Goal: Use online tool/utility: Utilize a website feature to perform a specific function

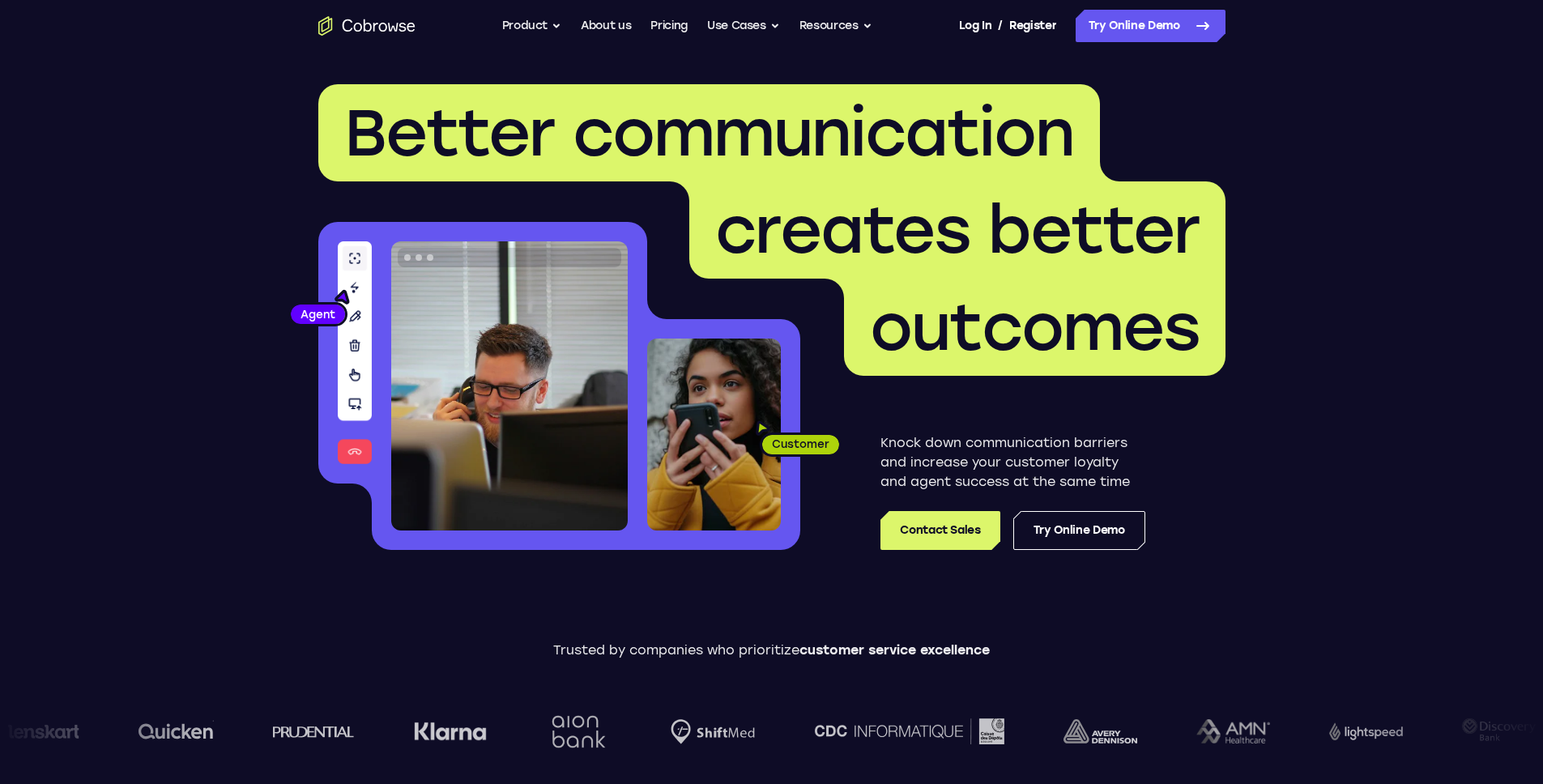
scroll to position [99, 0]
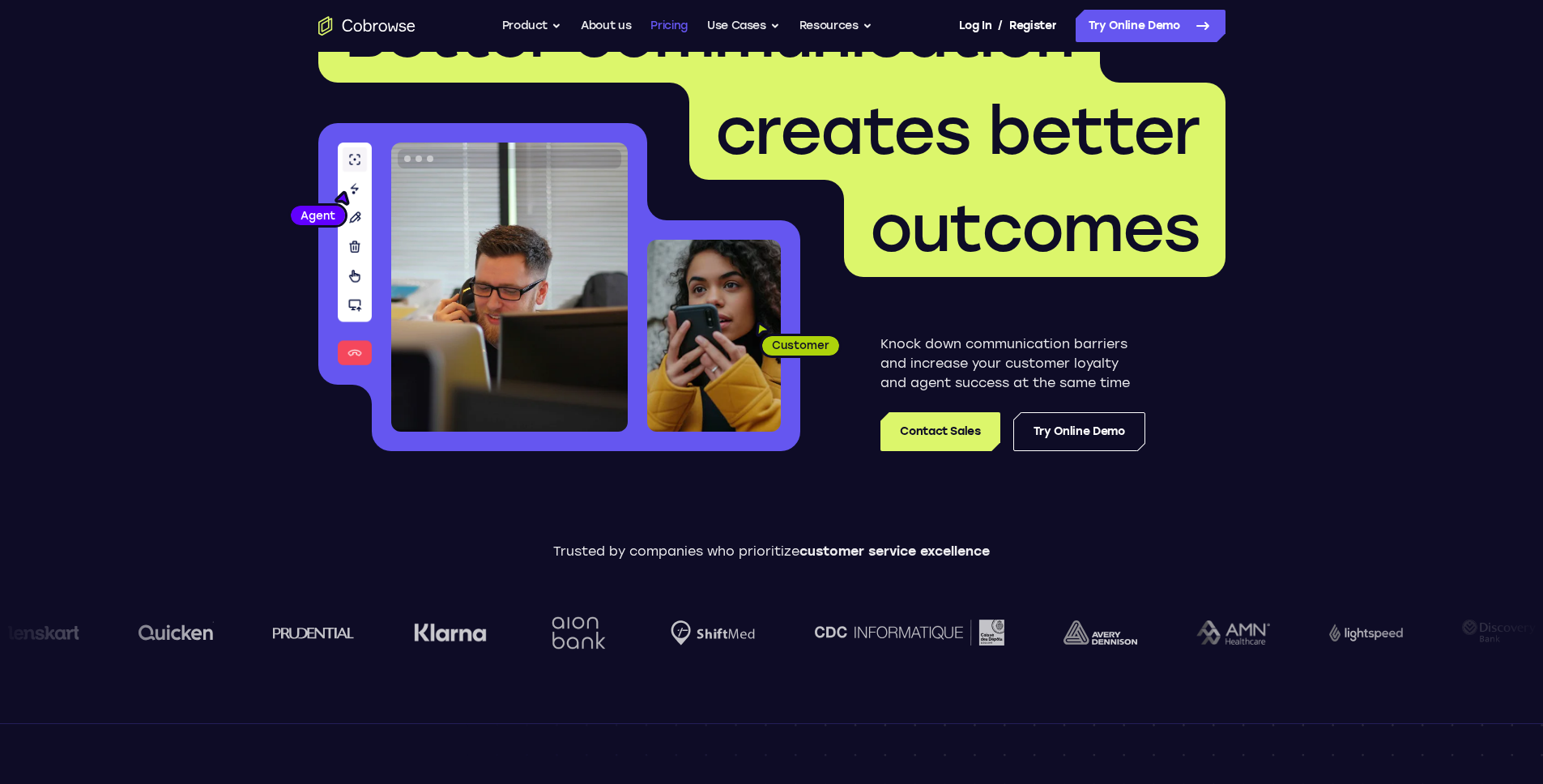
click at [673, 23] on link "Pricing" at bounding box center [669, 26] width 37 height 32
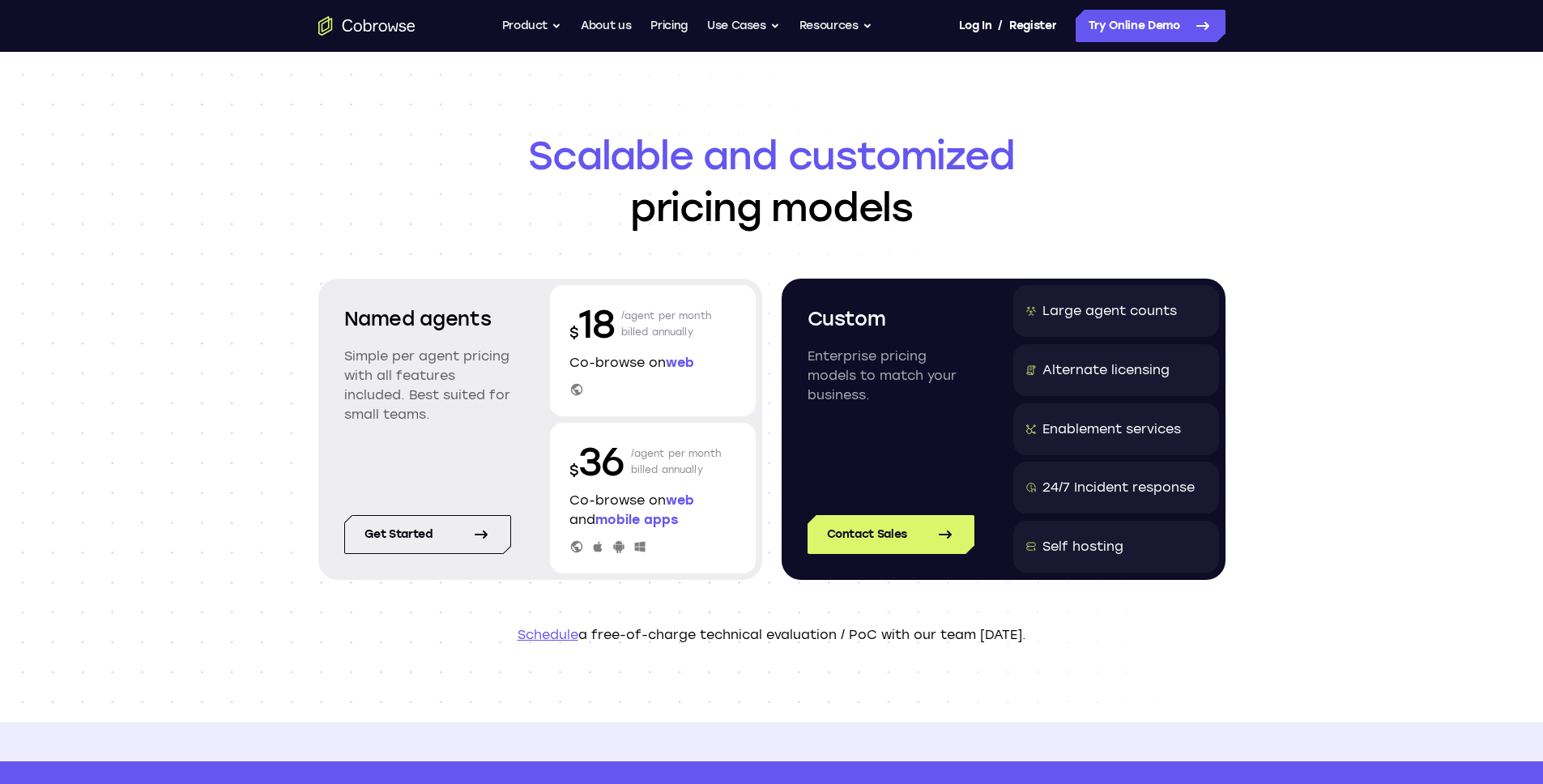
click at [1247, 157] on header "Scalable and customized pricing models Named agents Simple per agent pricing wi…" at bounding box center [771, 387] width 1037 height 670
drag, startPoint x: 642, startPoint y: 320, endPoint x: 670, endPoint y: 328, distance: 29.1
click at [667, 328] on p "/agent per month billed annually" at bounding box center [666, 323] width 91 height 52
click at [670, 328] on p "/agent per month billed annually" at bounding box center [666, 323] width 91 height 52
click at [691, 330] on p "/agent per month billed annually" at bounding box center [666, 323] width 91 height 52
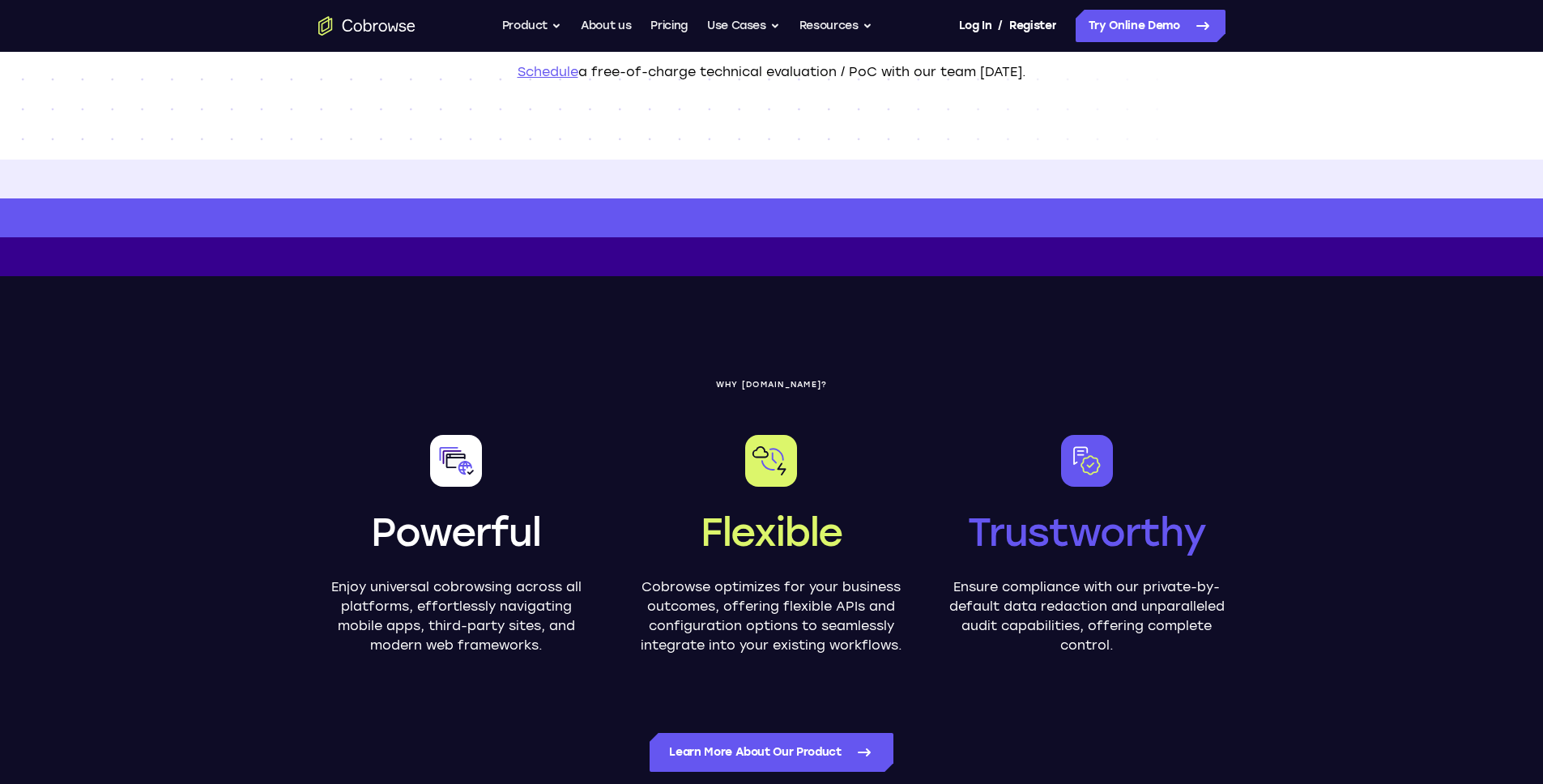
scroll to position [1014, 0]
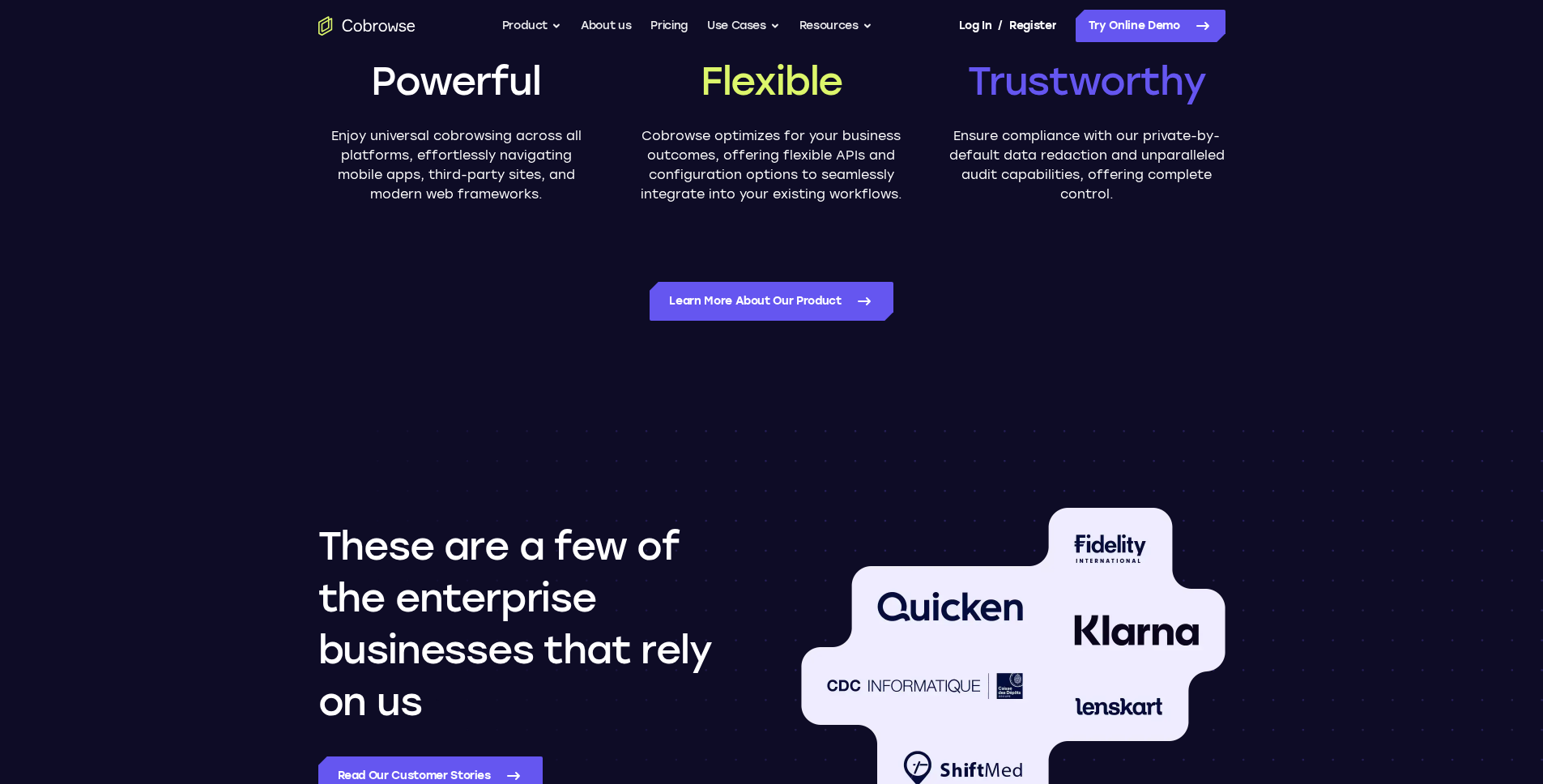
click at [397, 27] on icon "Go to the home page" at bounding box center [367, 26] width 97 height 20
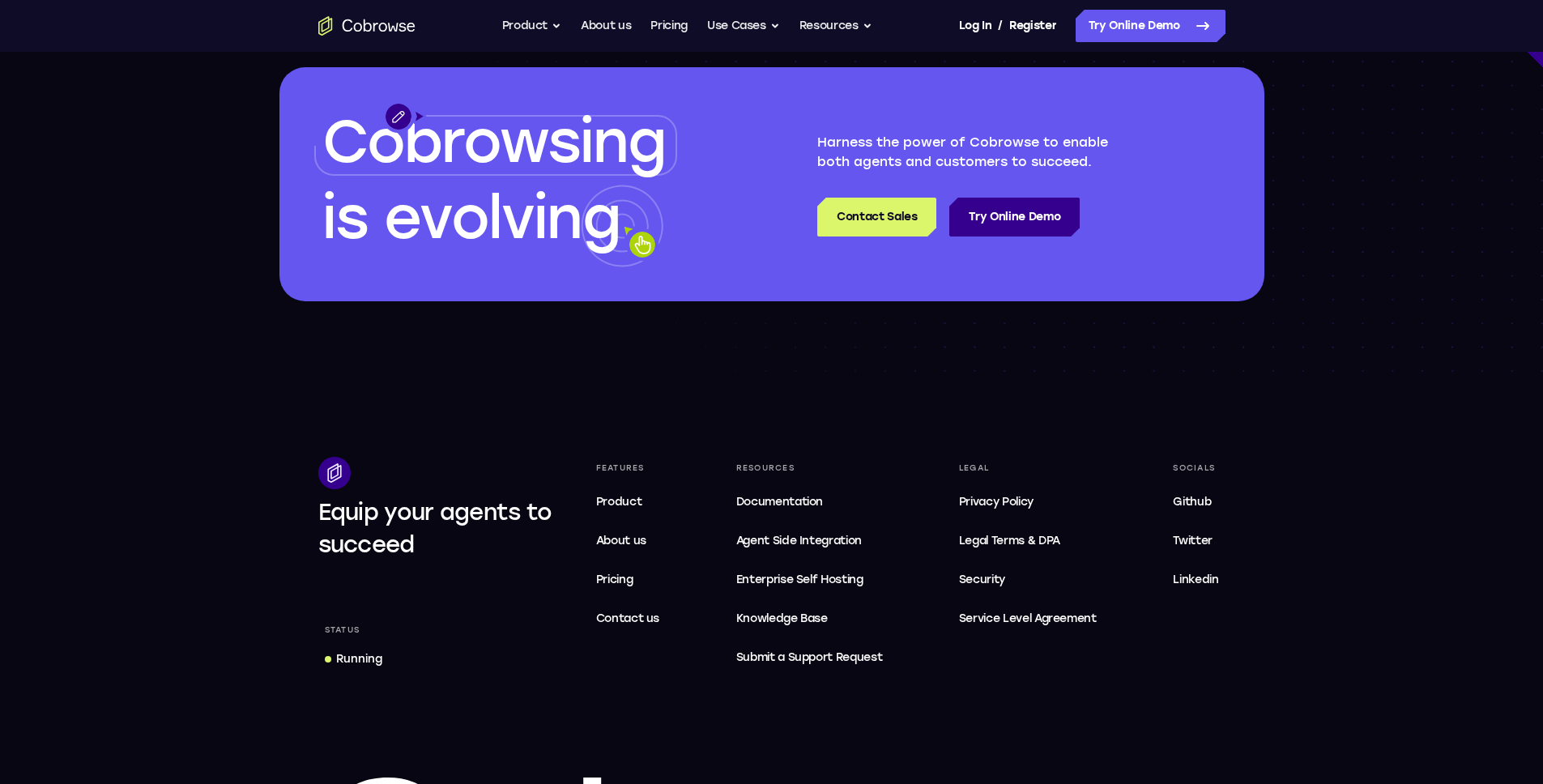
scroll to position [4891, 0]
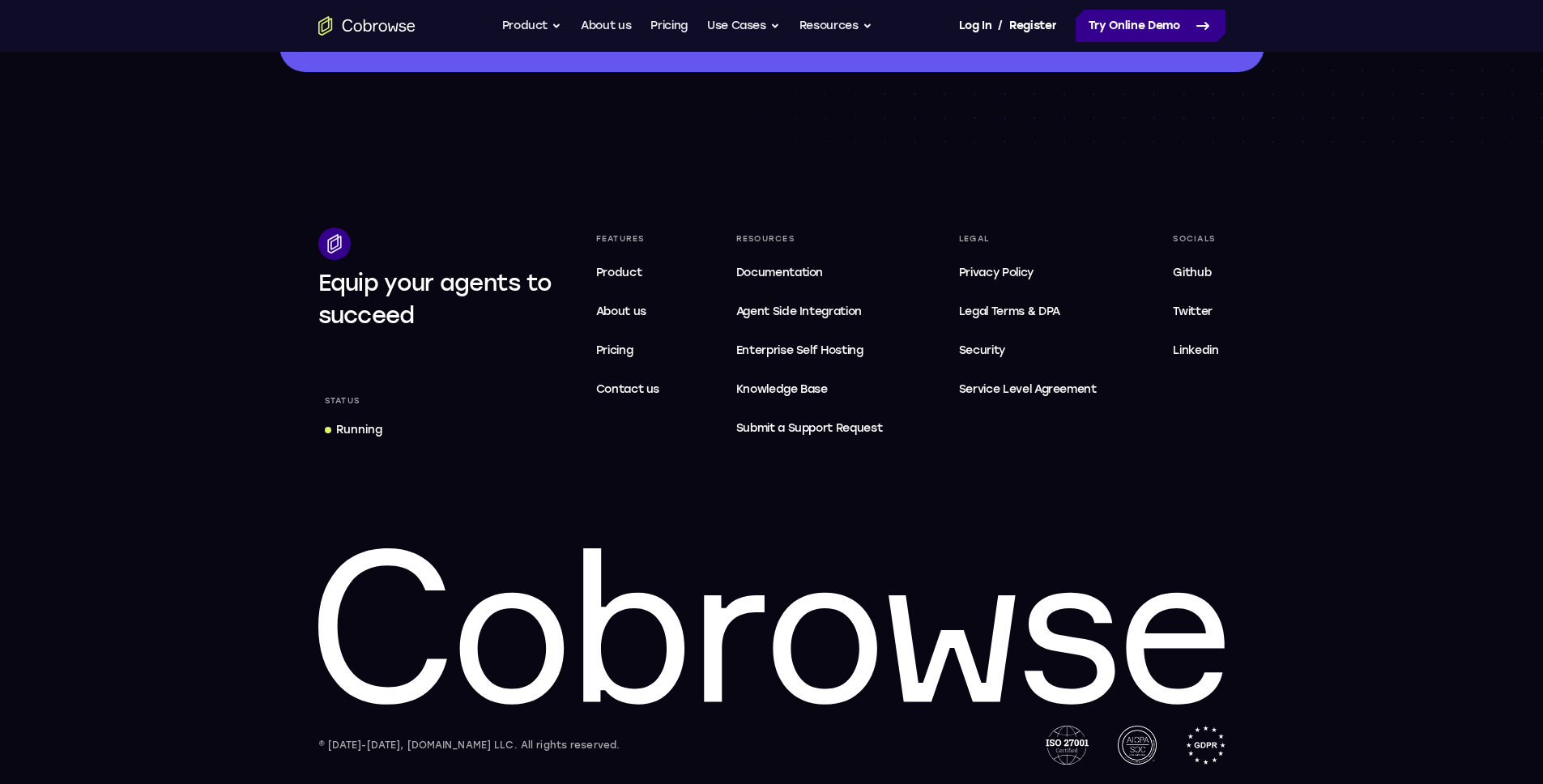
click at [1113, 26] on link "Try Online Demo" at bounding box center [1150, 26] width 150 height 32
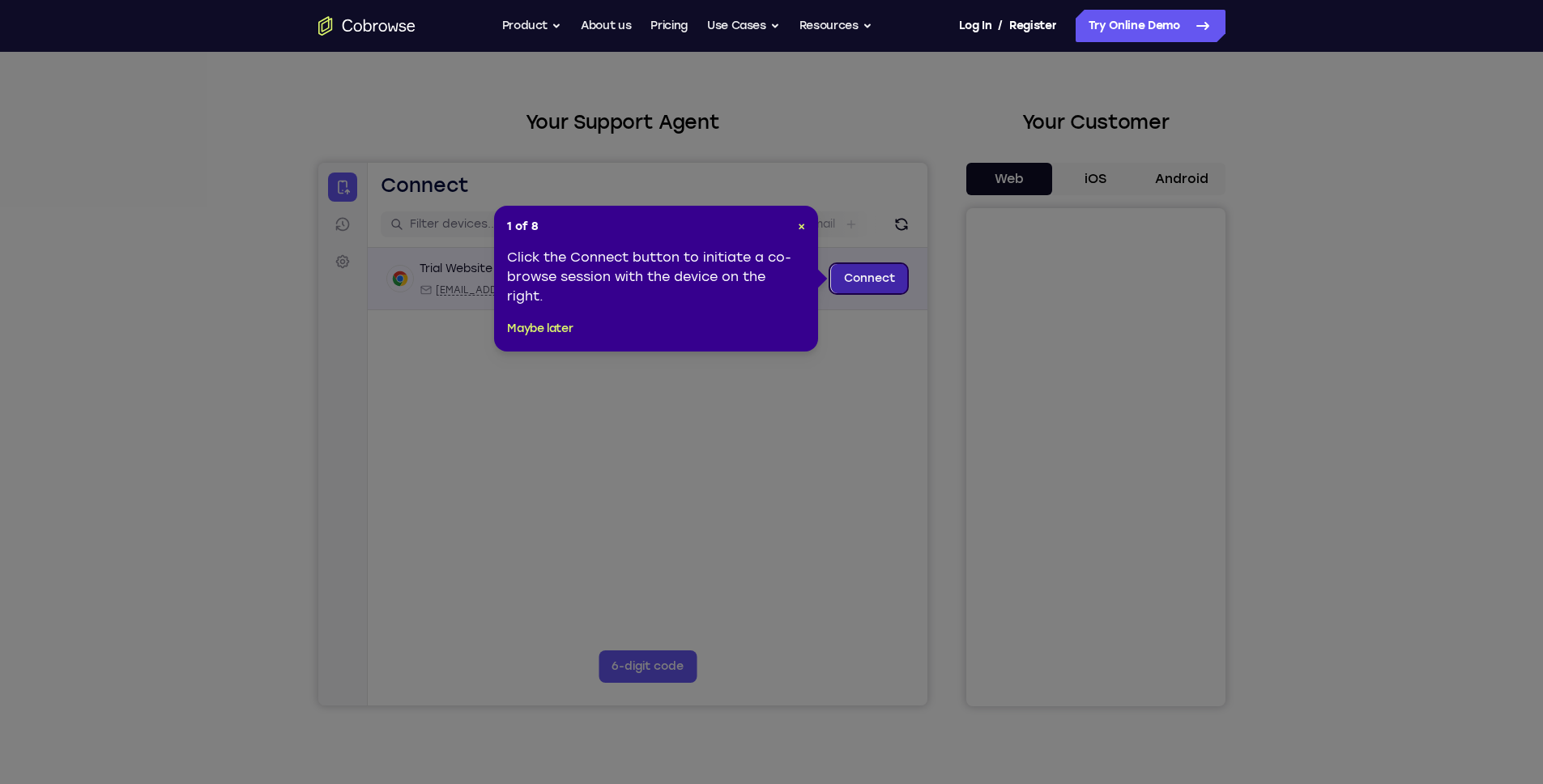
click at [838, 267] on link "Connect" at bounding box center [868, 278] width 77 height 29
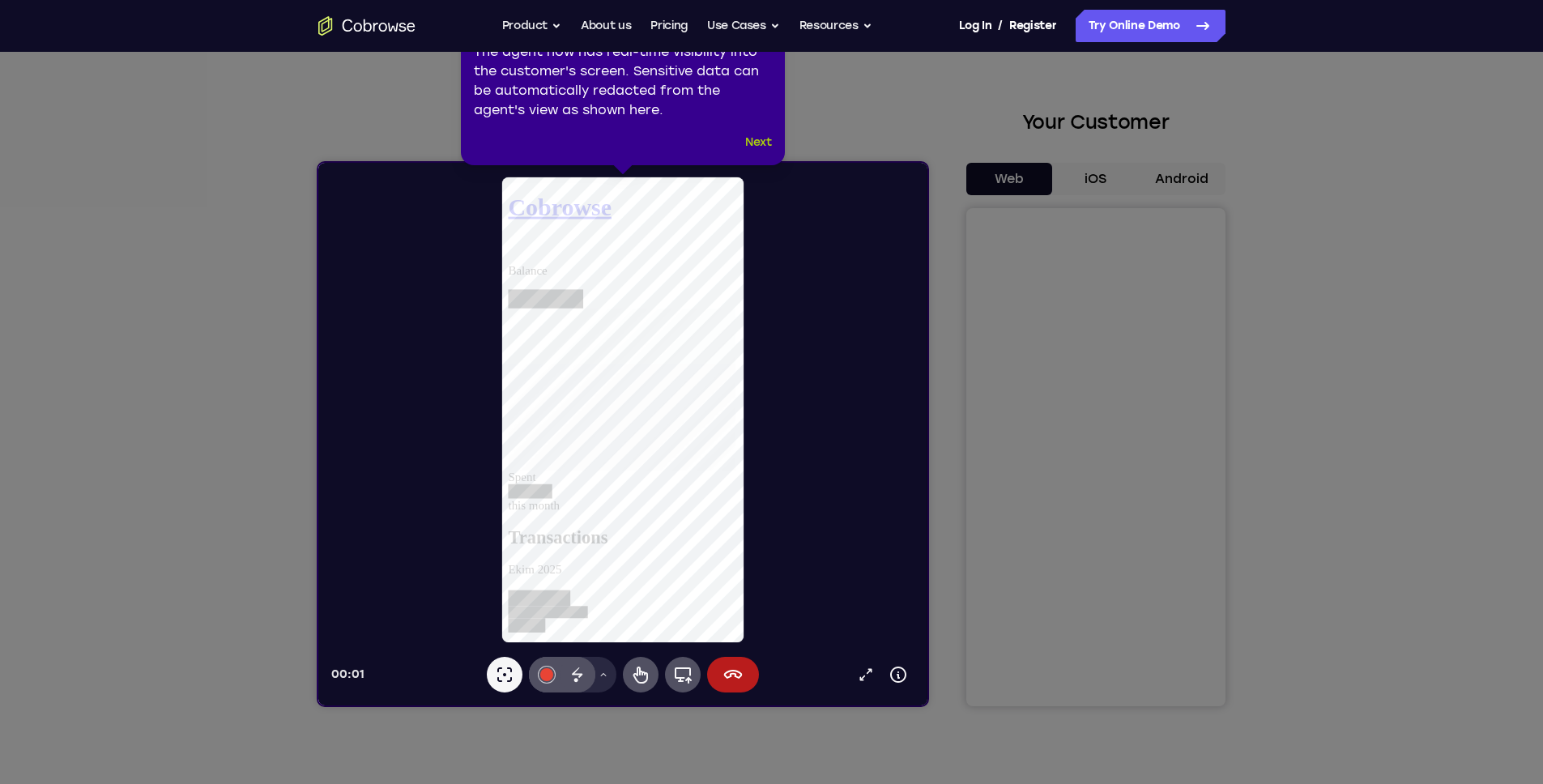
click at [763, 139] on button "Next" at bounding box center [759, 143] width 26 height 20
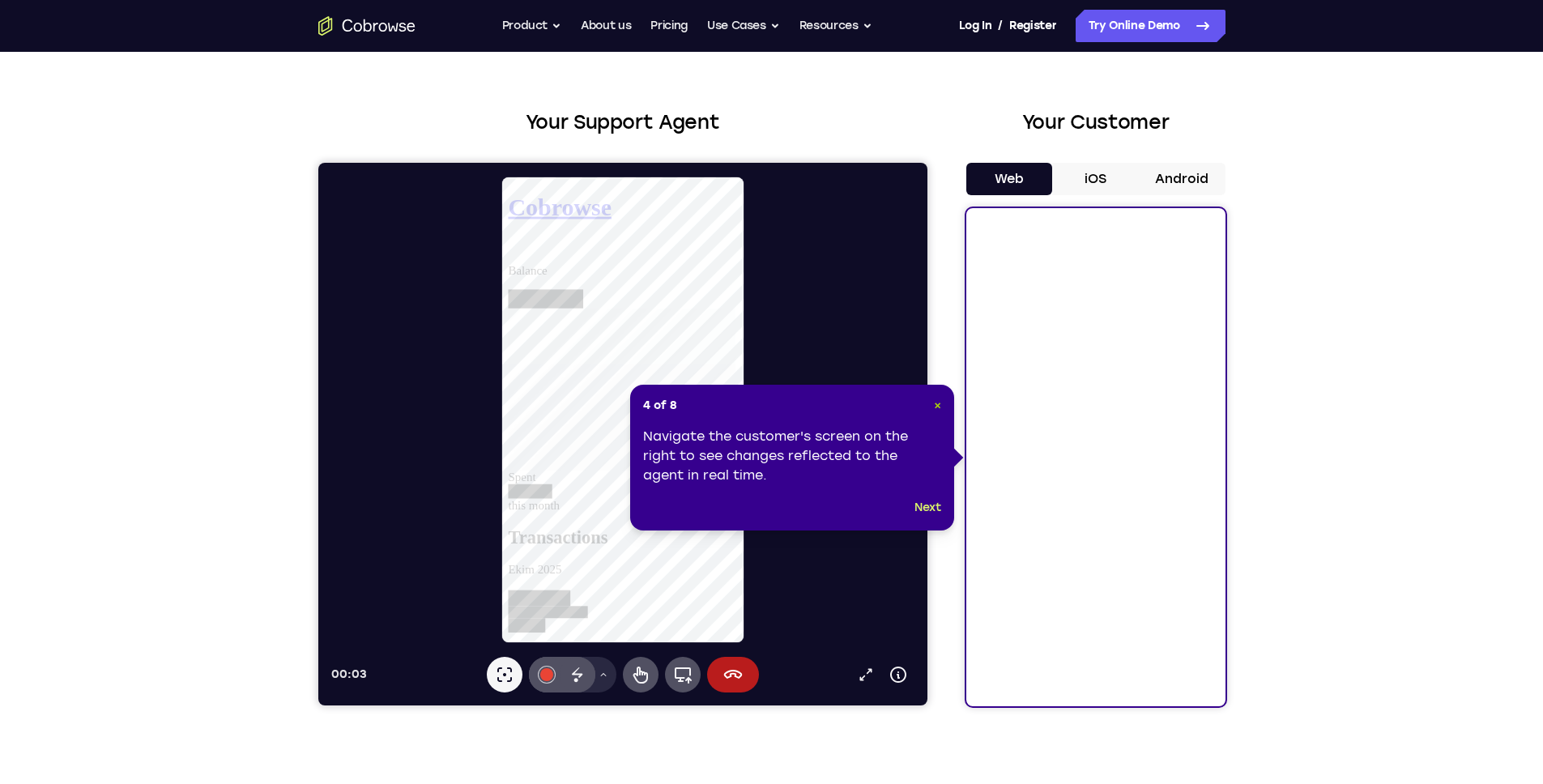
click at [939, 407] on span "×" at bounding box center [938, 405] width 7 height 14
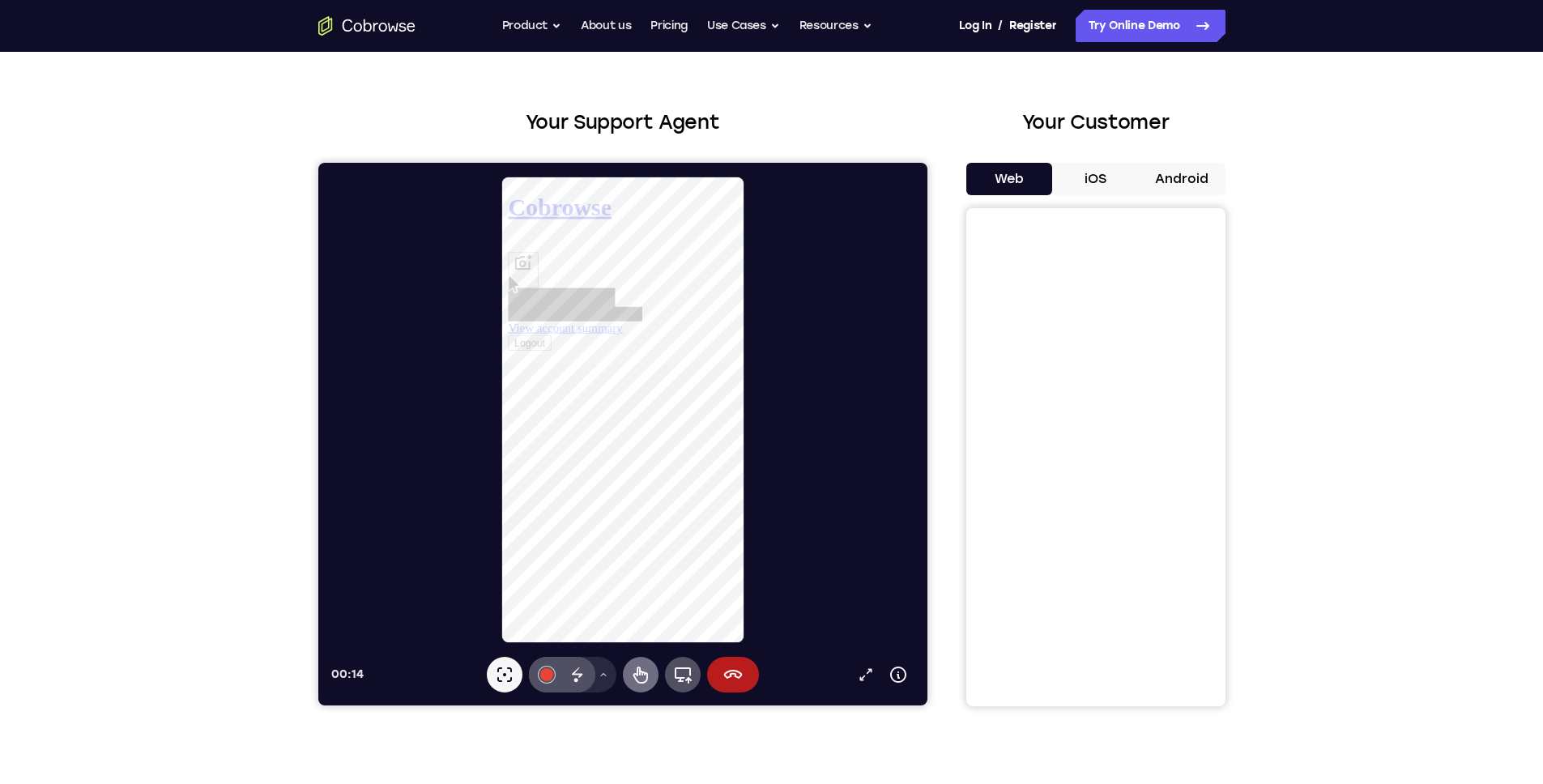
click at [642, 673] on icon at bounding box center [640, 674] width 15 height 17
click at [508, 252] on icon at bounding box center [508, 252] width 0 height 0
click at [630, 344] on link "View account summary" at bounding box center [569, 337] width 122 height 14
select select "1"
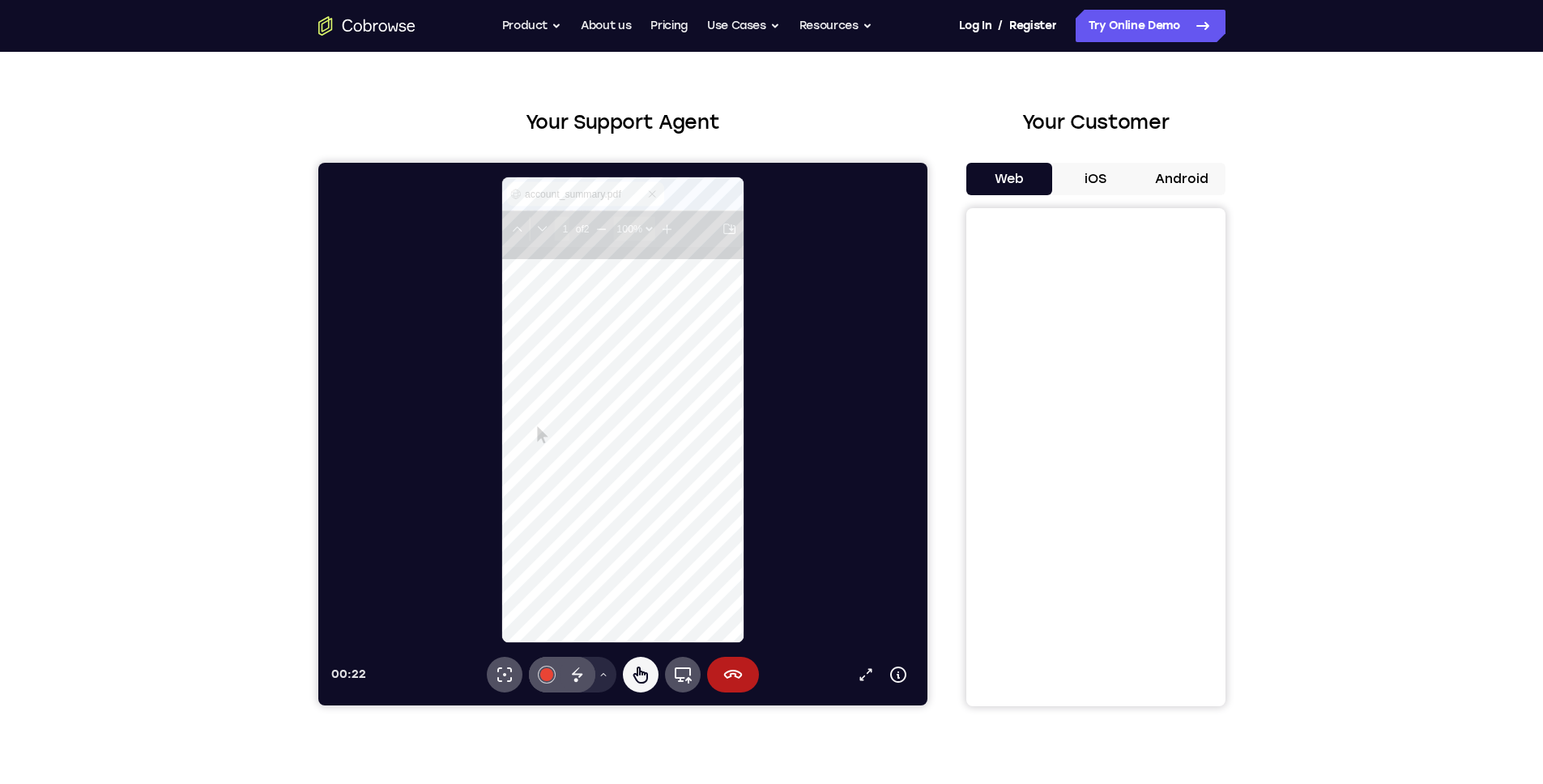
click at [666, 191] on icon at bounding box center [662, 195] width 13 height 13
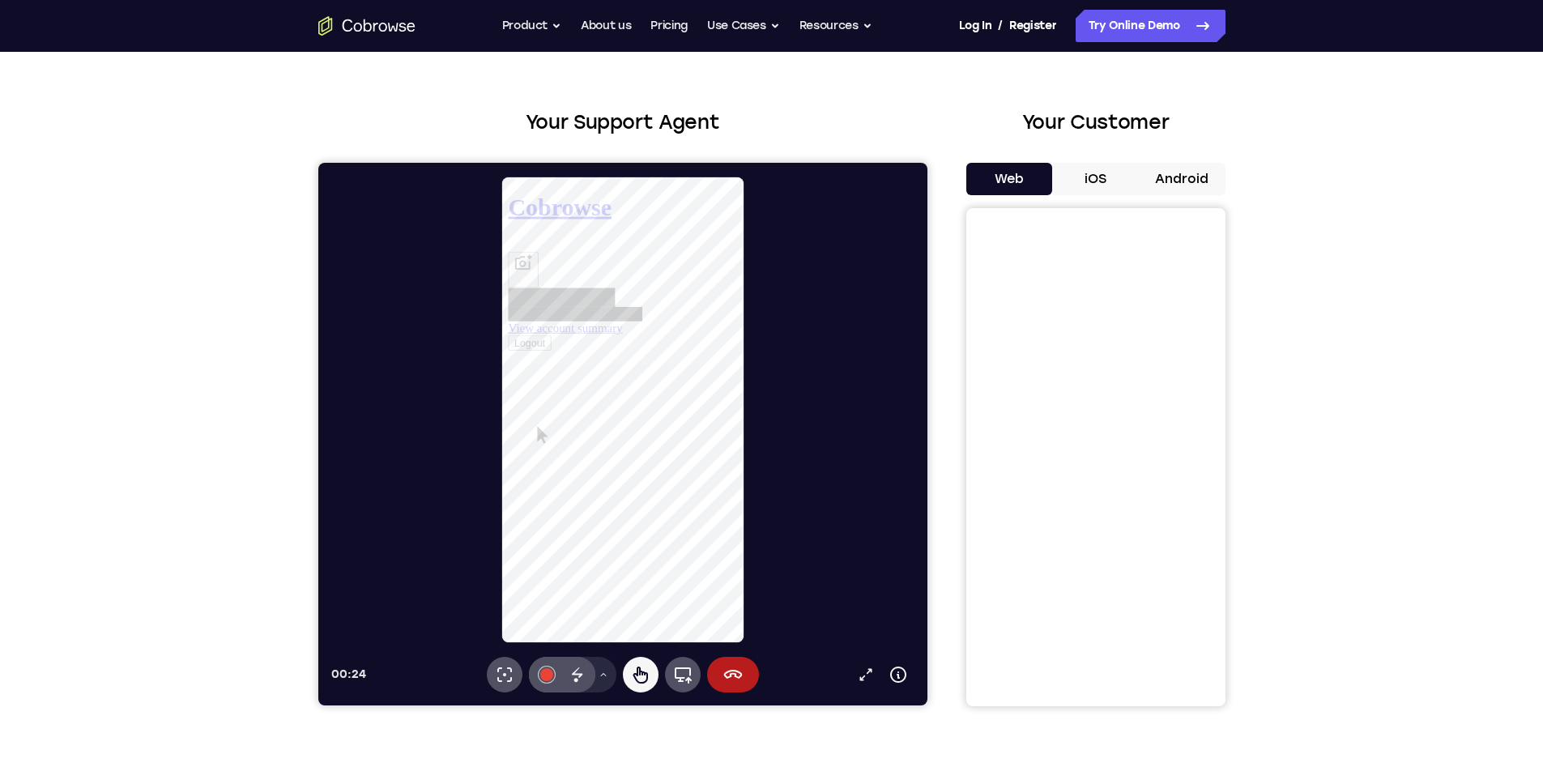
click at [540, 204] on h1 "Cobrowse" at bounding box center [631, 209] width 247 height 30
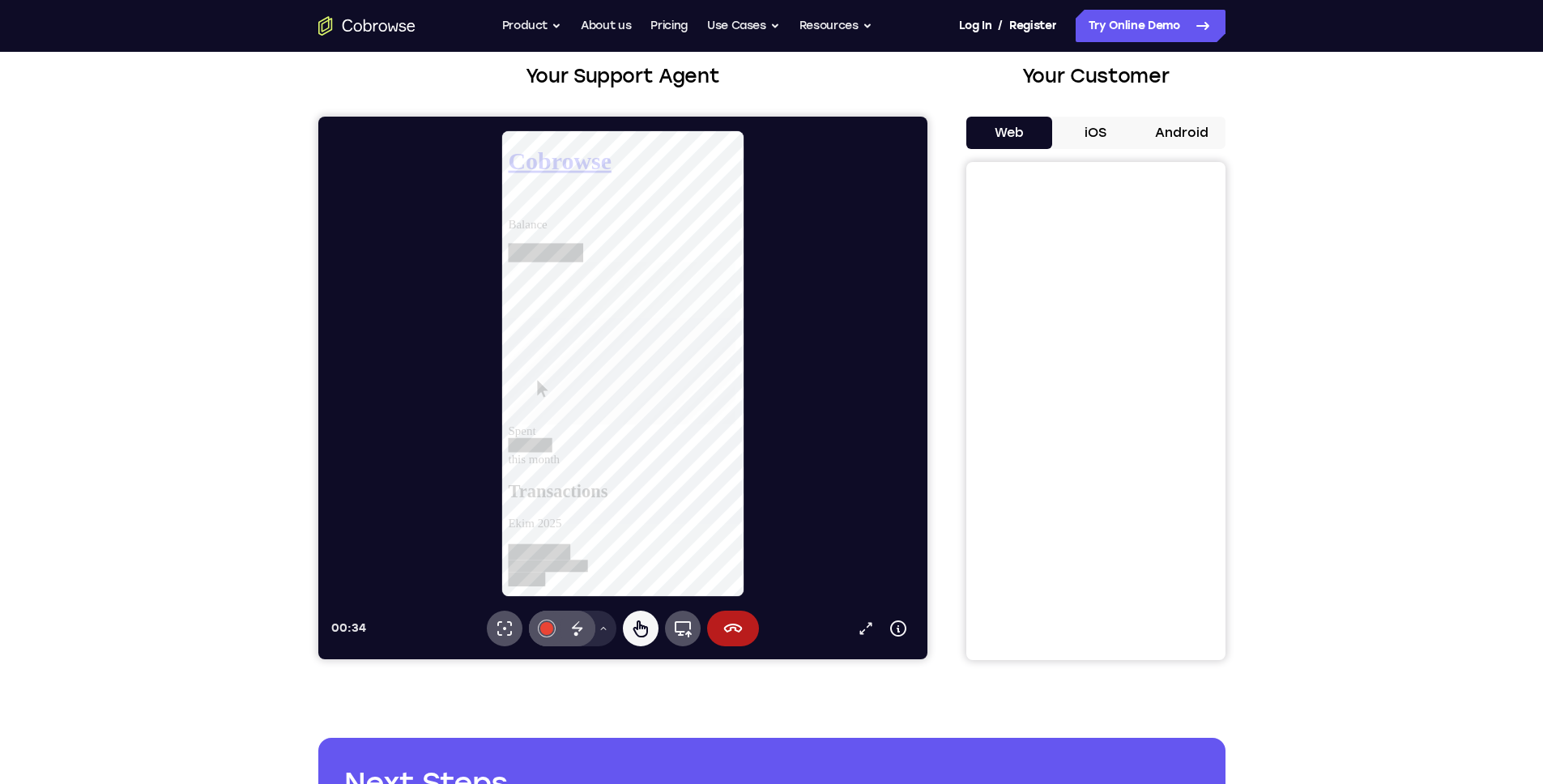
scroll to position [73, 0]
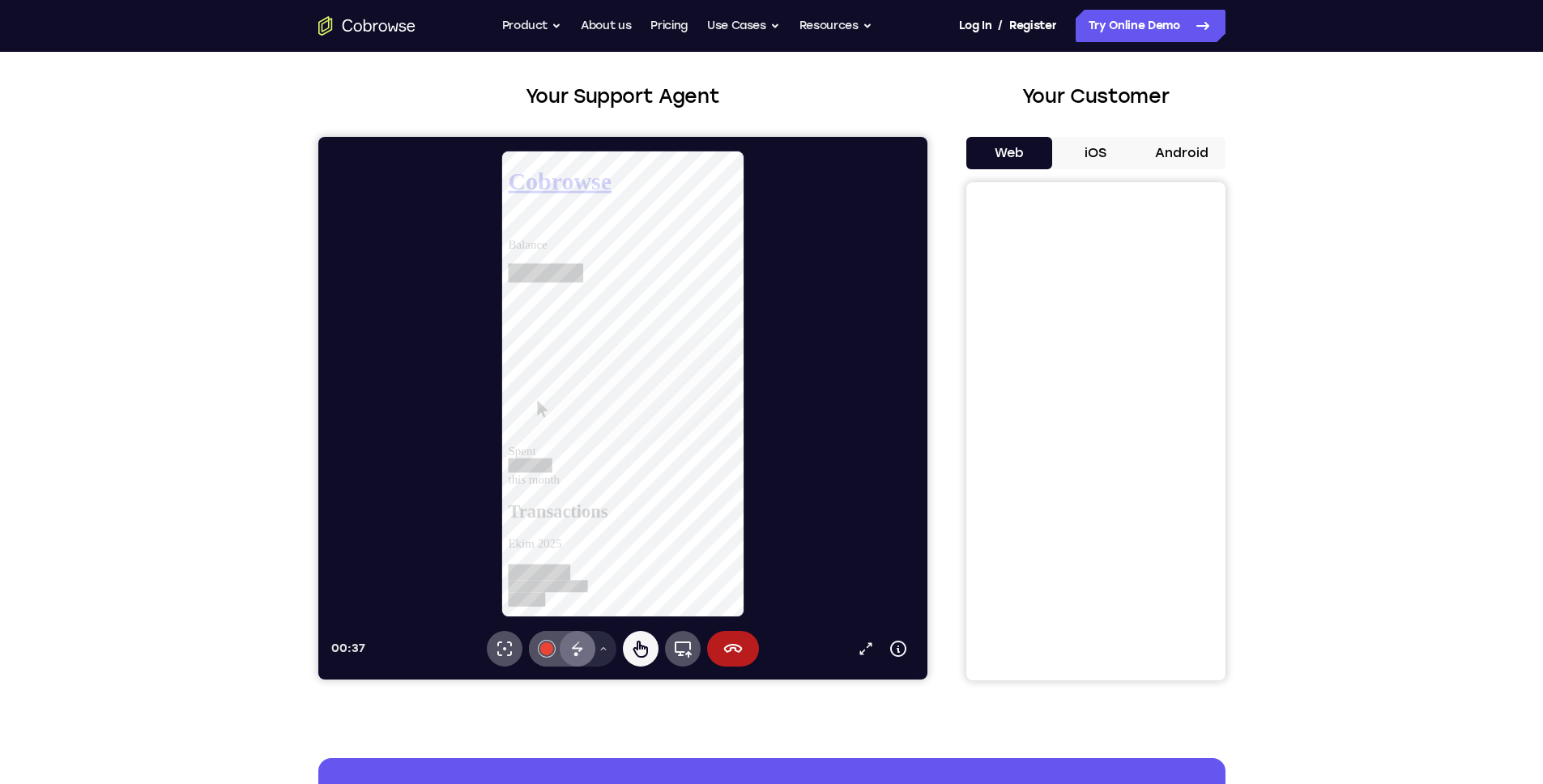
click at [585, 645] on icon at bounding box center [577, 649] width 20 height 20
click at [595, 643] on button "Drawing tools menu" at bounding box center [602, 648] width 26 height 35
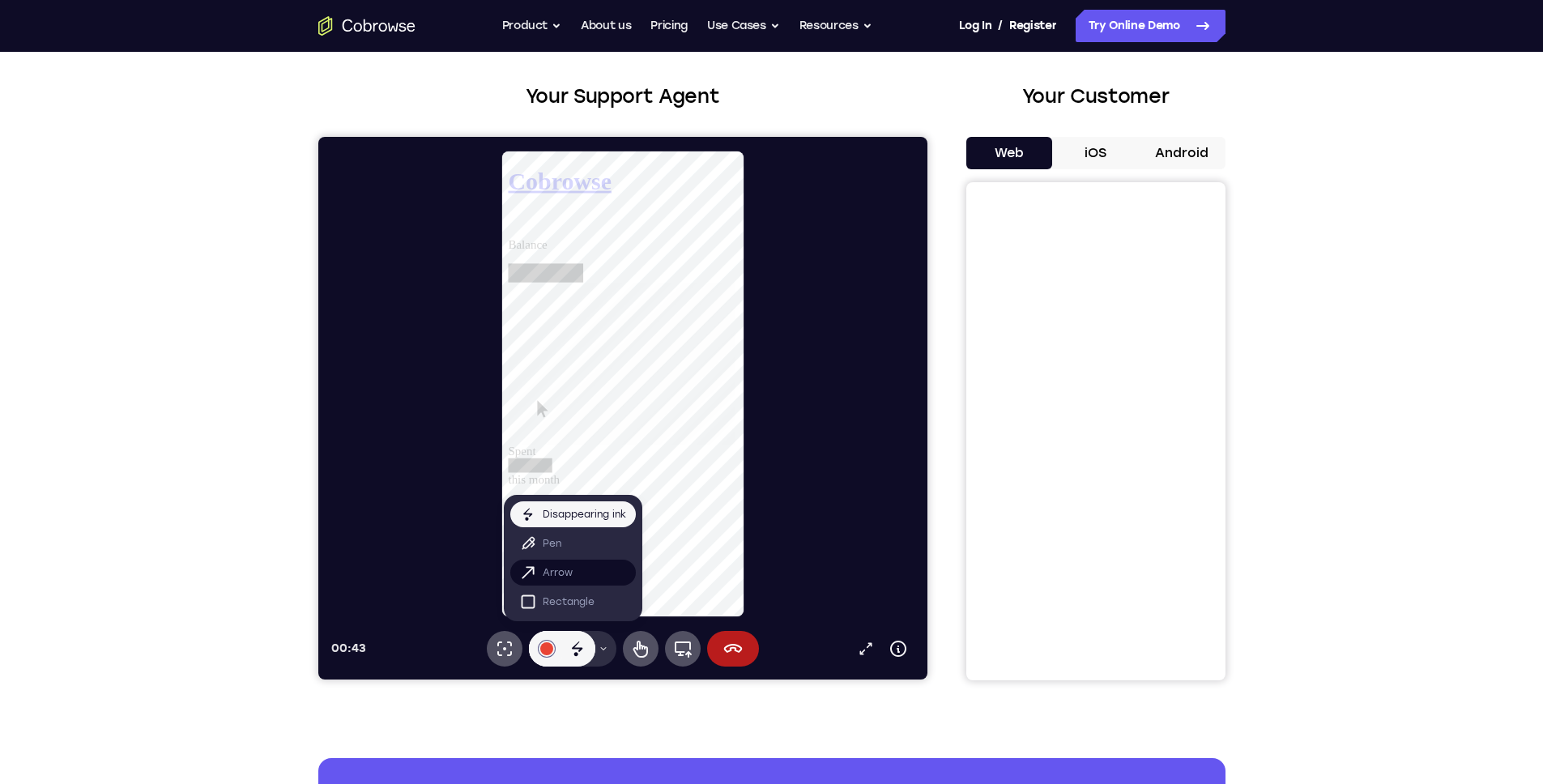
click at [595, 562] on button "Arrow" at bounding box center [572, 572] width 125 height 26
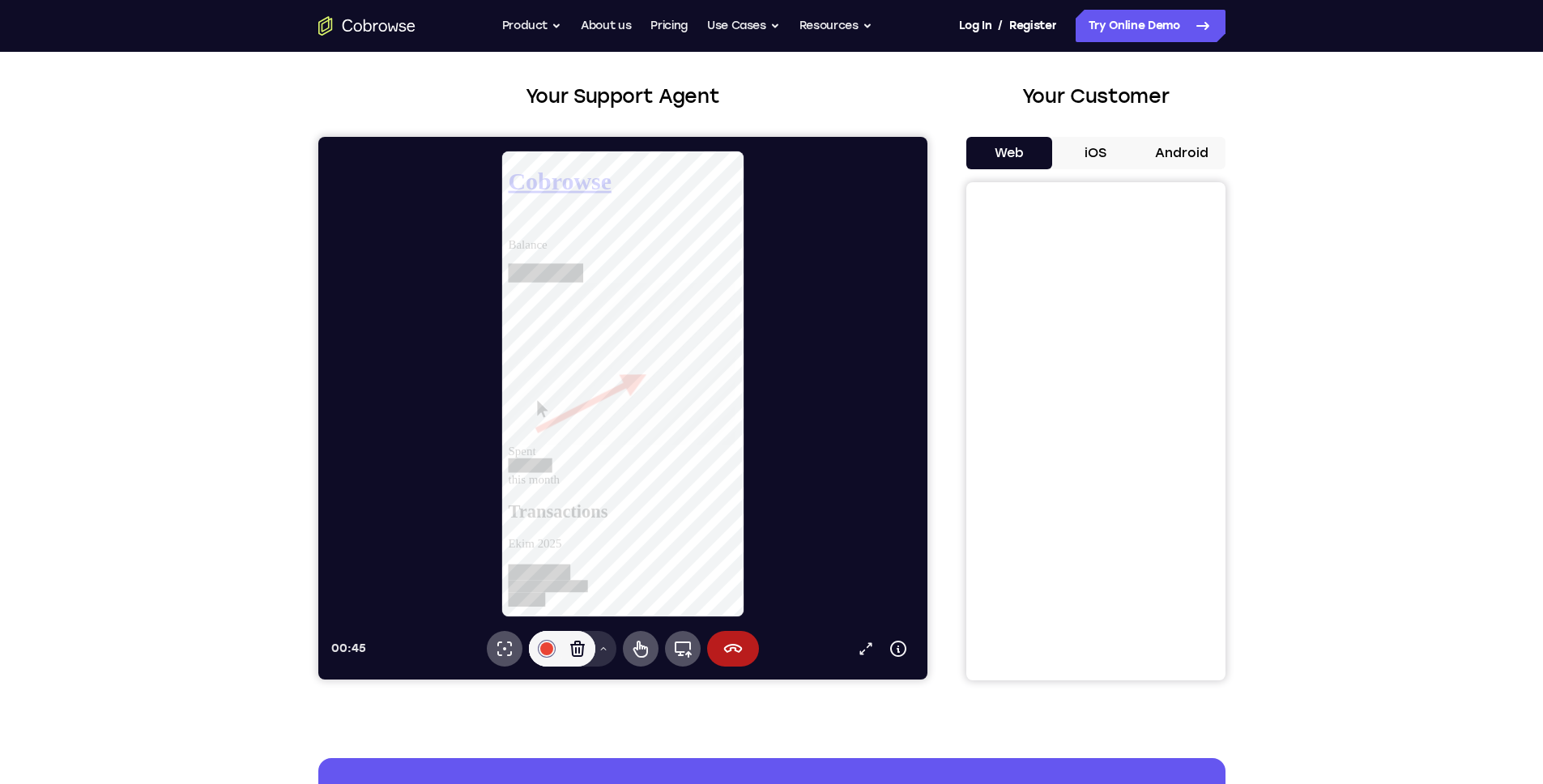
click at [608, 641] on button "Drawing tools menu" at bounding box center [602, 648] width 26 height 35
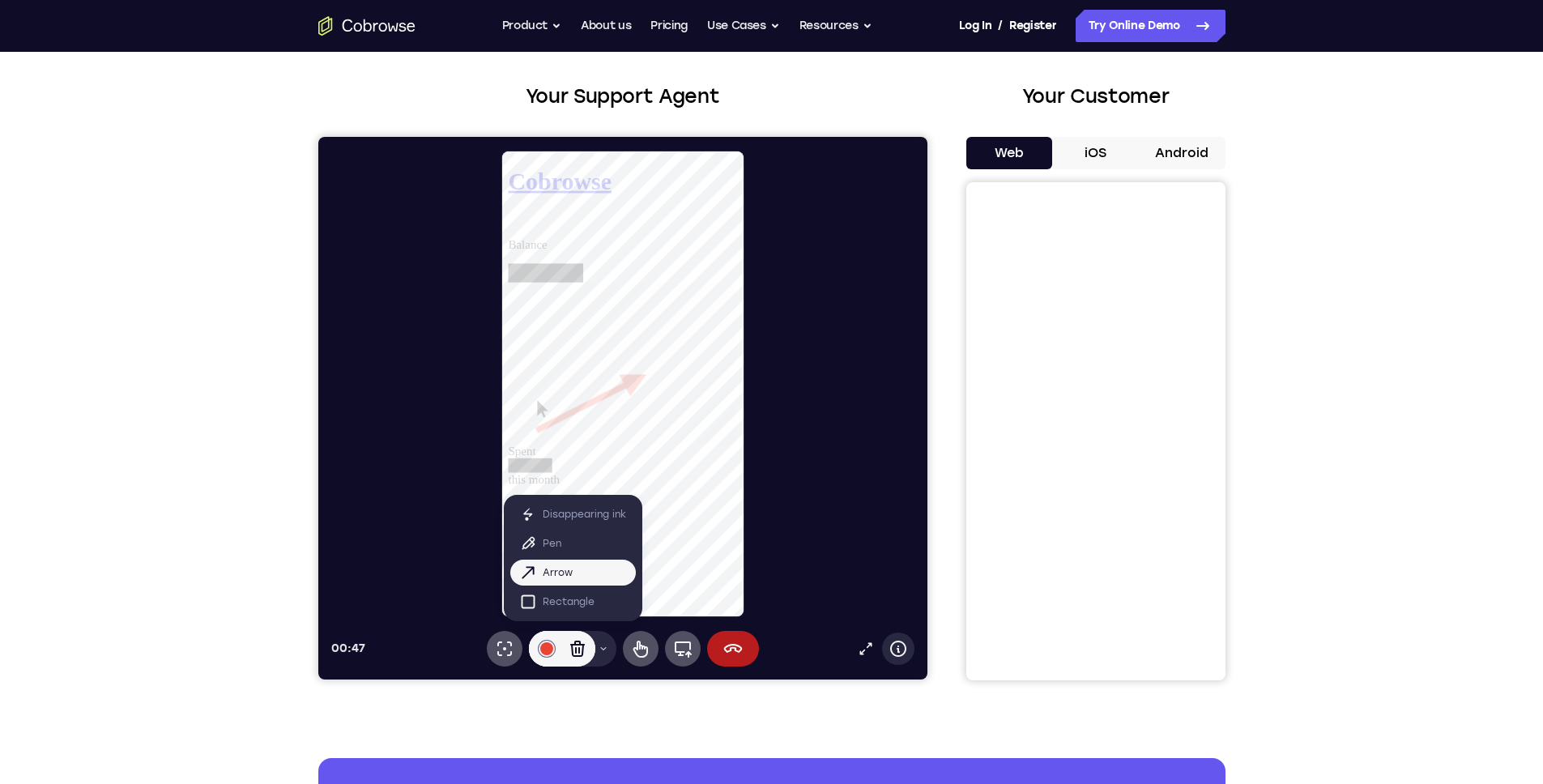
click at [891, 655] on icon at bounding box center [898, 649] width 20 height 20
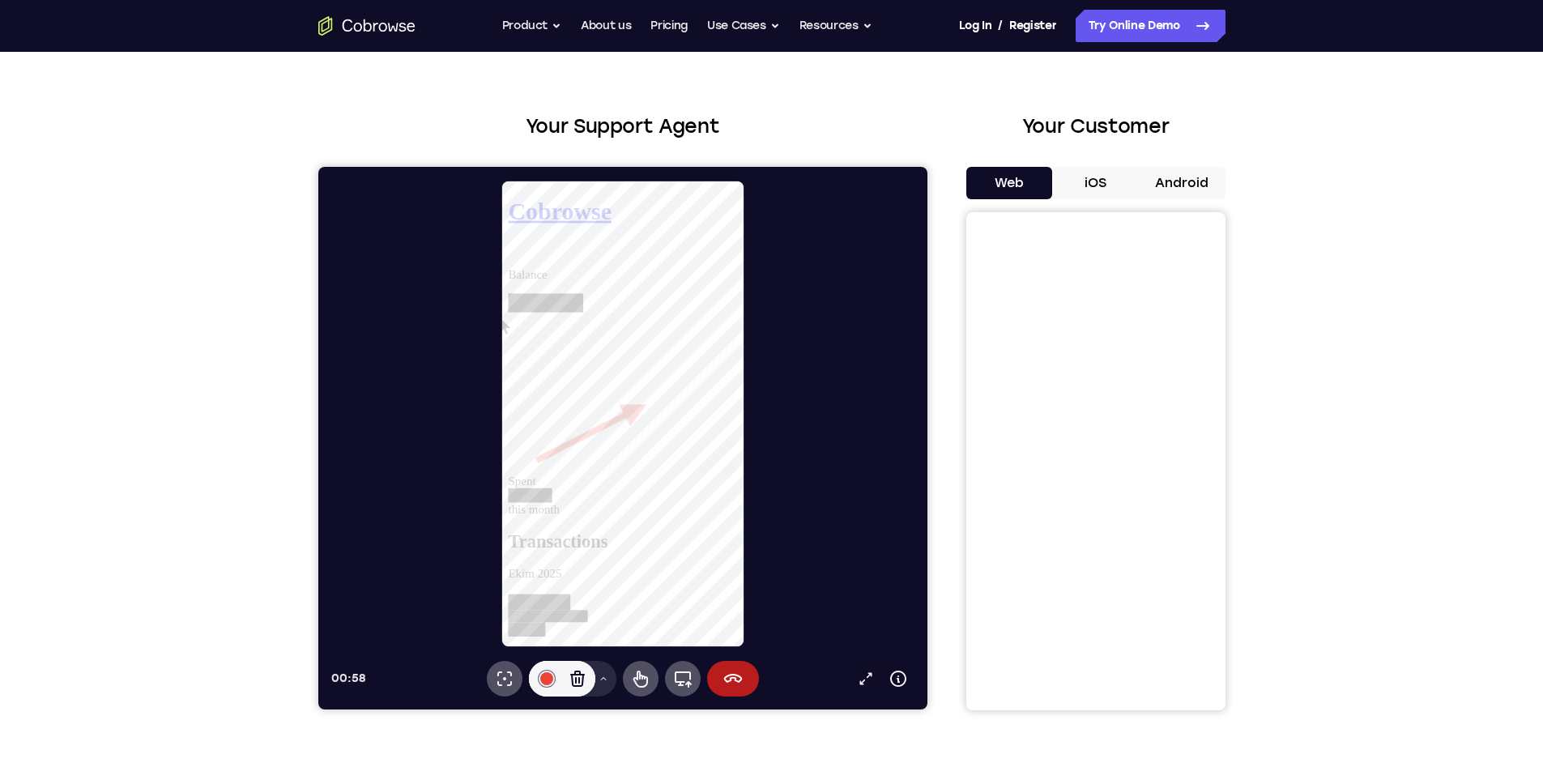
scroll to position [171, 0]
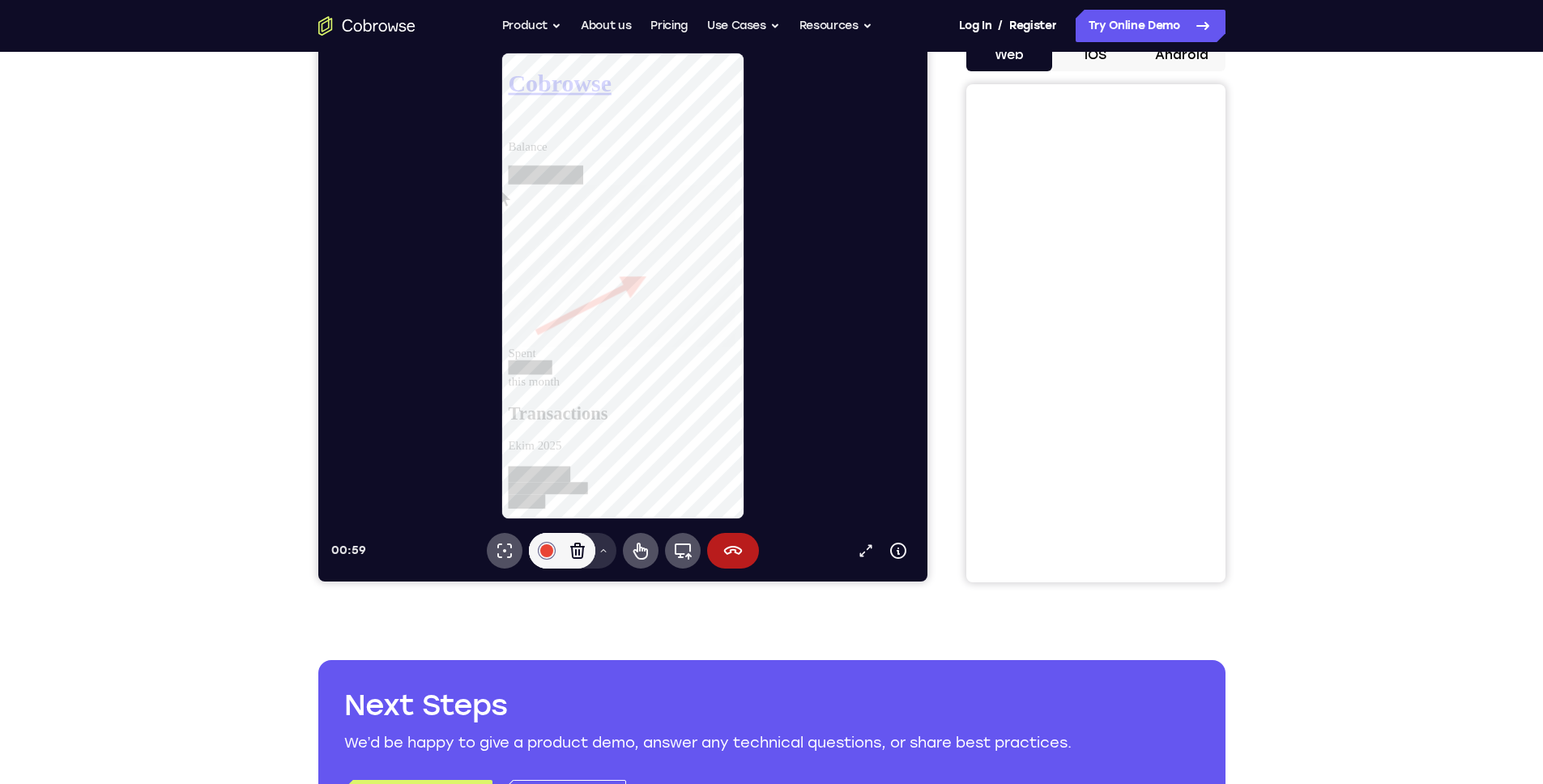
click at [600, 553] on icon at bounding box center [603, 551] width 10 height 10
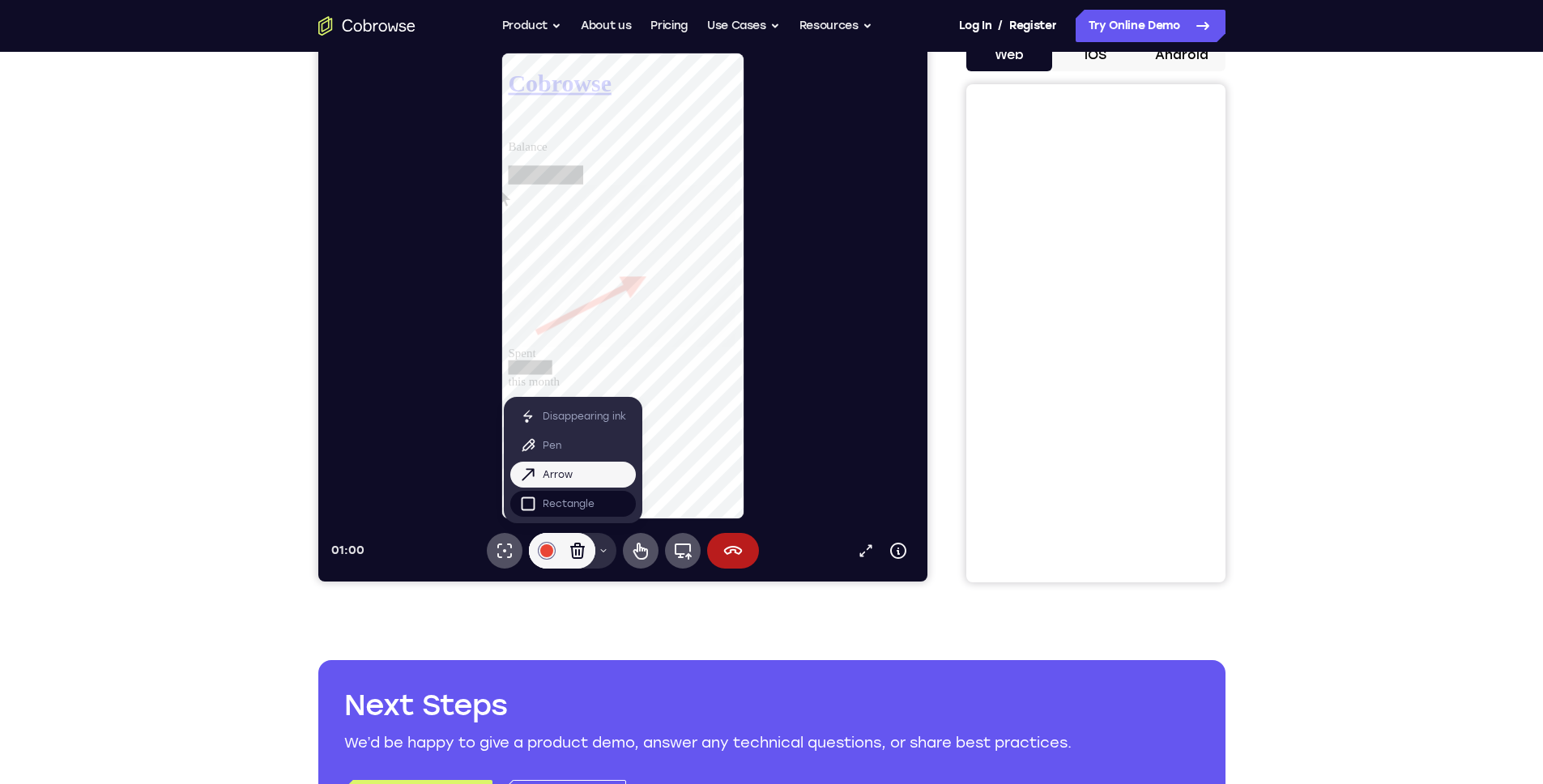
click at [600, 505] on button "Rectangle" at bounding box center [572, 503] width 125 height 26
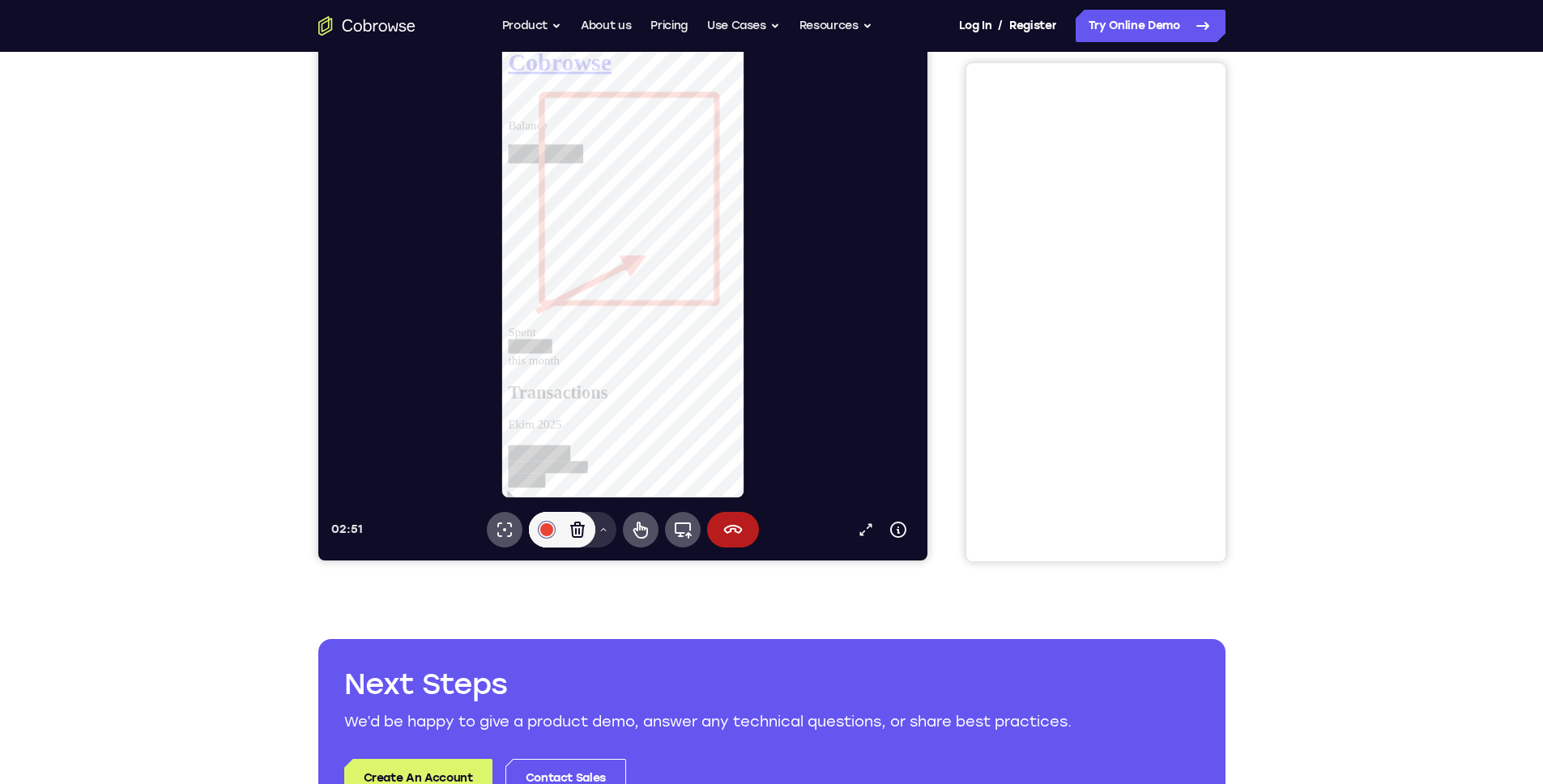
scroll to position [0, 0]
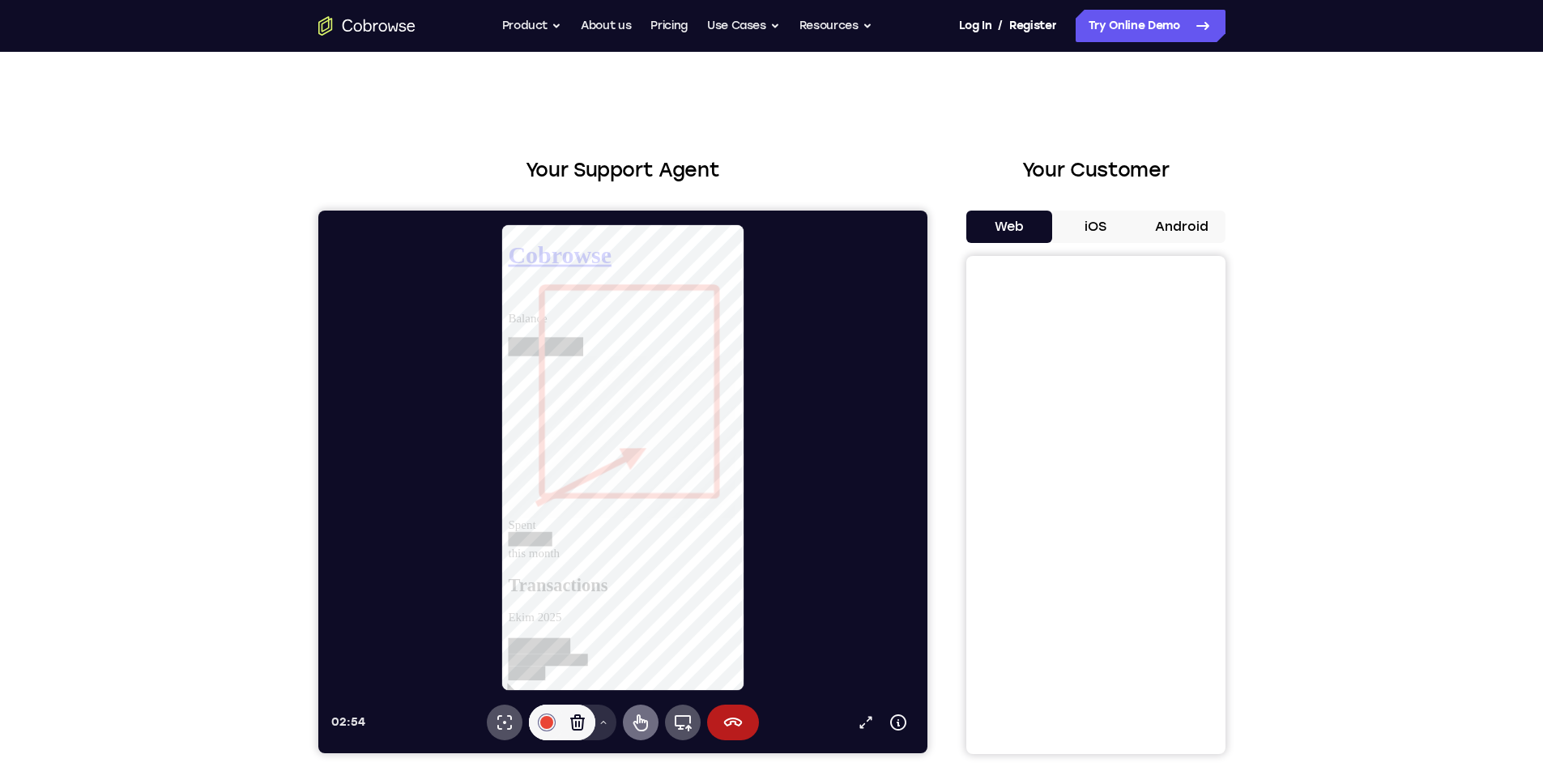
click at [647, 721] on icon at bounding box center [640, 722] width 20 height 20
click at [508, 300] on icon at bounding box center [508, 300] width 0 height 0
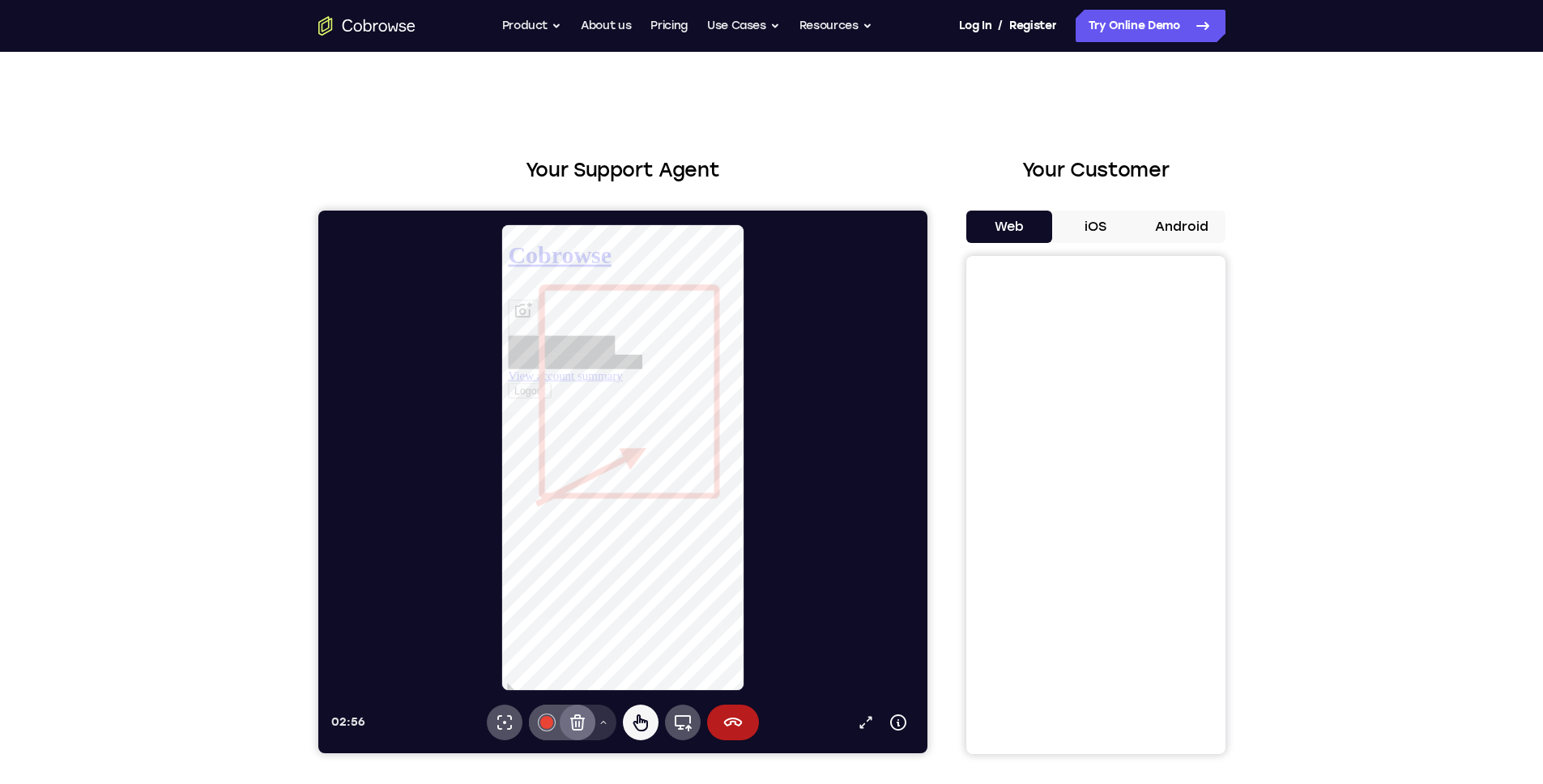
click at [575, 722] on icon at bounding box center [577, 722] width 15 height 16
click at [600, 722] on icon at bounding box center [603, 722] width 10 height 10
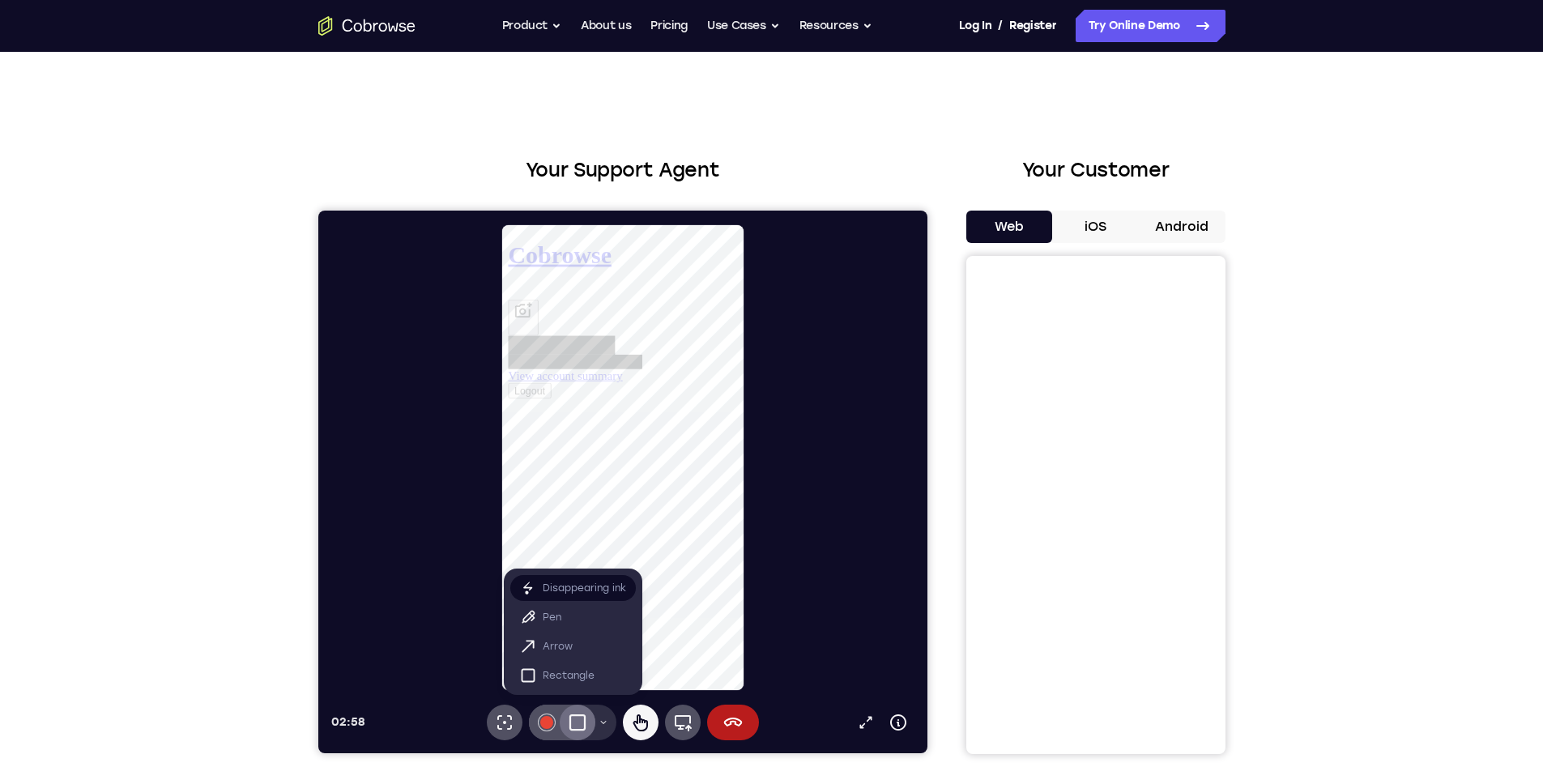
click at [578, 595] on p "Disappearing ink" at bounding box center [583, 588] width 83 height 16
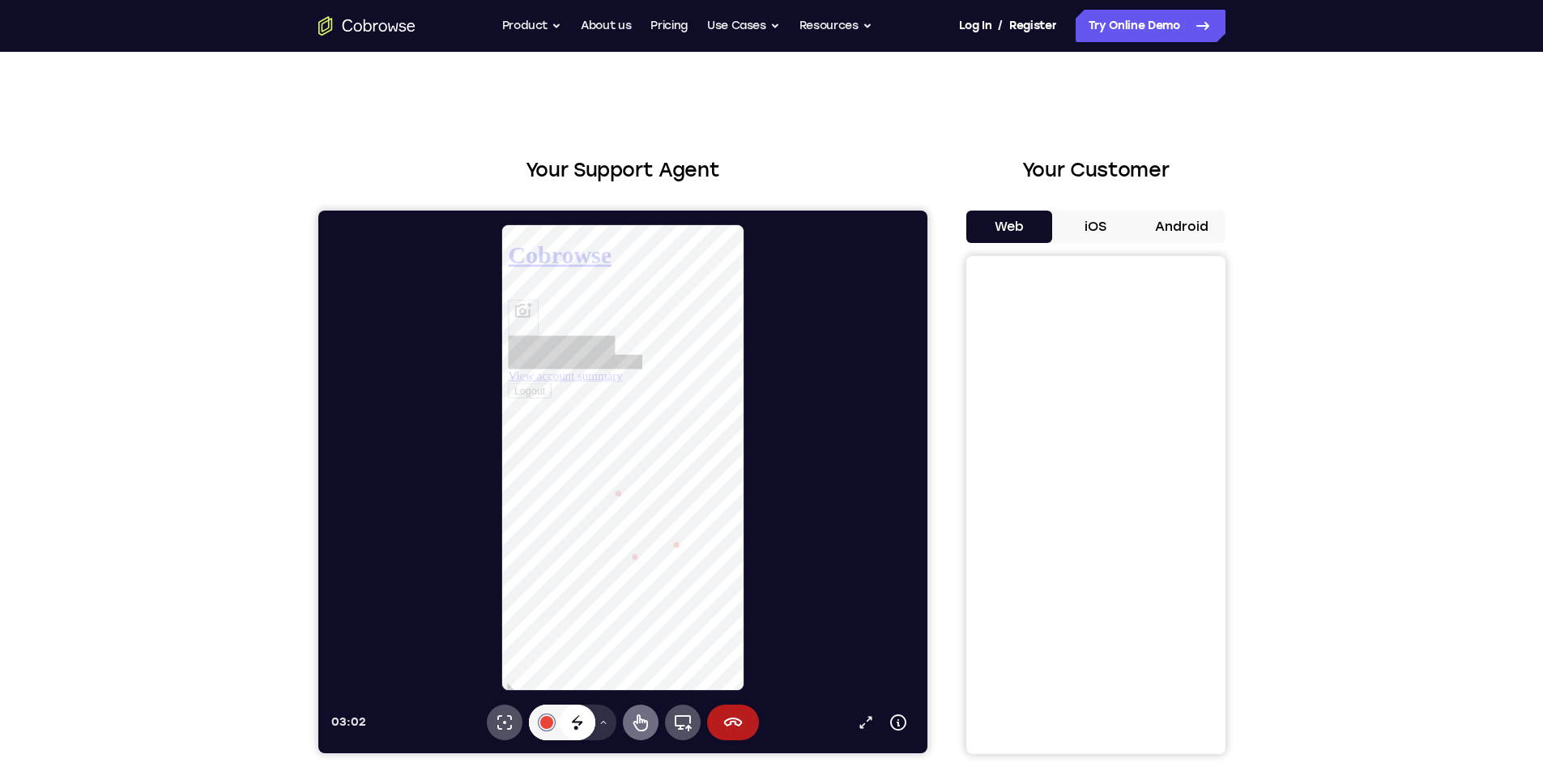
click at [644, 729] on icon at bounding box center [640, 722] width 15 height 17
click at [676, 722] on icon at bounding box center [682, 722] width 20 height 20
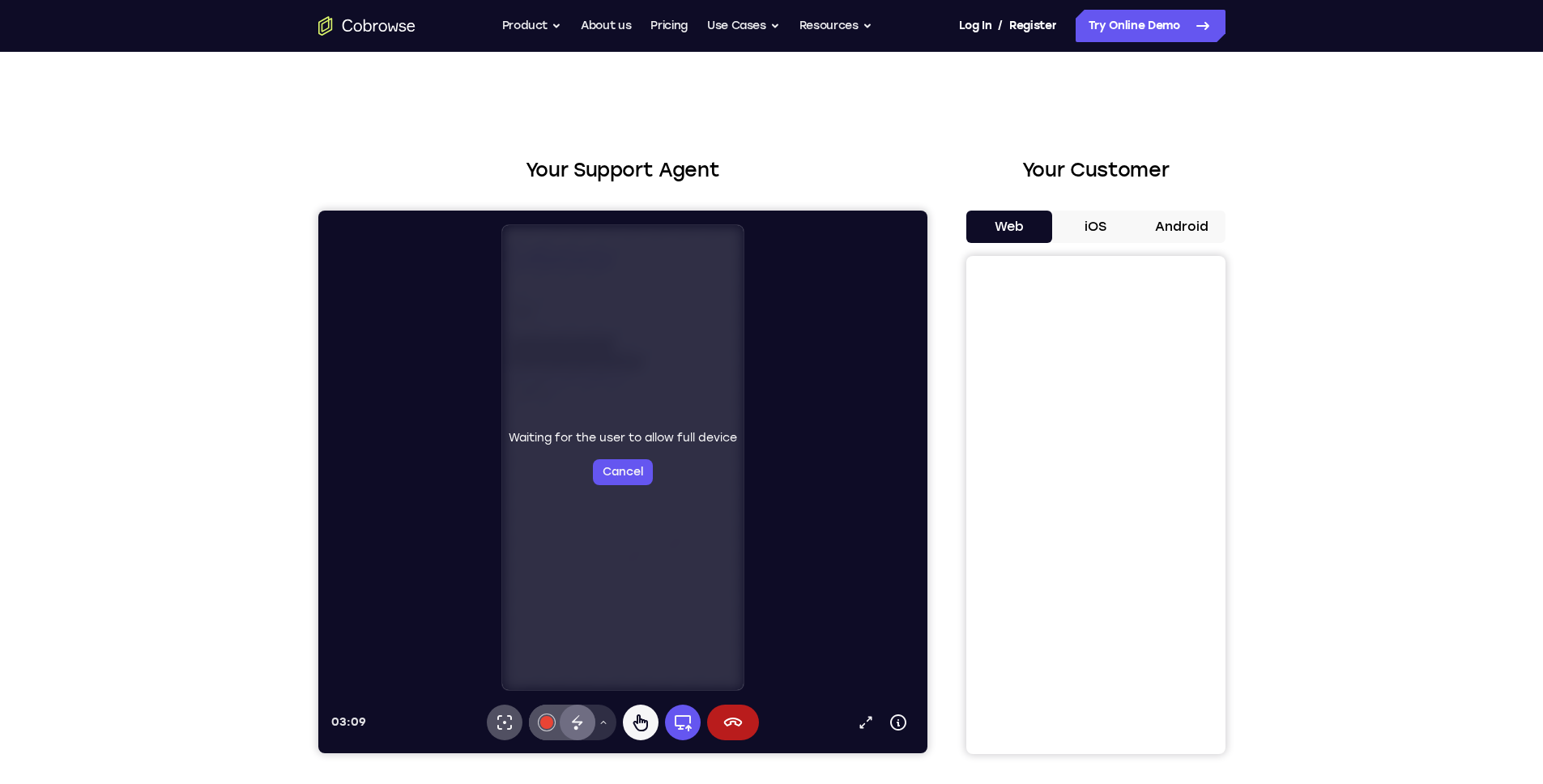
click at [632, 544] on div "Waiting for the user to allow full device Cancel" at bounding box center [623, 458] width 242 height 465
click at [620, 473] on button "Cancel" at bounding box center [622, 472] width 60 height 26
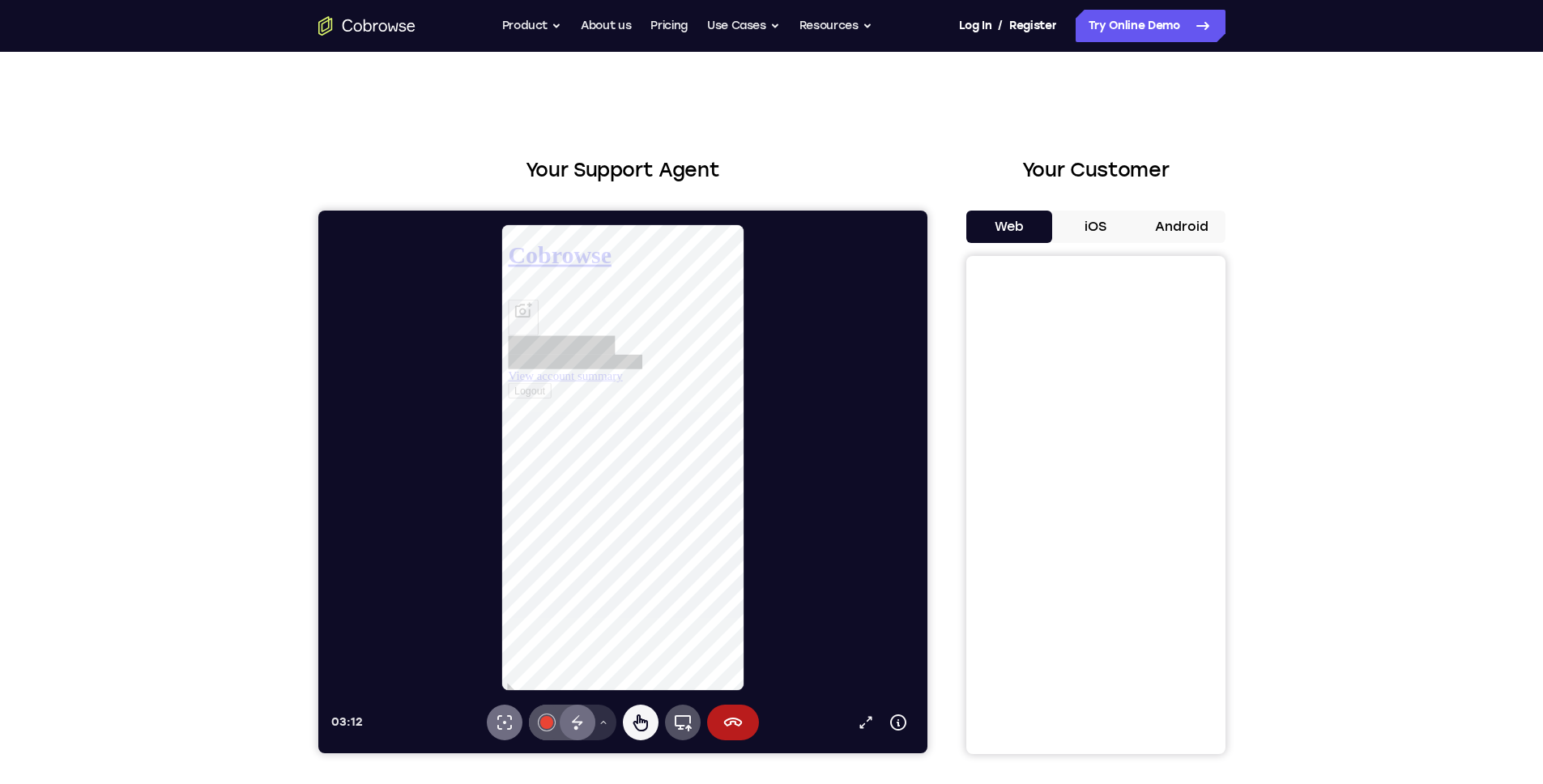
click at [515, 714] on button "Laser pointer" at bounding box center [503, 722] width 35 height 35
drag, startPoint x: 652, startPoint y: 716, endPoint x: 529, endPoint y: 572, distance: 189.4
click at [652, 716] on button "Remote control" at bounding box center [639, 722] width 35 height 35
click at [508, 300] on icon at bounding box center [508, 300] width 0 height 0
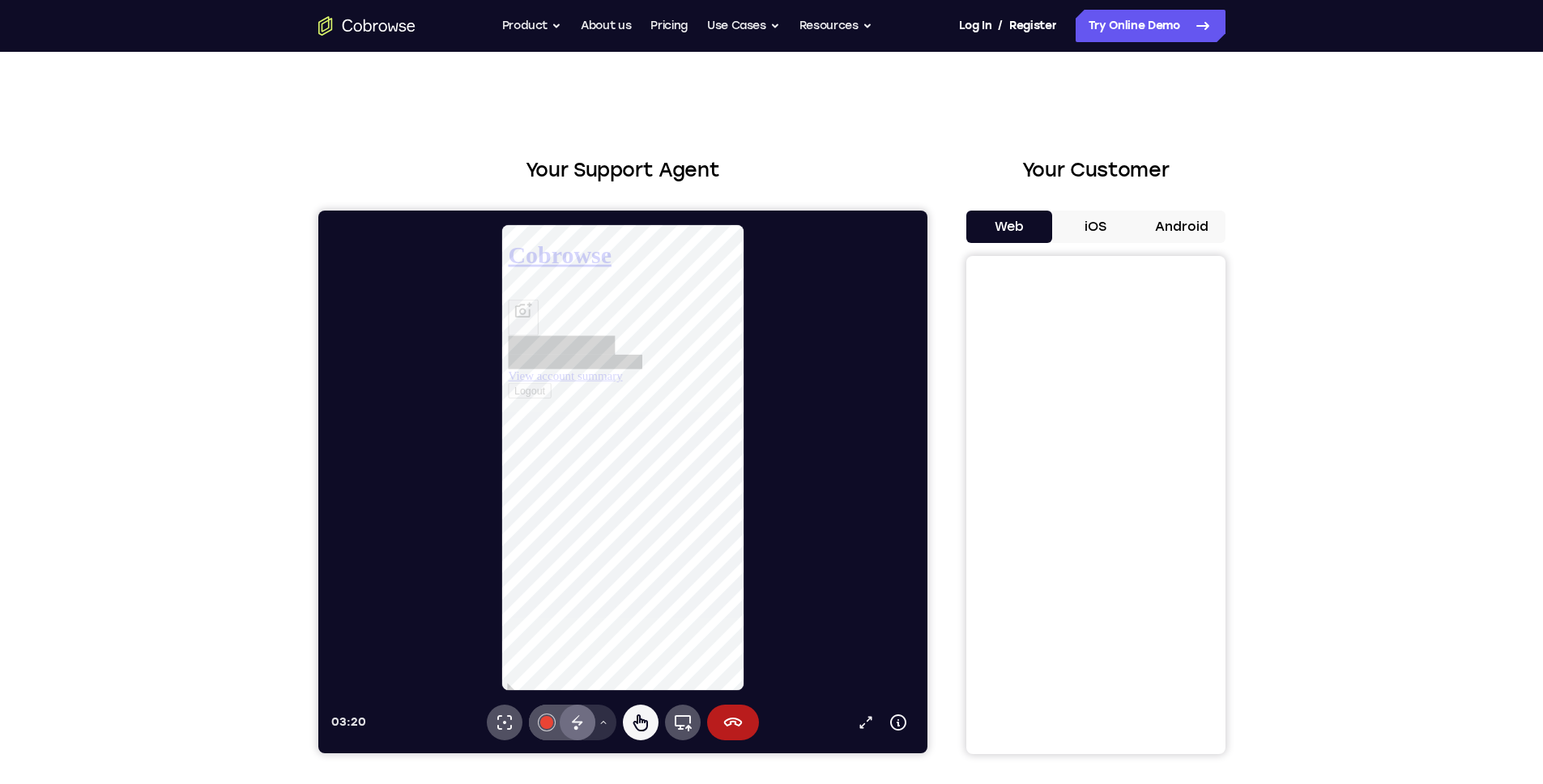
click at [545, 242] on h1 "Cobrowse" at bounding box center [631, 256] width 247 height 30
click at [600, 721] on icon at bounding box center [603, 722] width 10 height 10
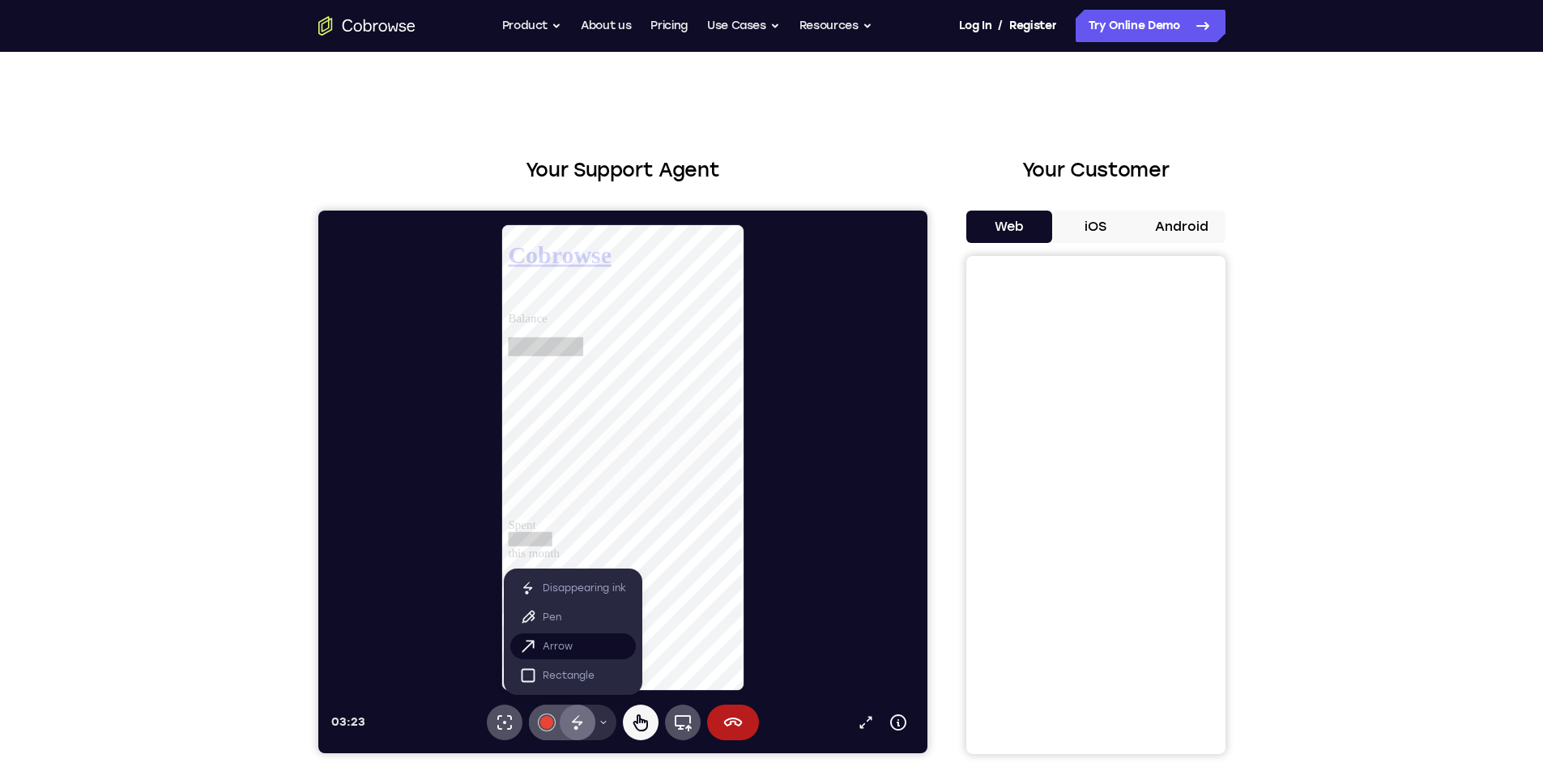
click at [586, 646] on button "Arrow" at bounding box center [572, 646] width 125 height 26
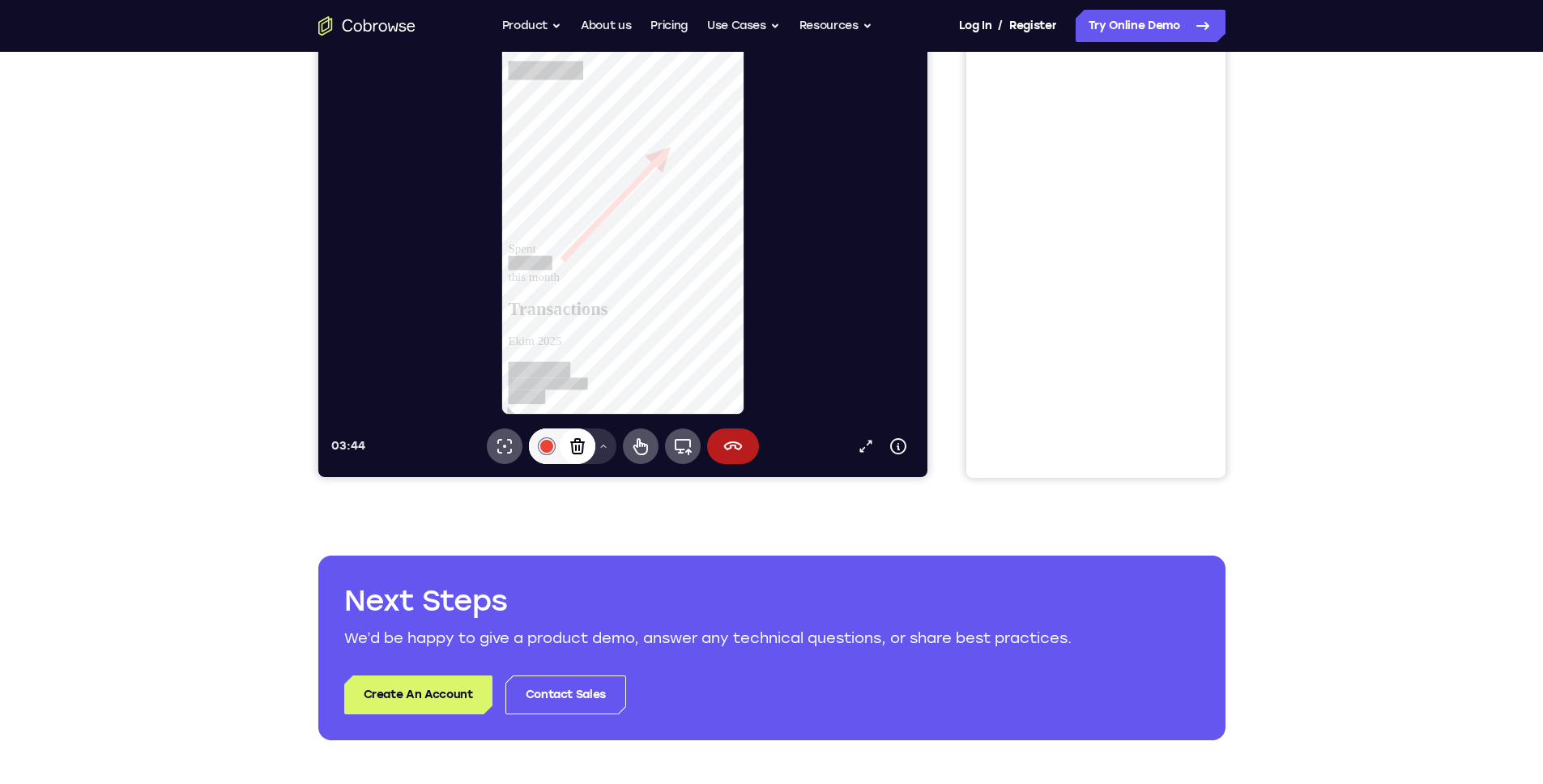
scroll to position [178, 0]
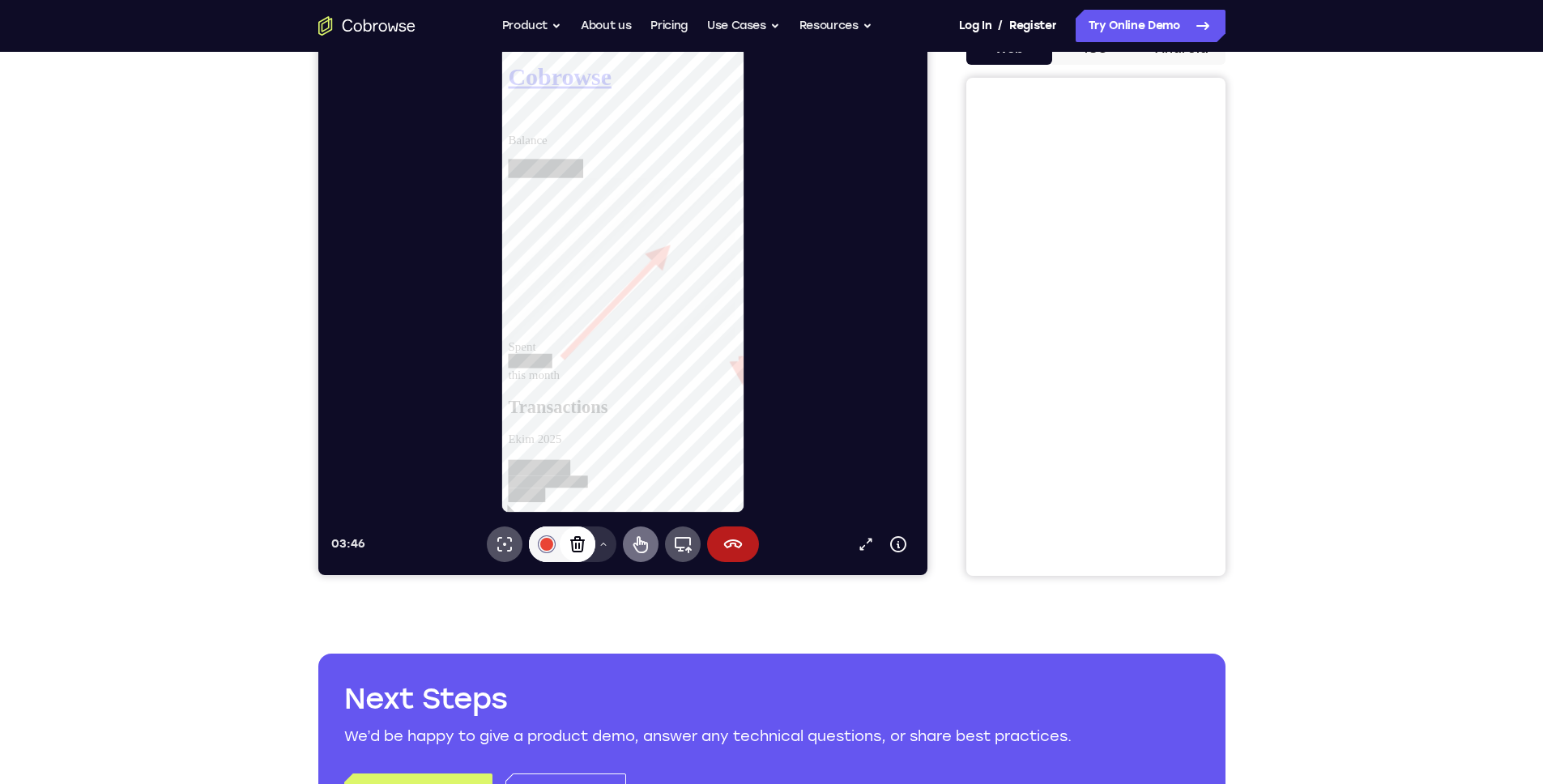
click at [643, 539] on icon at bounding box center [640, 544] width 20 height 20
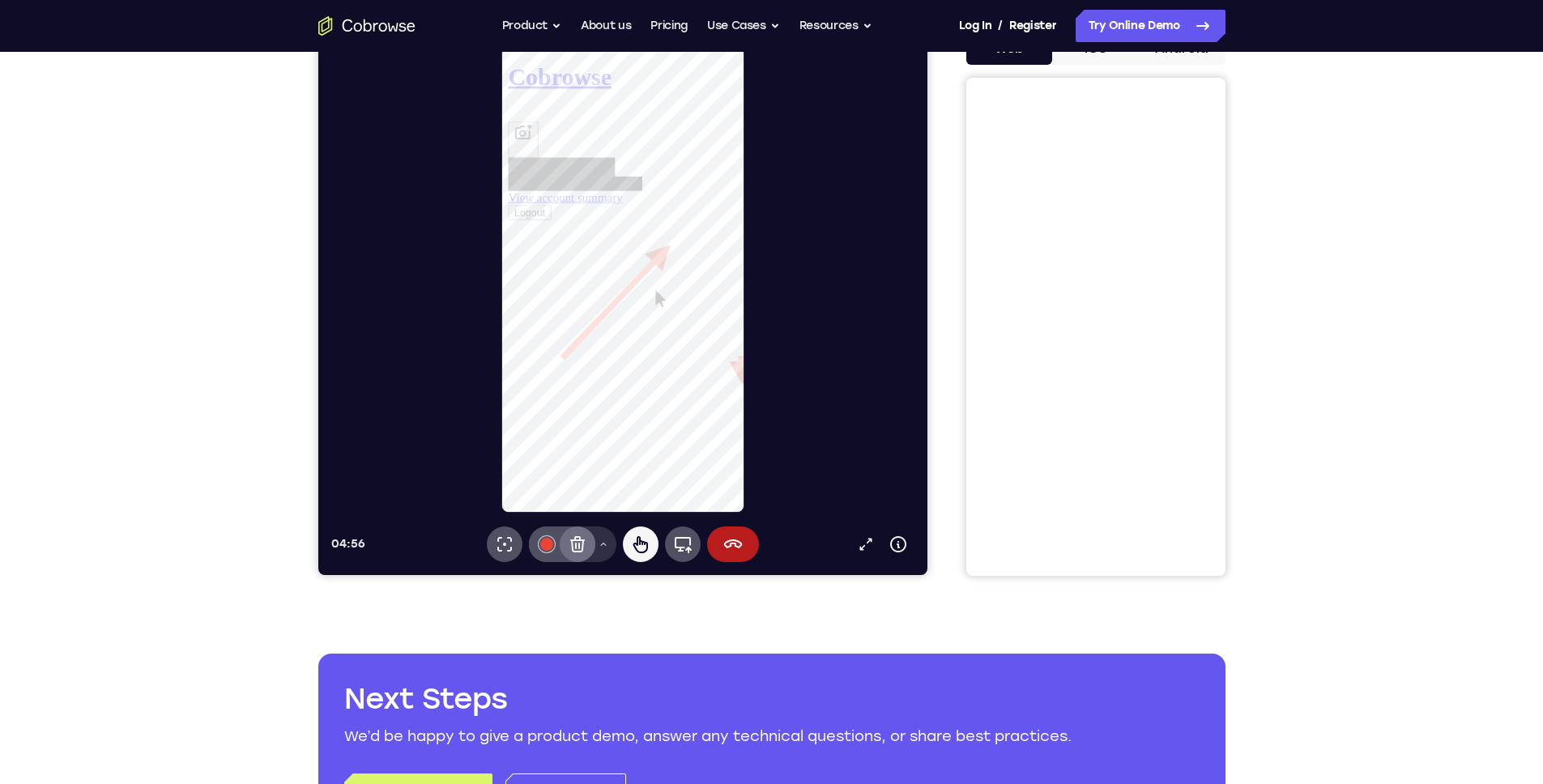
select select "1"
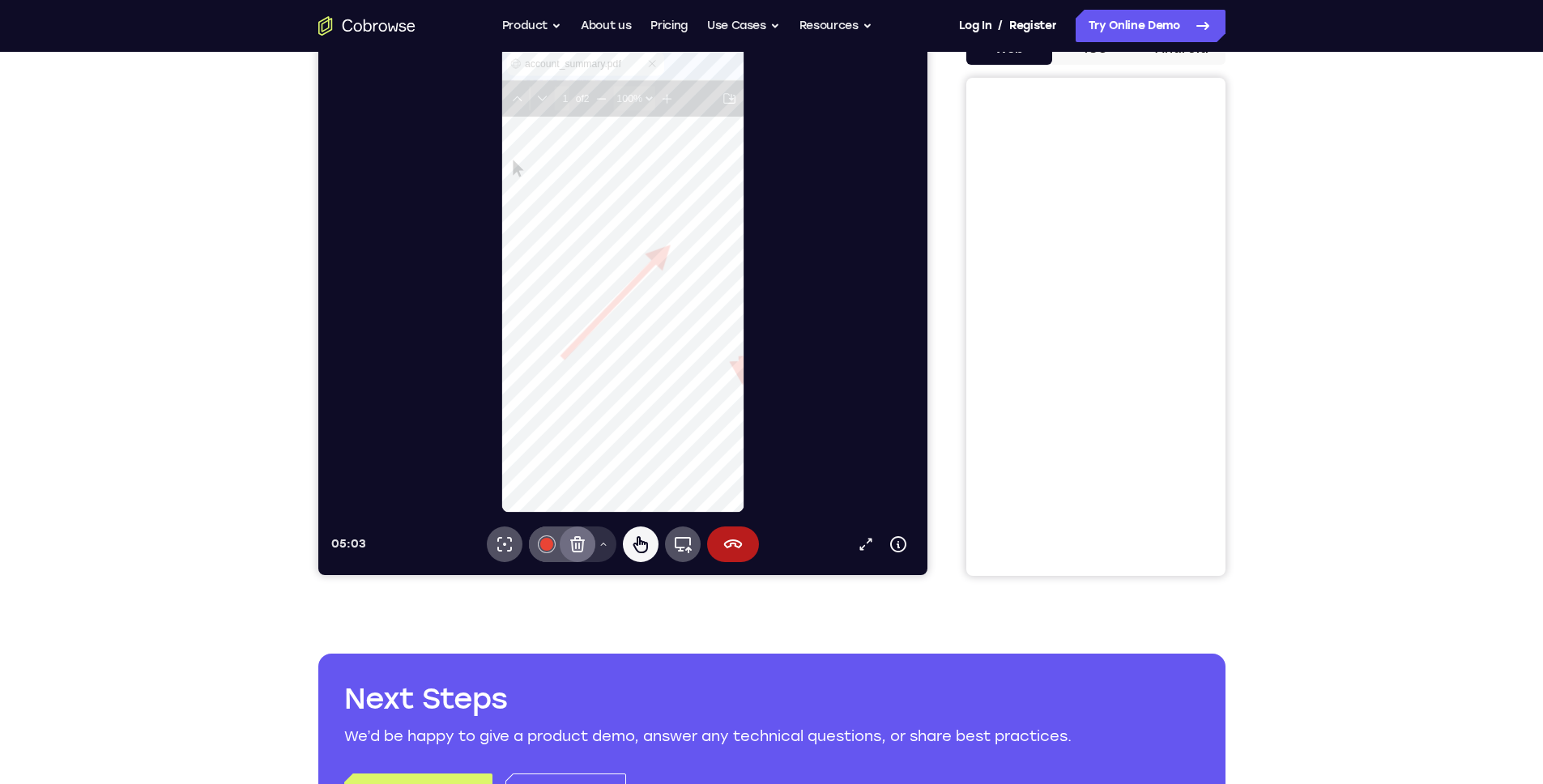
scroll to position [0, 0]
type input "2"
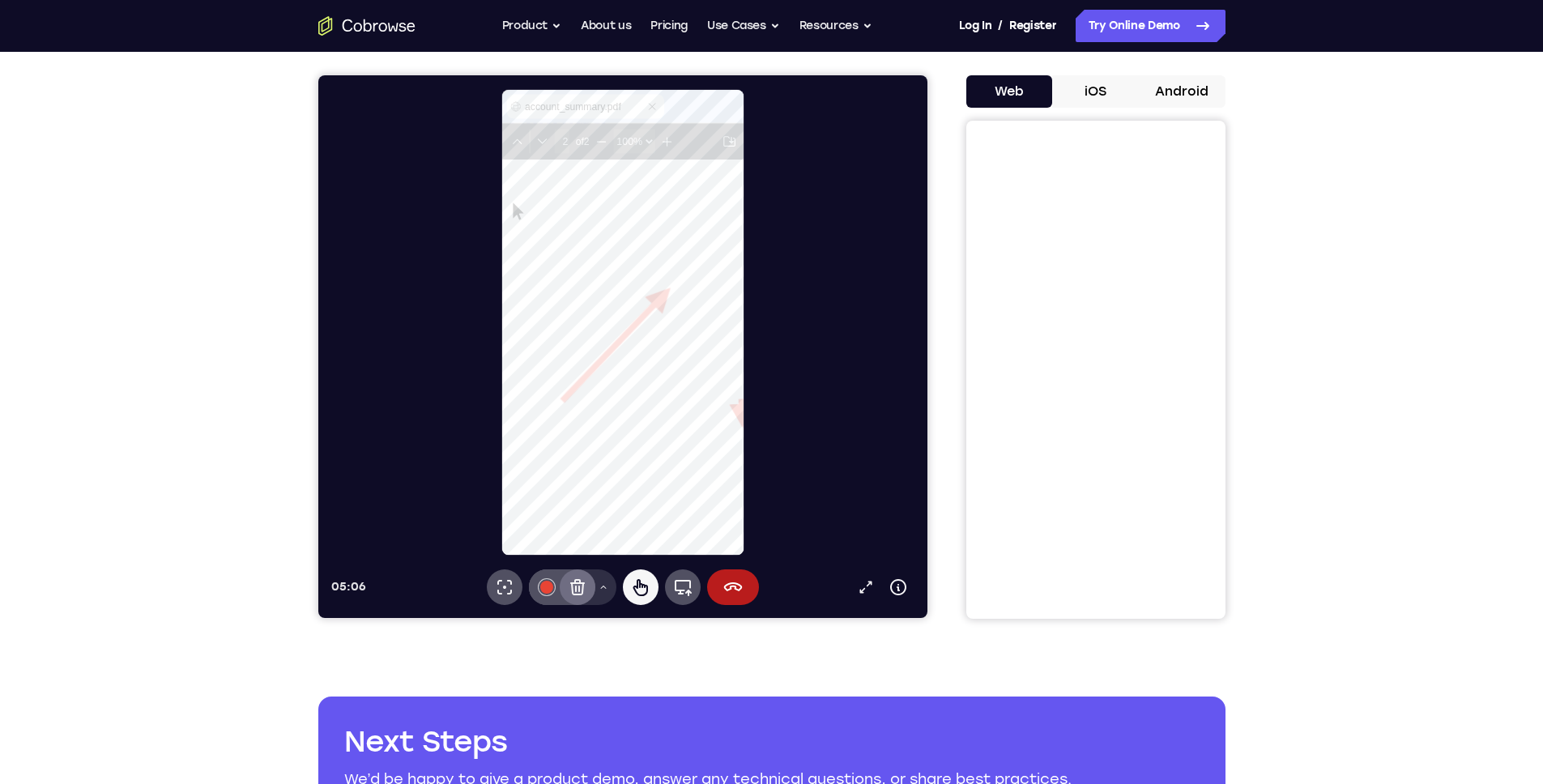
scroll to position [86, 0]
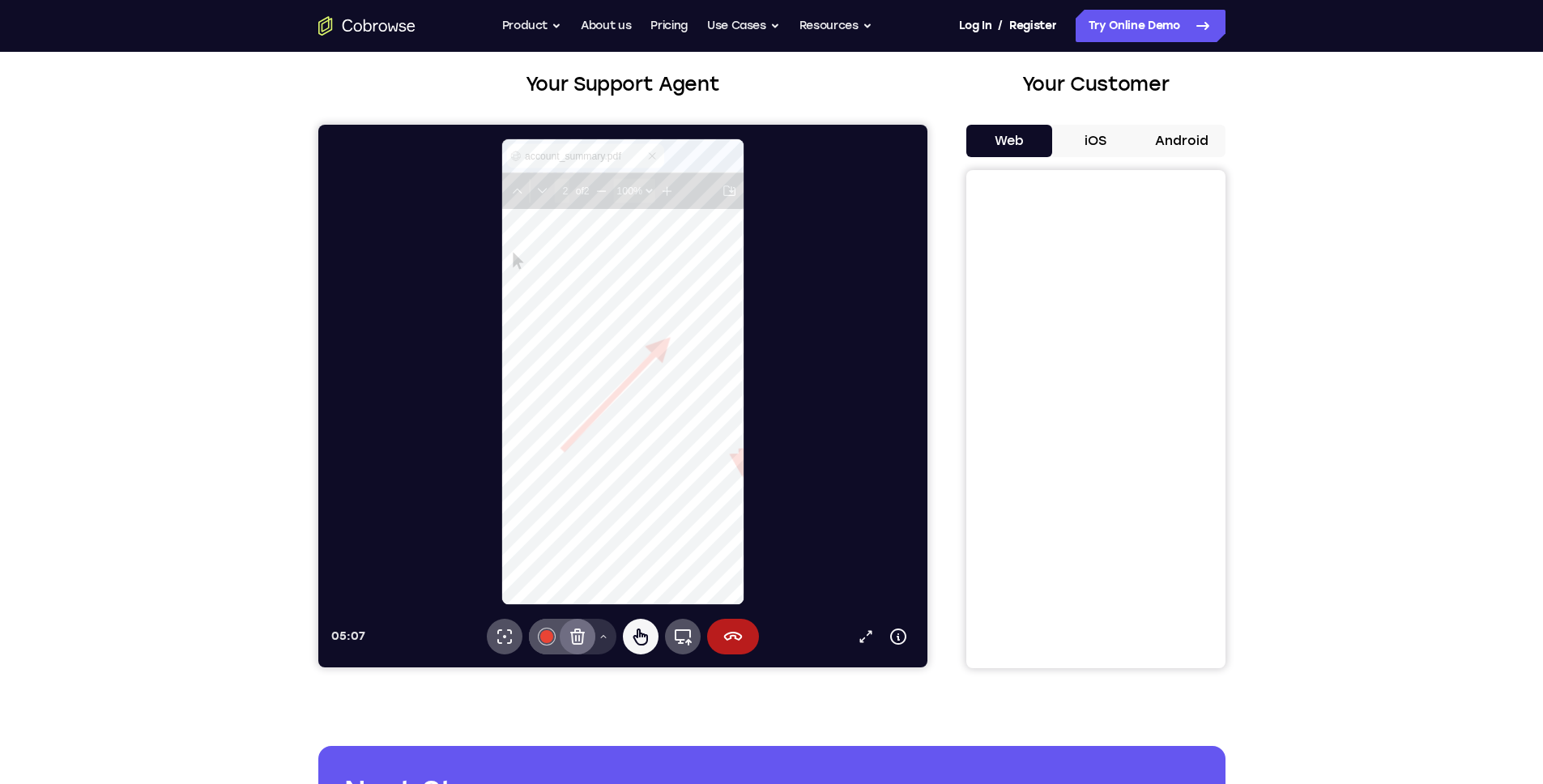
click at [662, 158] on icon at bounding box center [662, 157] width 13 height 13
click at [1183, 138] on button "Android" at bounding box center [1182, 140] width 87 height 32
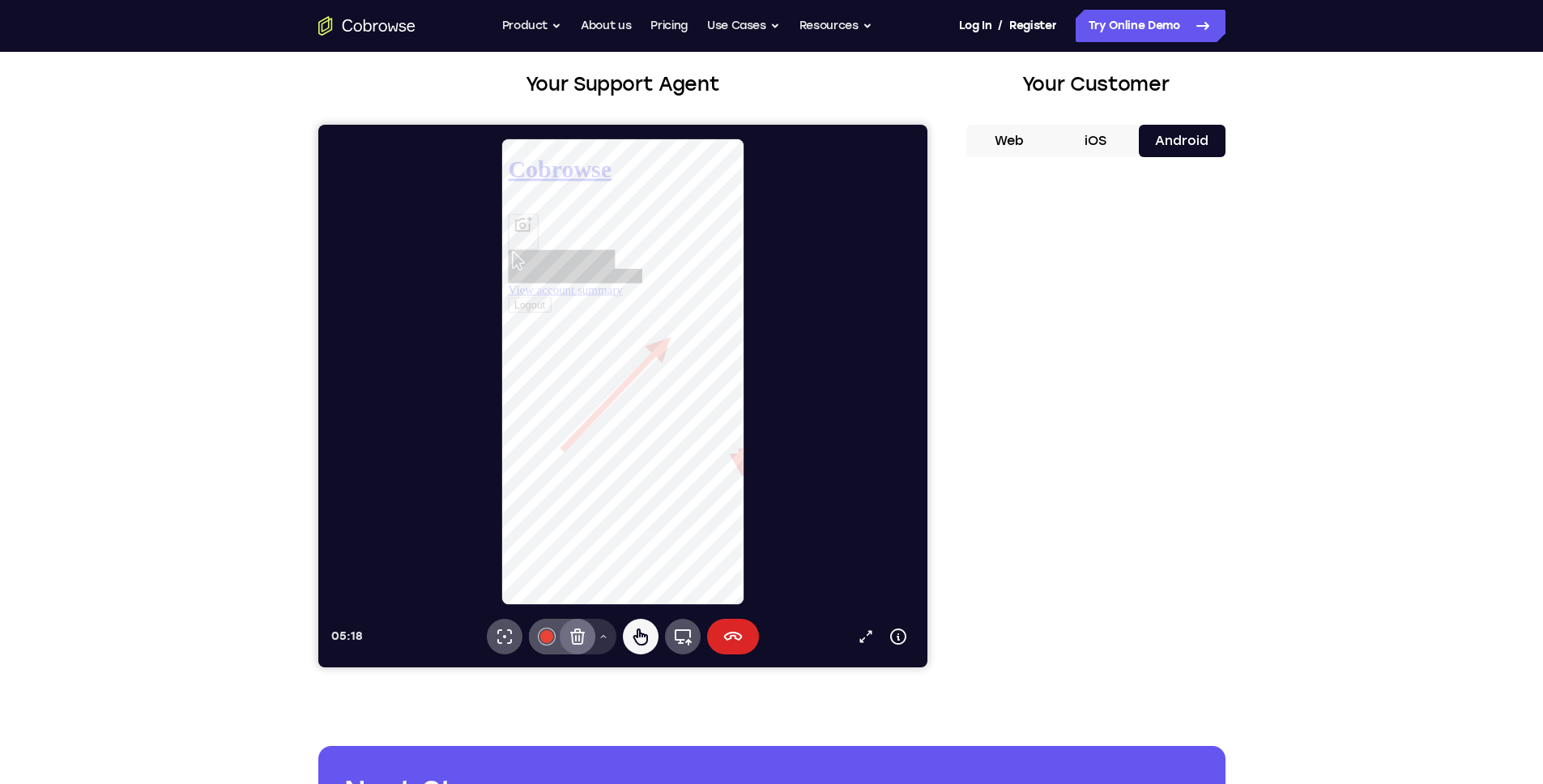
click at [736, 638] on icon at bounding box center [732, 636] width 19 height 9
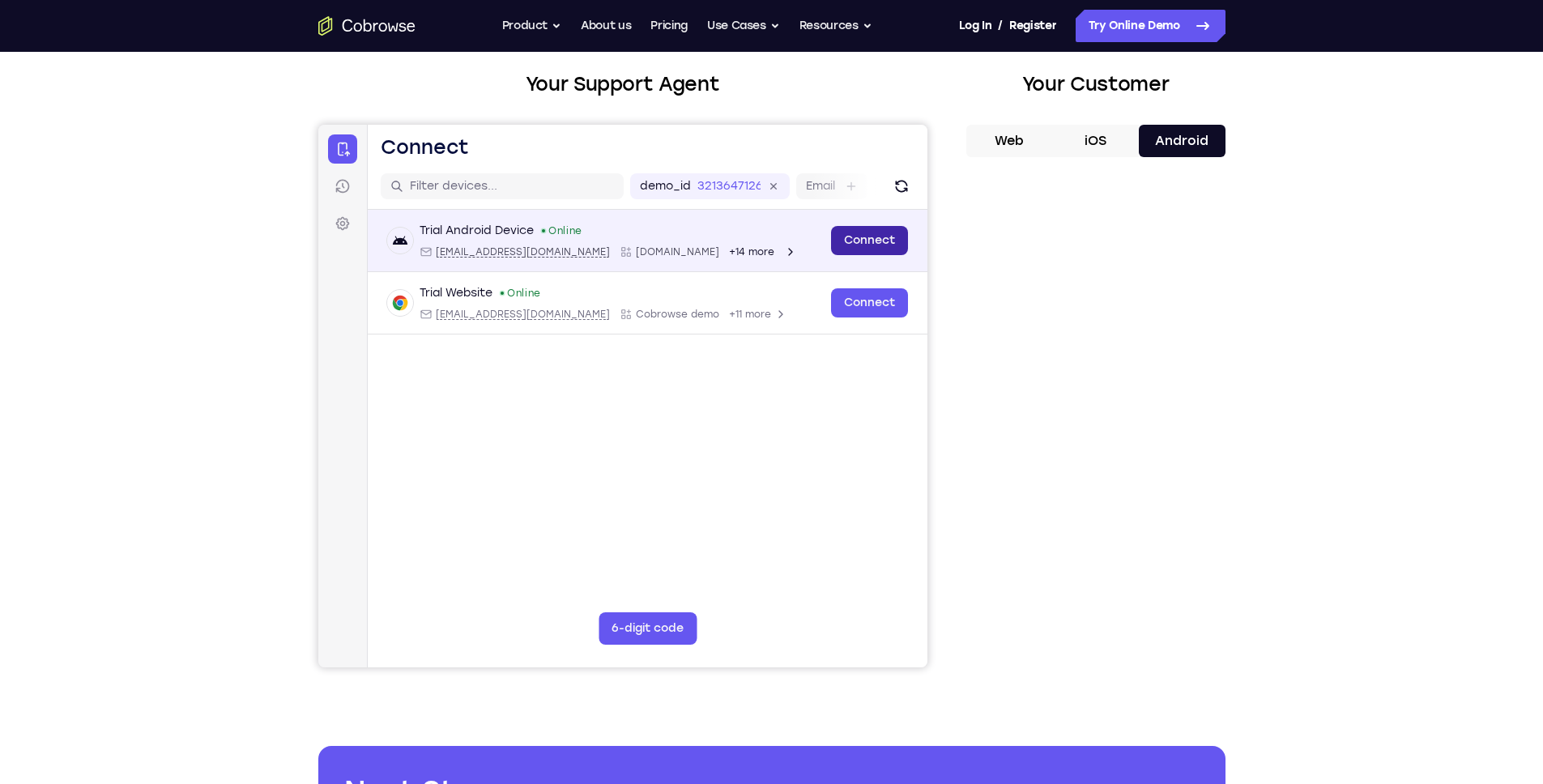
click at [896, 248] on link "Connect" at bounding box center [868, 240] width 77 height 29
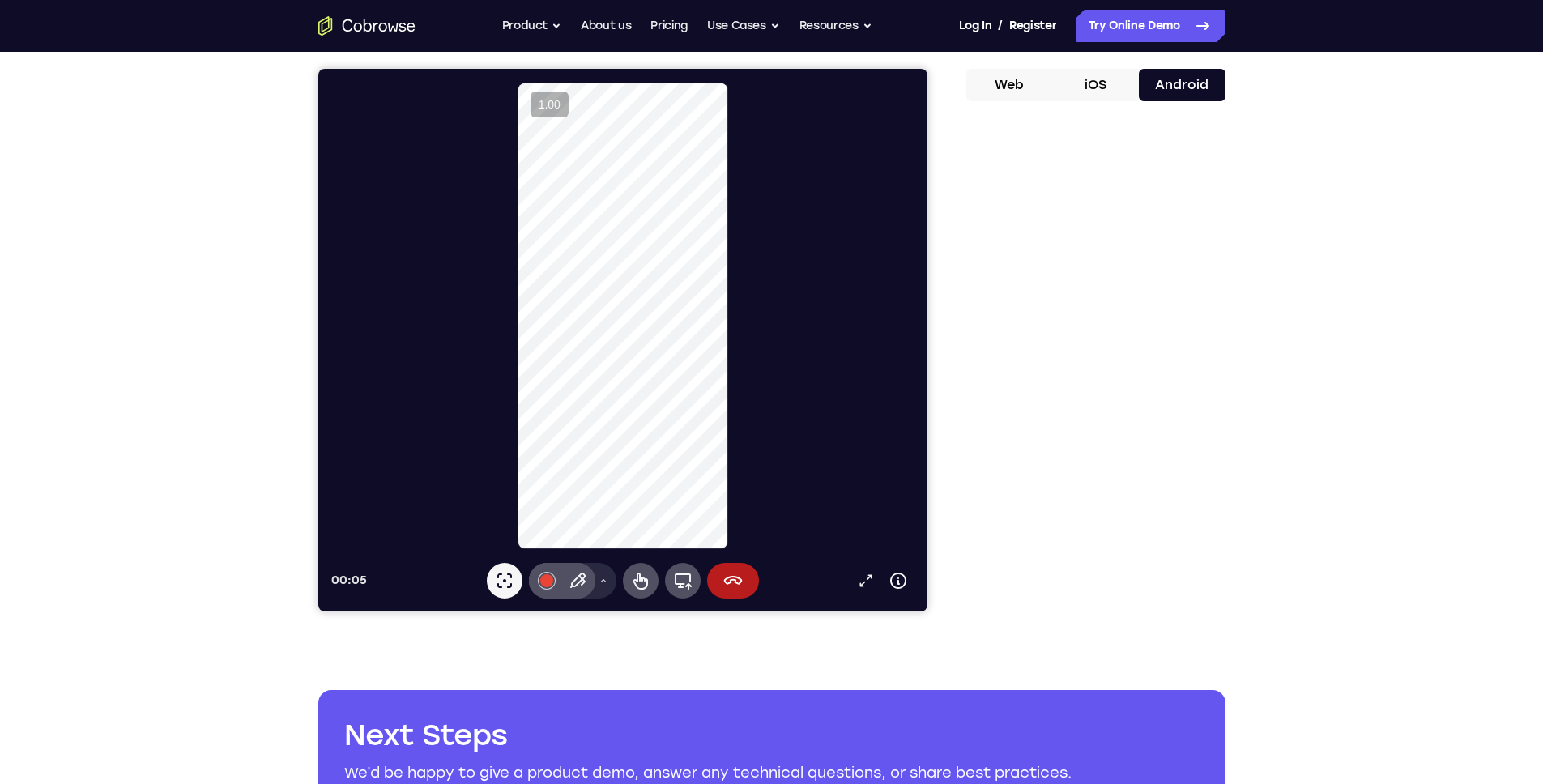
scroll to position [88, 0]
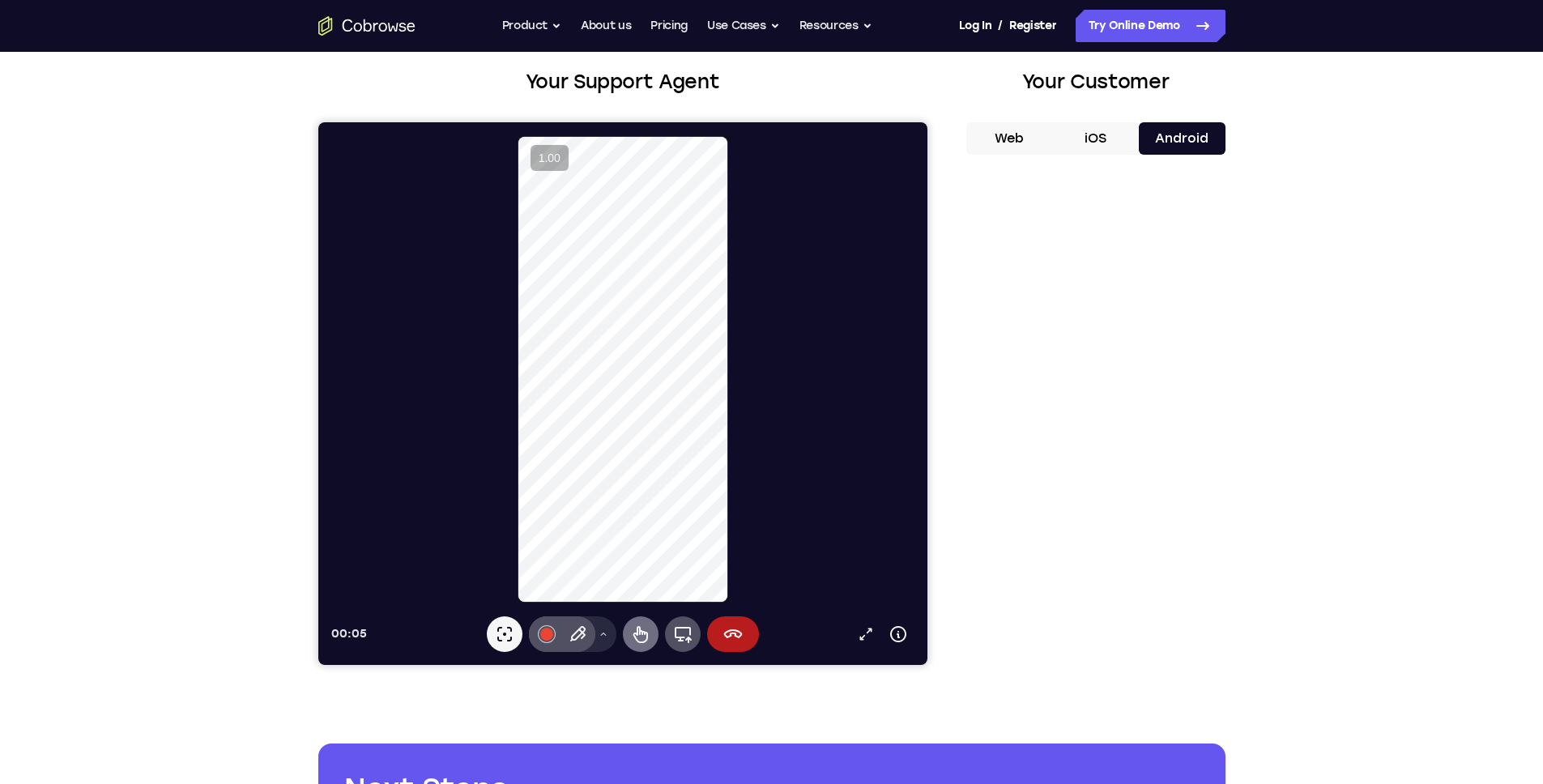
click at [630, 629] on icon at bounding box center [640, 634] width 20 height 20
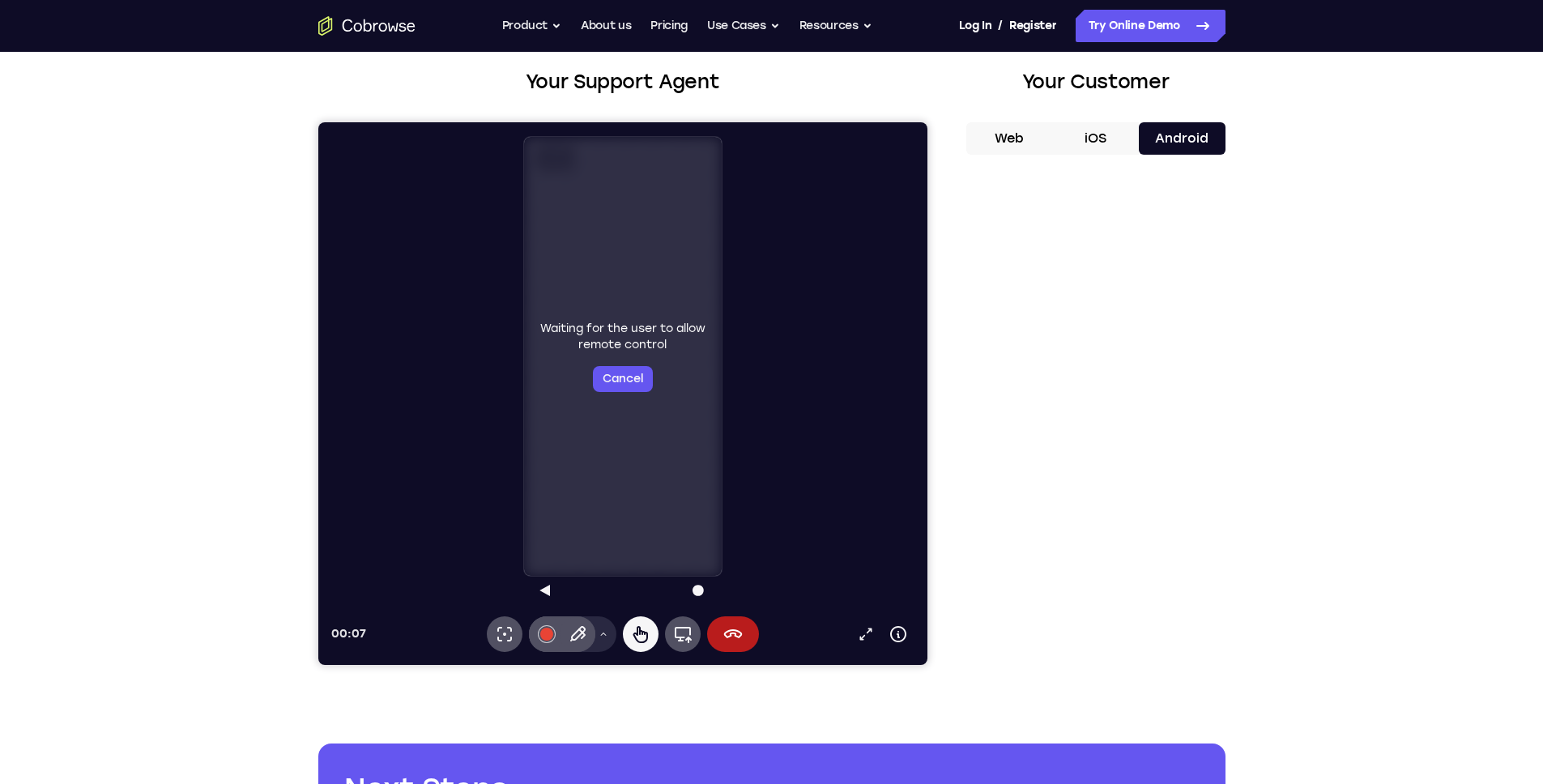
click at [682, 500] on div "Waiting for the user to allow remote control Cancel" at bounding box center [623, 356] width 198 height 439
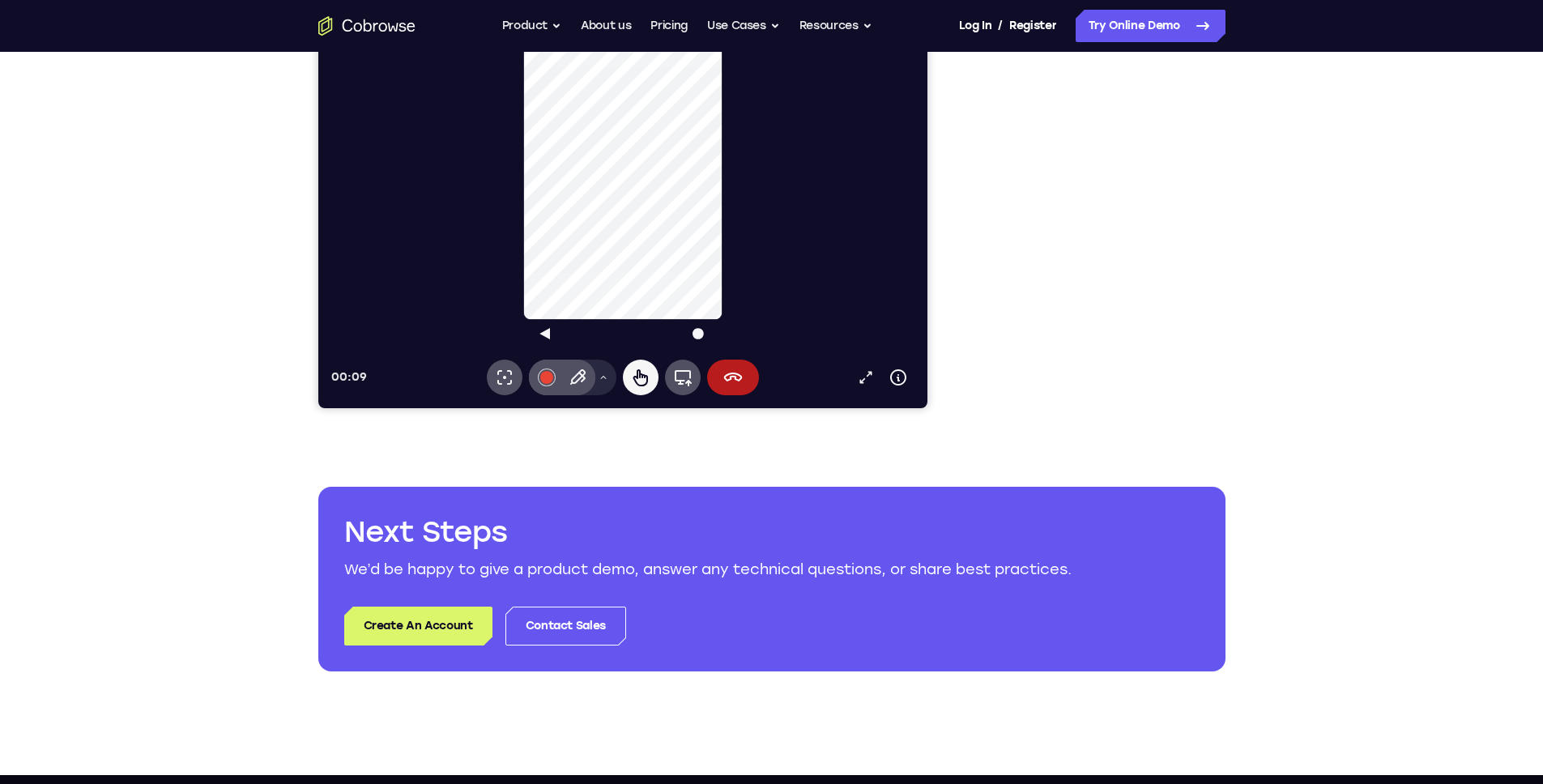
scroll to position [0, 0]
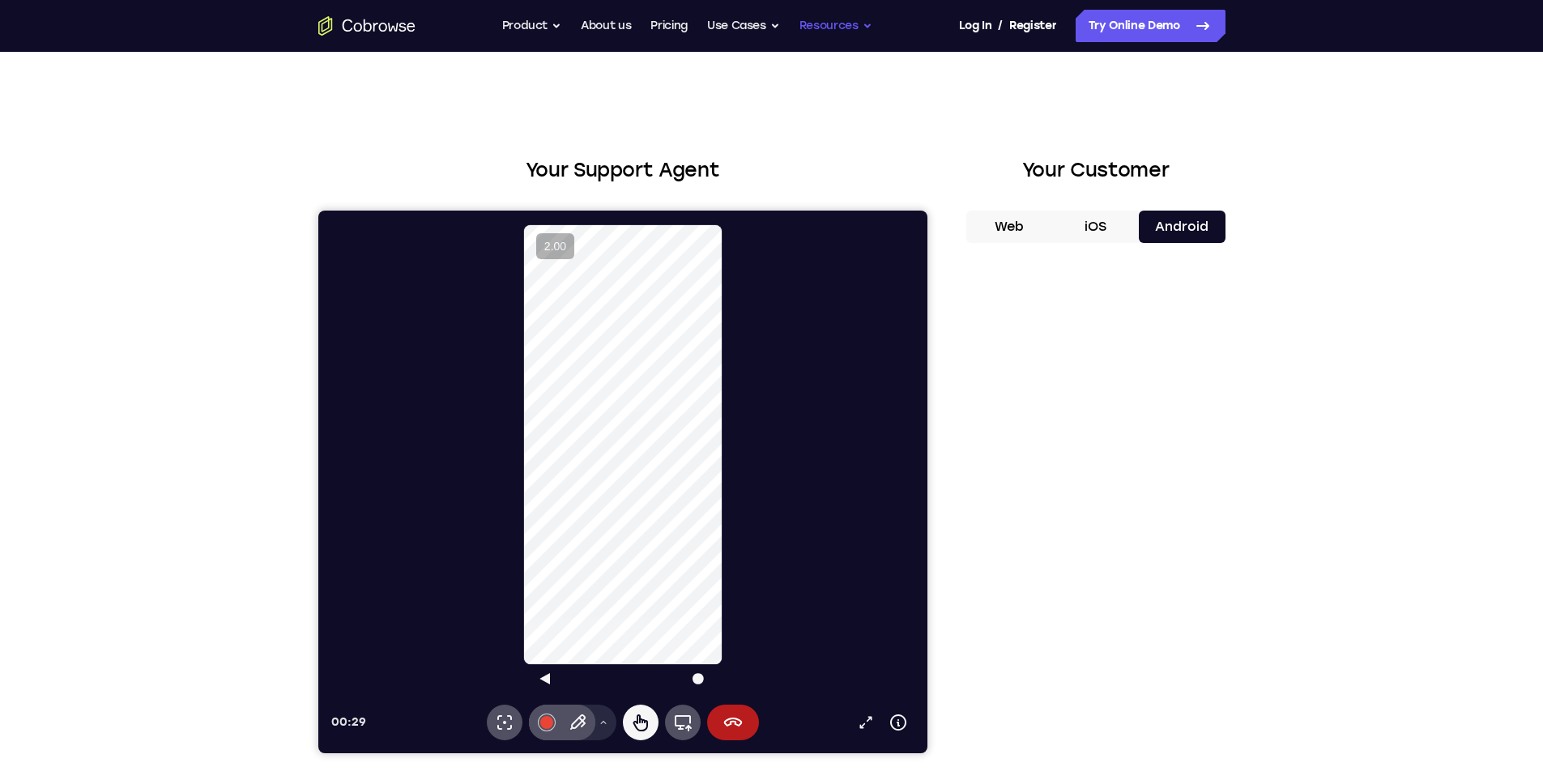
click at [856, 26] on button "Resources" at bounding box center [836, 26] width 73 height 32
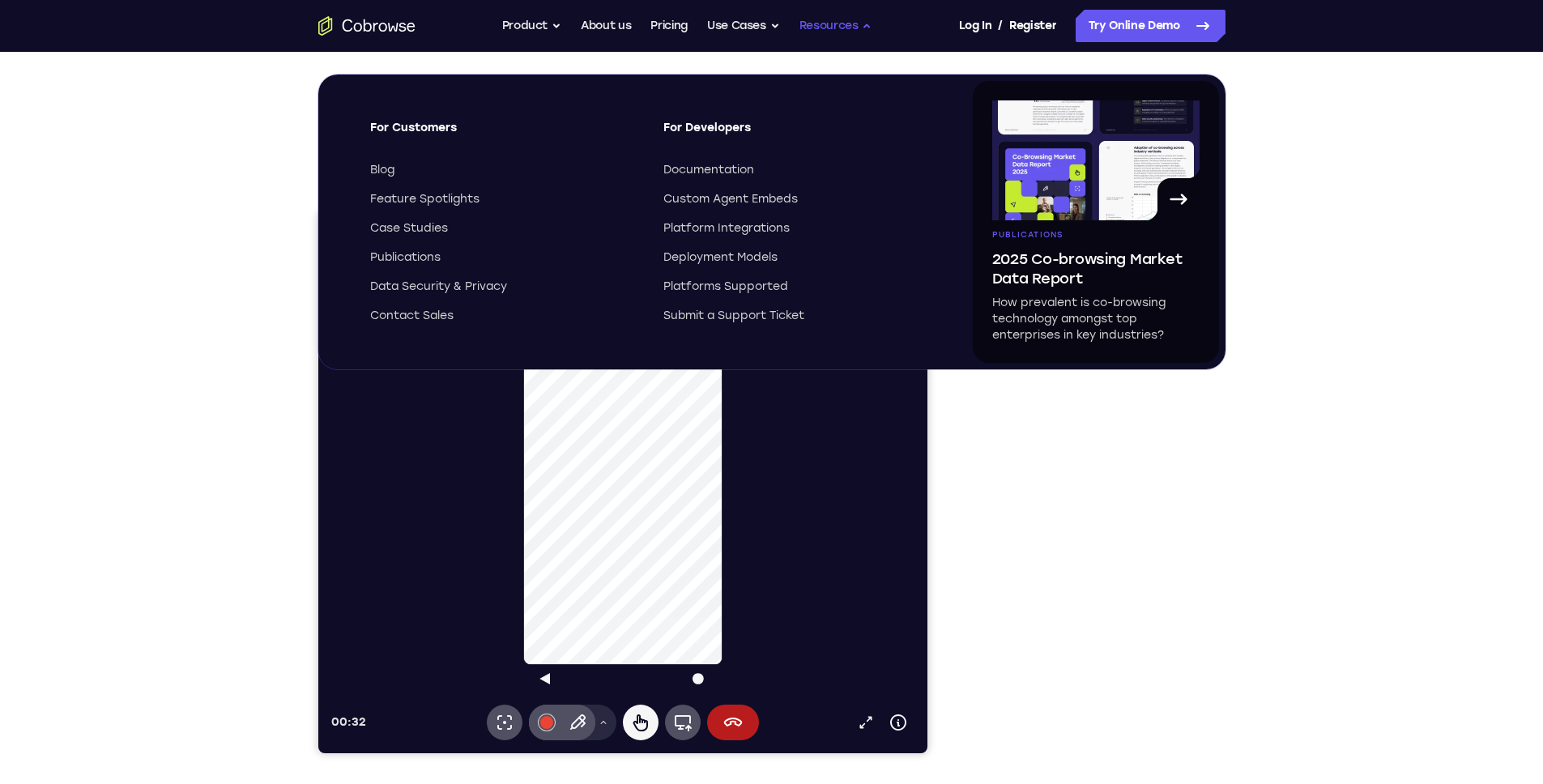
click at [854, 28] on button "Resources" at bounding box center [836, 26] width 73 height 32
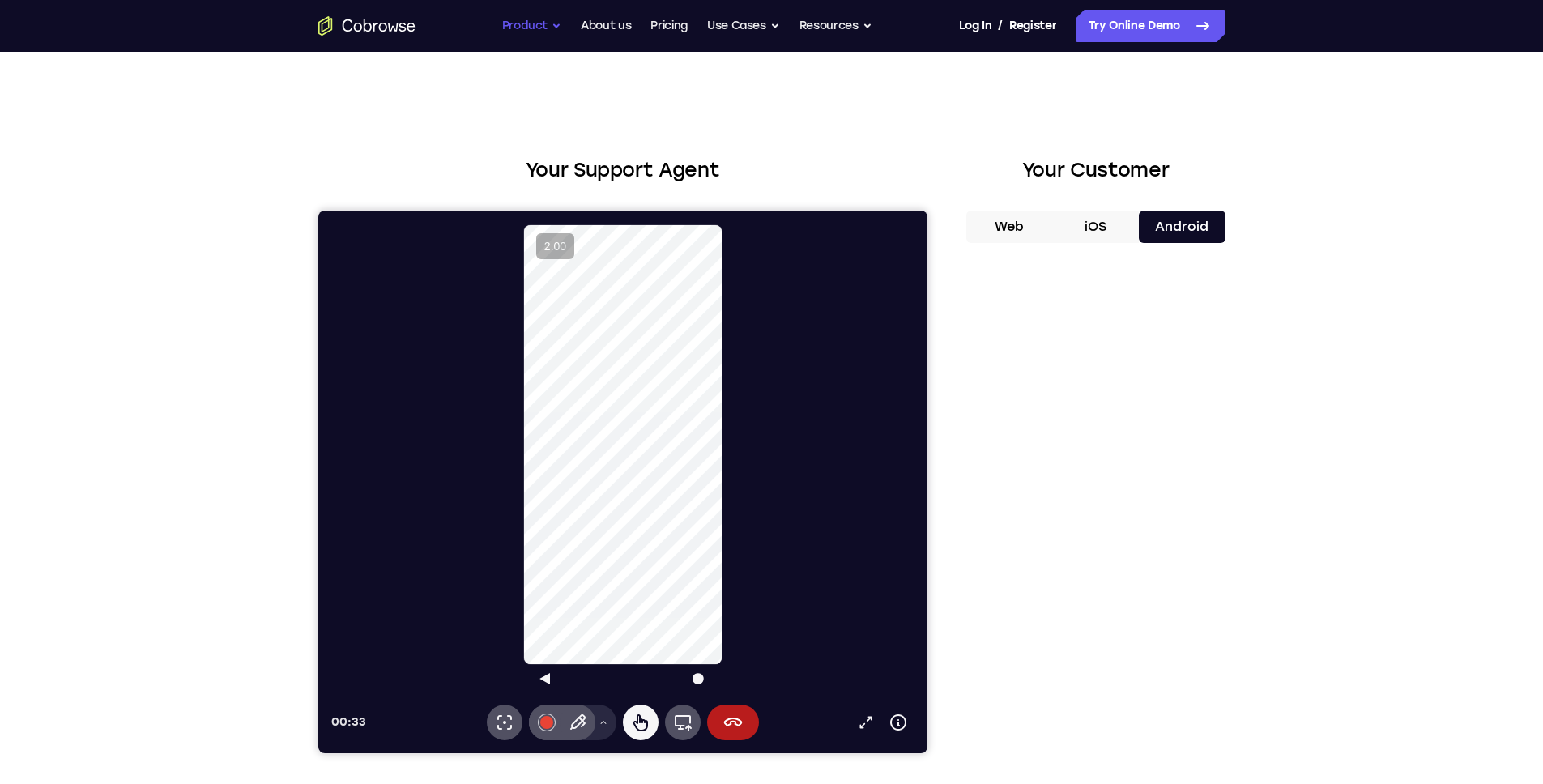
click at [552, 30] on button "Product" at bounding box center [532, 26] width 60 height 32
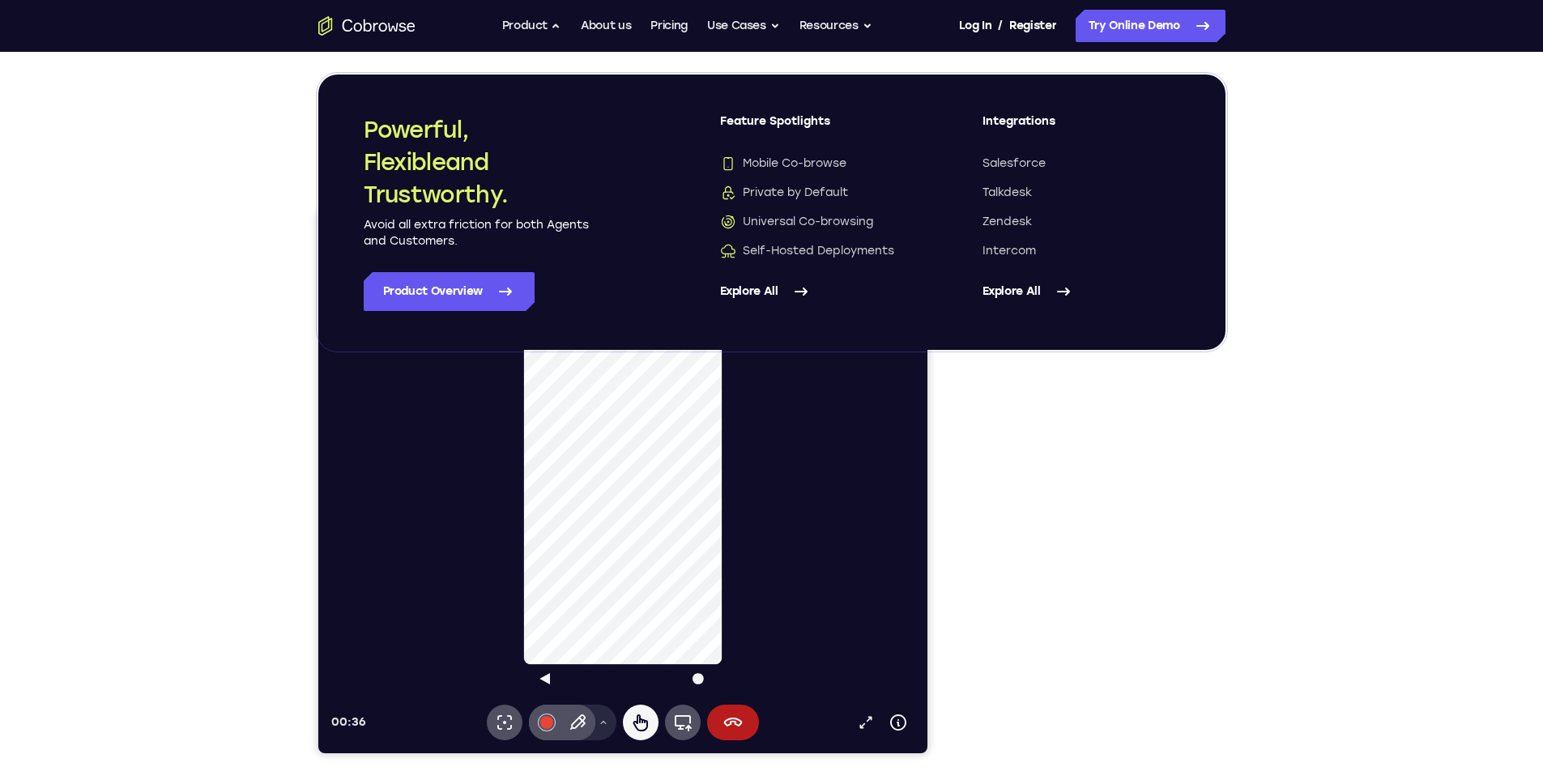
click at [1374, 299] on div "Your Support Agent Your Customer Web iOS Android Next Steps We’d be happy to gi…" at bounding box center [771, 586] width 1543 height 1068
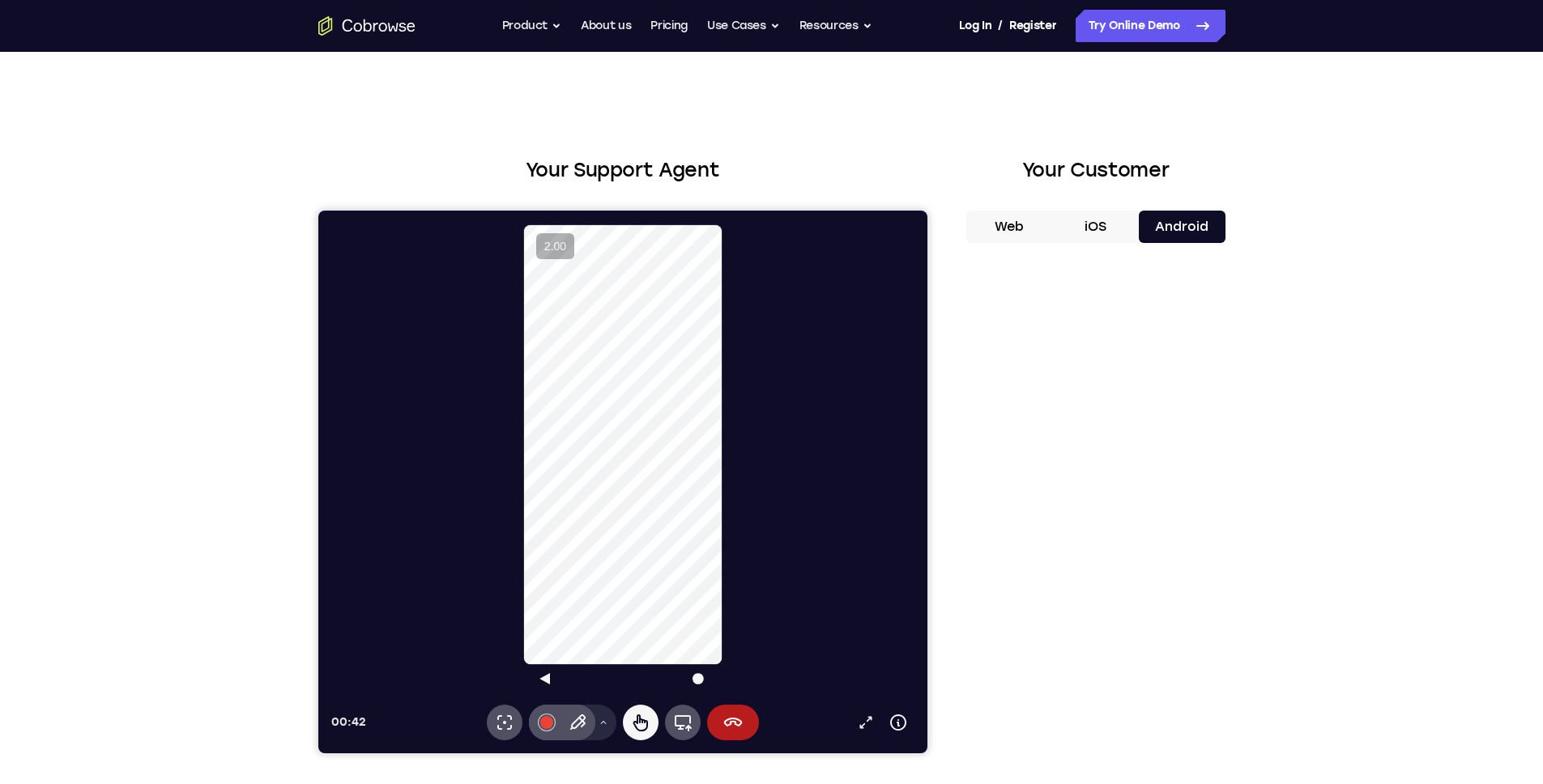
click at [1074, 171] on h2 "Your Customer" at bounding box center [1096, 170] width 259 height 29
click at [1165, 167] on h2 "Your Customer" at bounding box center [1096, 170] width 259 height 29
click at [1172, 174] on h2 "Your Customer" at bounding box center [1096, 170] width 259 height 29
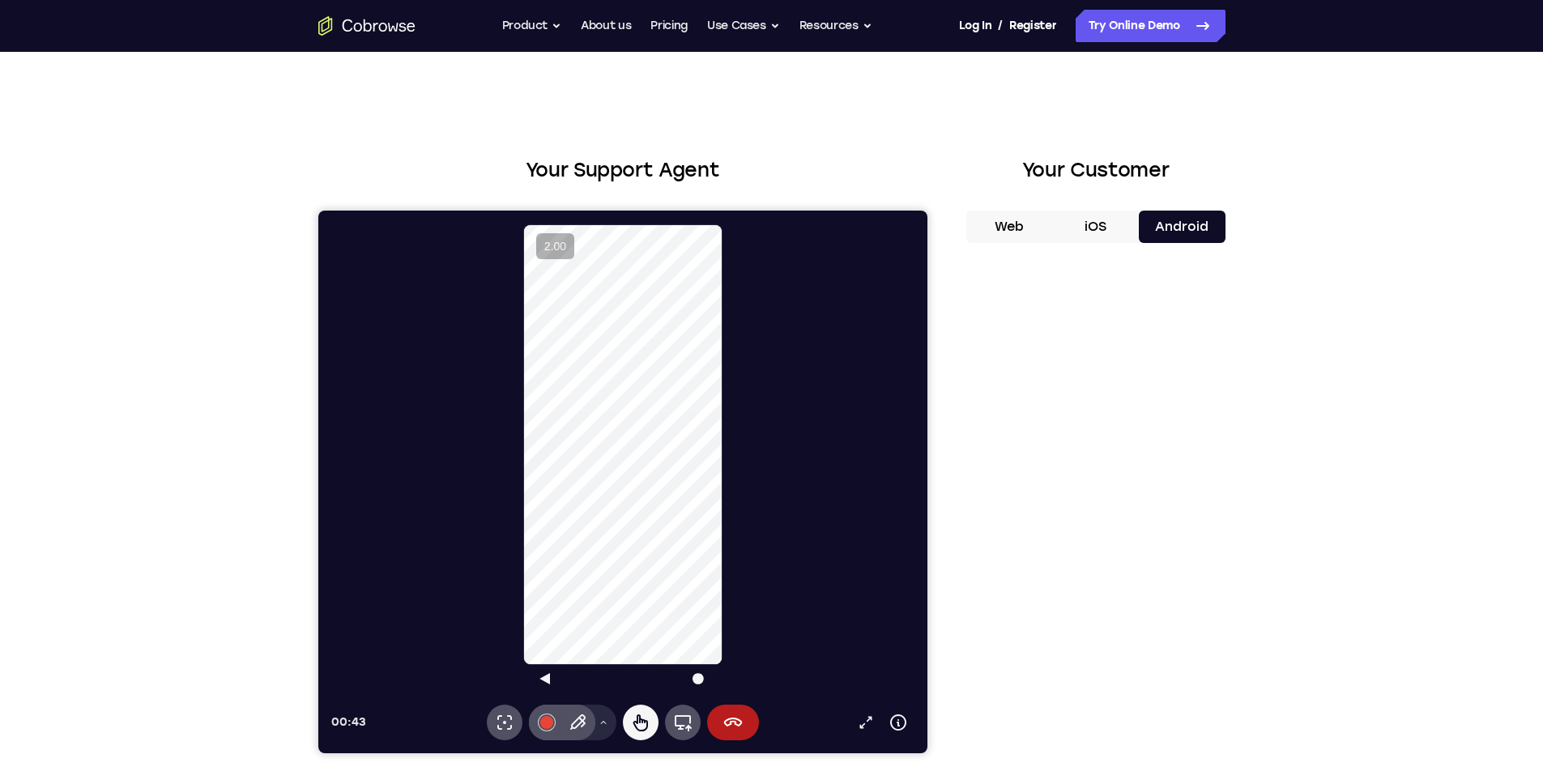
click at [1150, 175] on h2 "Your Customer" at bounding box center [1096, 170] width 259 height 29
click at [1191, 176] on h2 "Your Customer" at bounding box center [1096, 170] width 259 height 29
click at [380, 35] on icon "Go to the home page" at bounding box center [367, 26] width 97 height 20
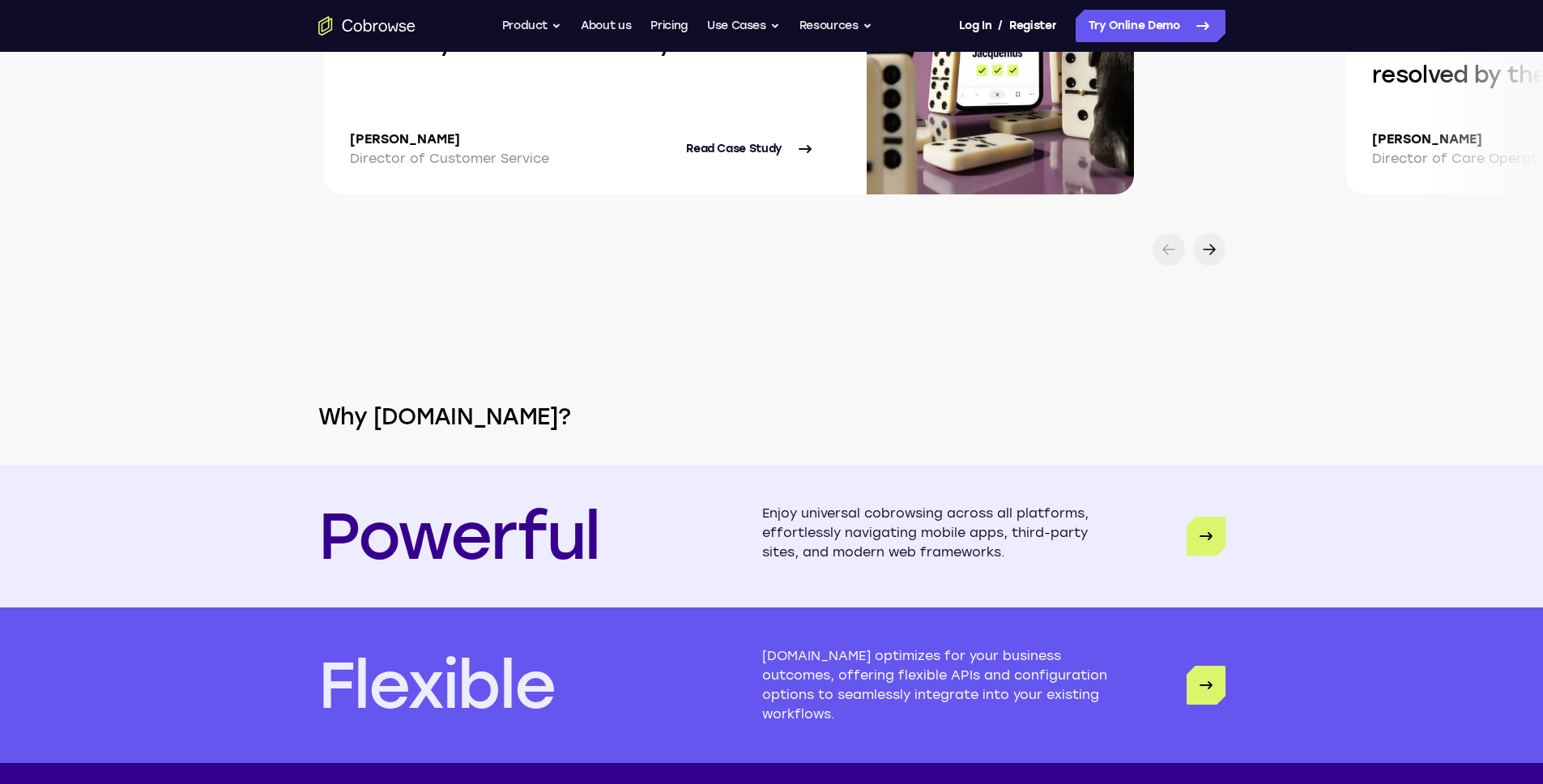
scroll to position [3359, 0]
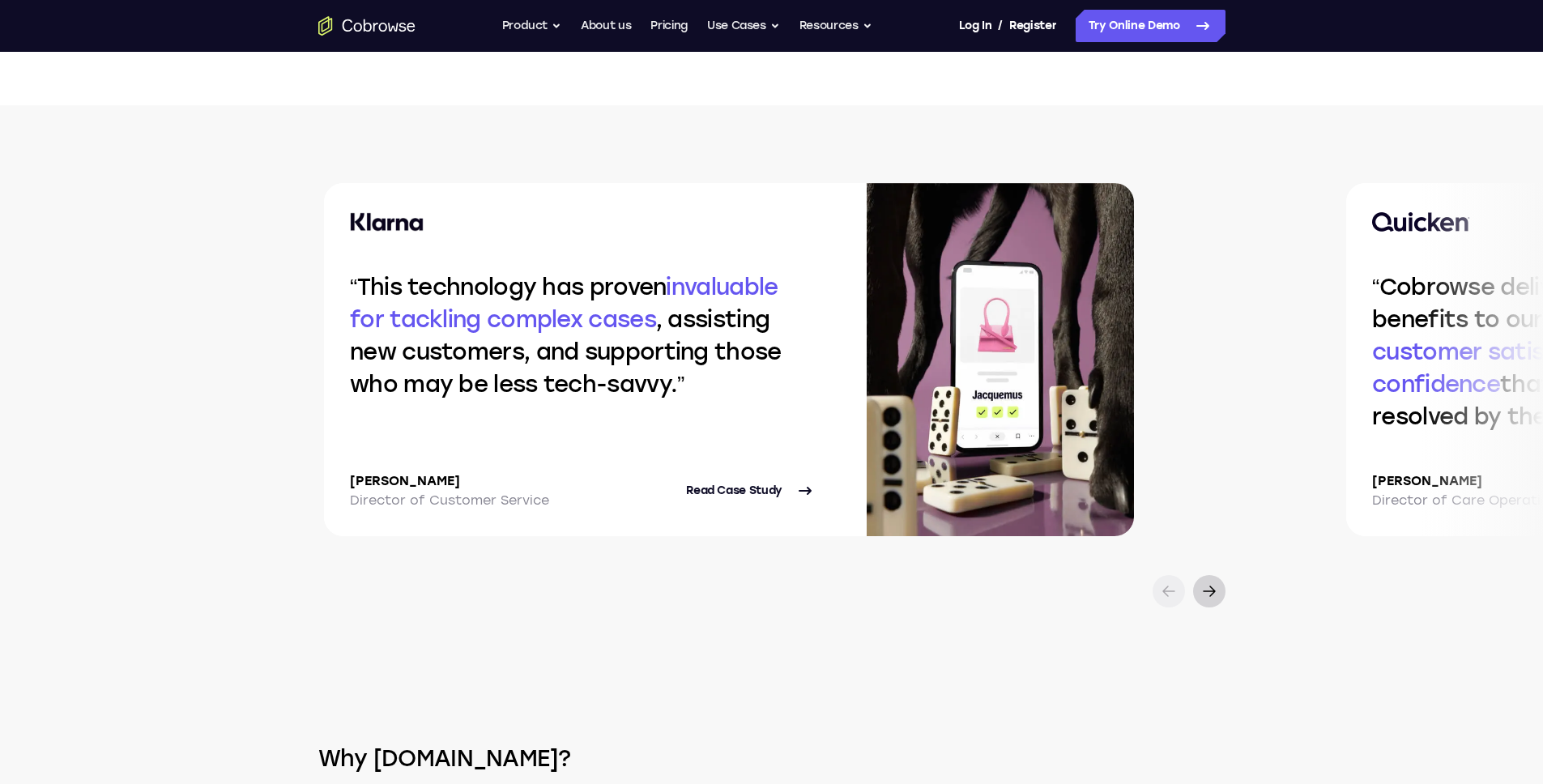
click at [1211, 601] on icon at bounding box center [1210, 591] width 20 height 20
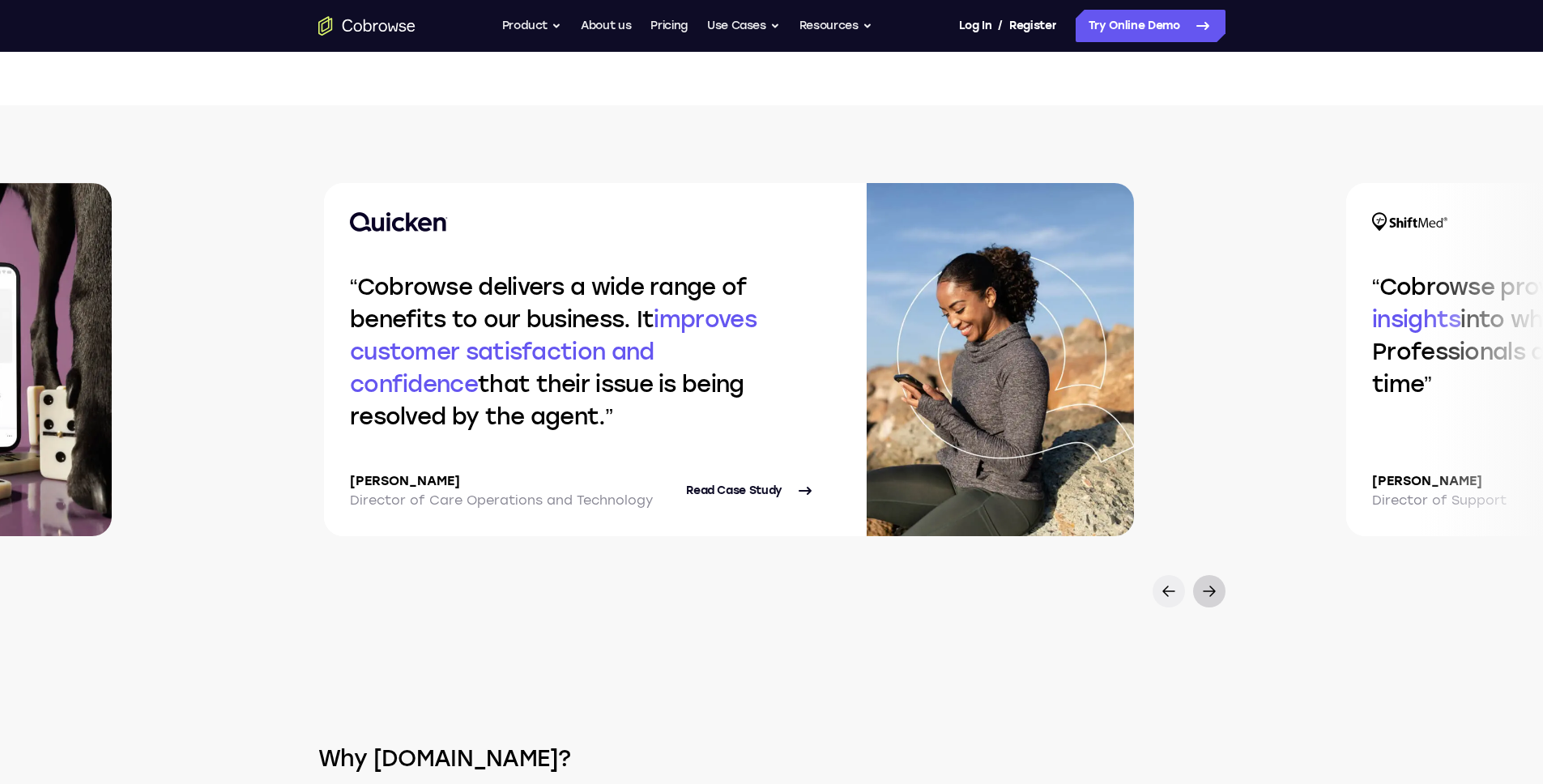
click at [1211, 601] on icon at bounding box center [1210, 591] width 20 height 20
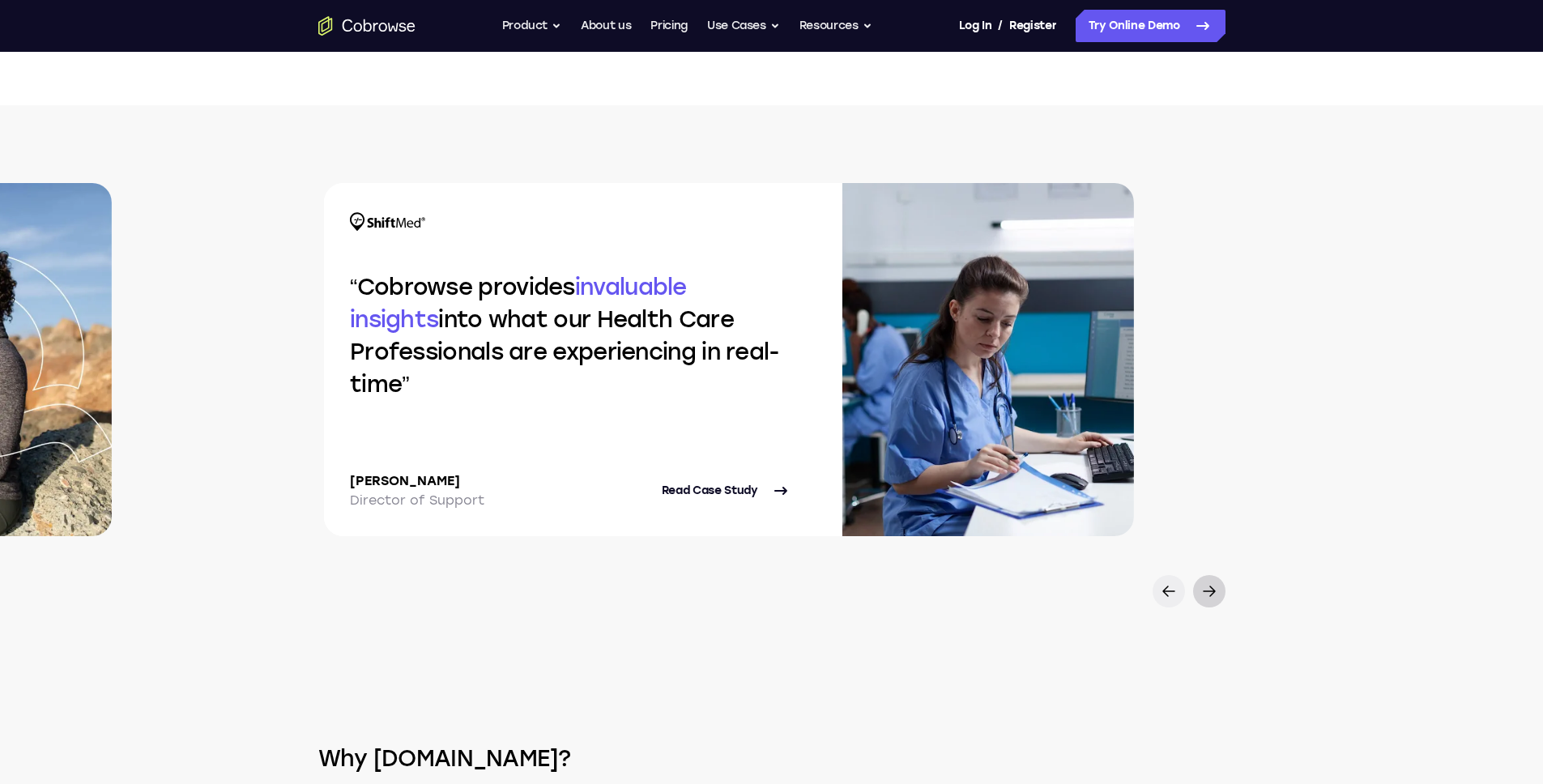
click at [1211, 601] on icon at bounding box center [1210, 591] width 20 height 20
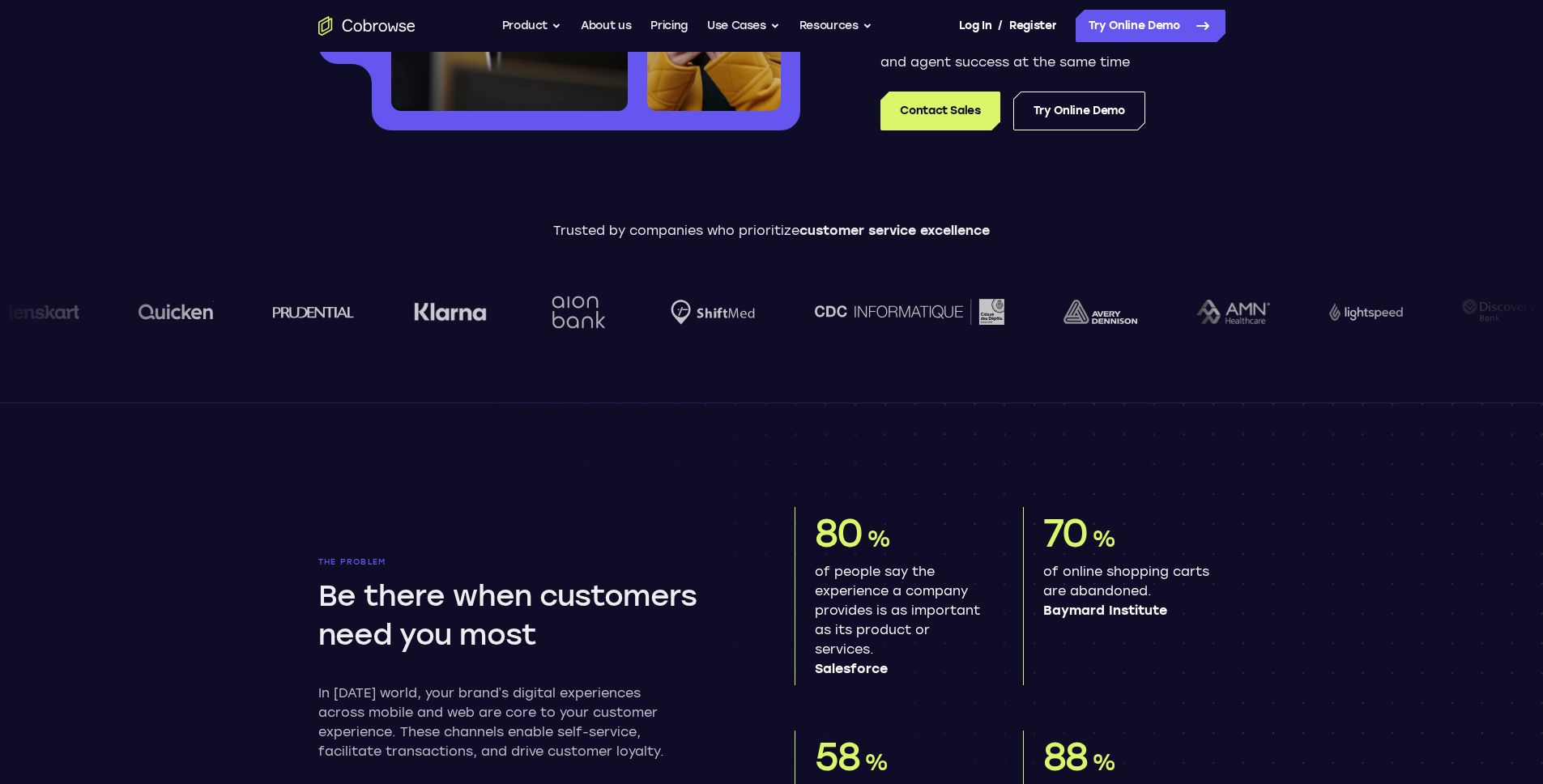
scroll to position [0, 0]
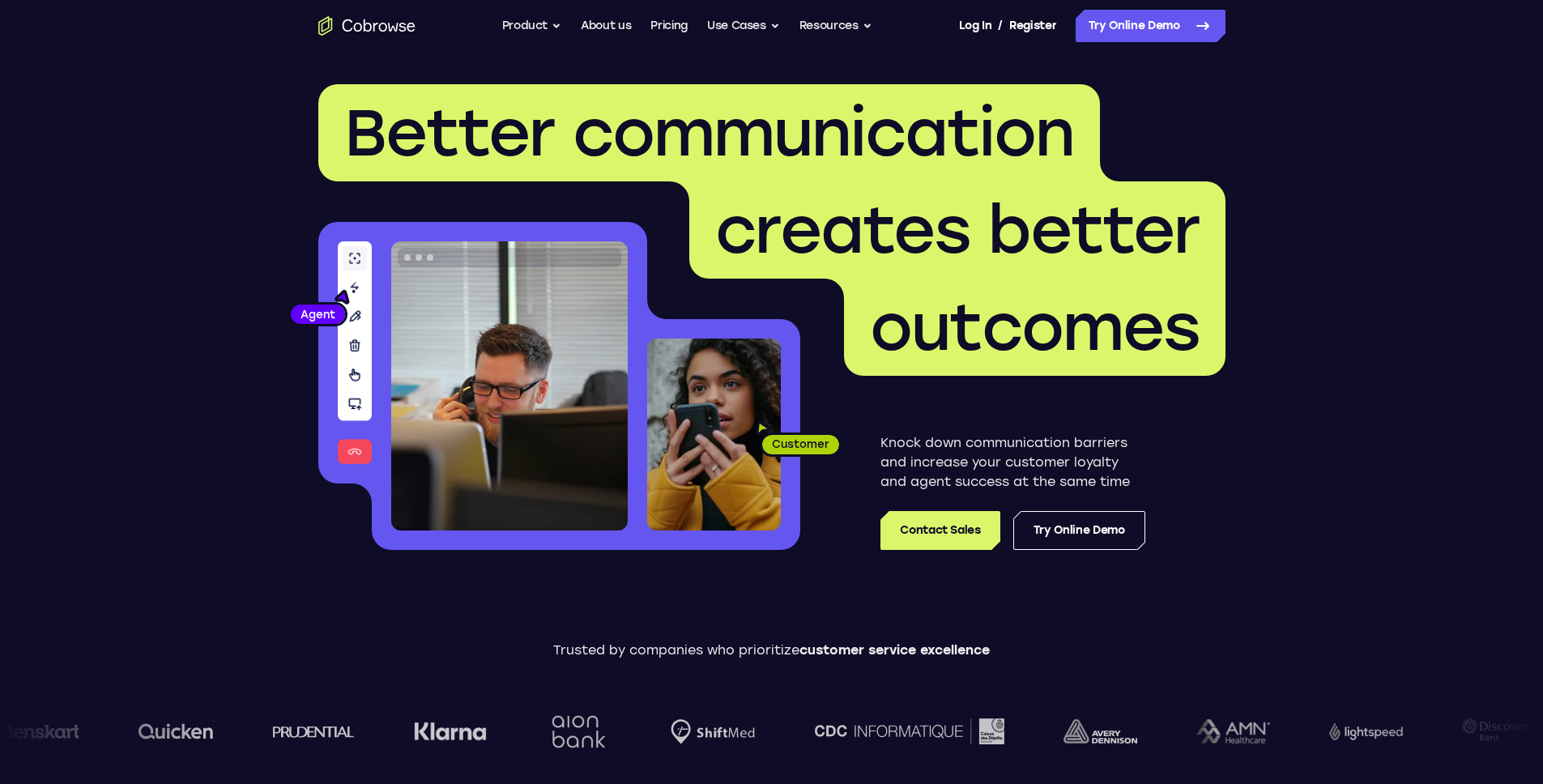
click at [1166, 279] on span "outcomes" at bounding box center [1035, 327] width 382 height 97
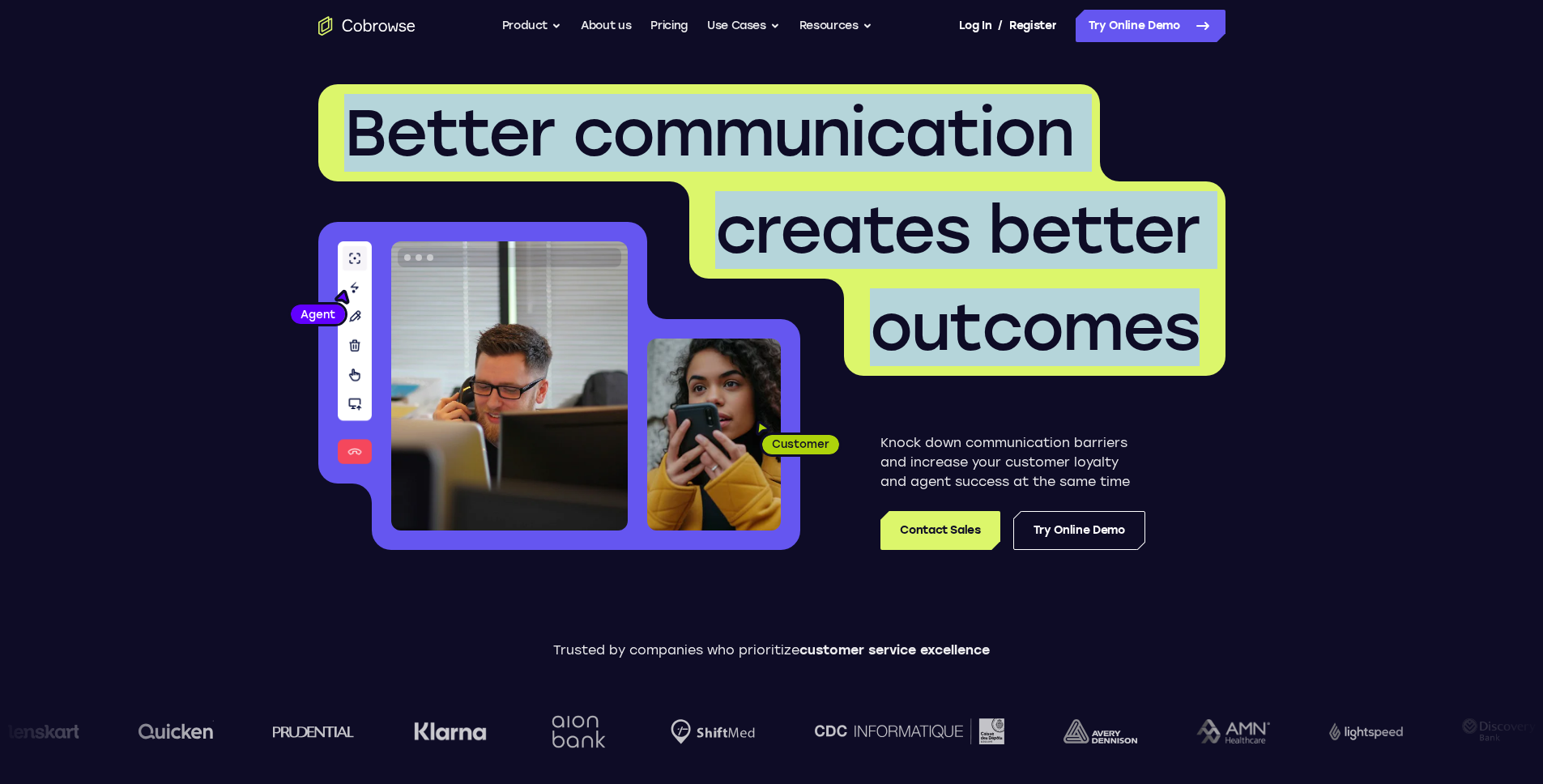
drag, startPoint x: 1191, startPoint y: 327, endPoint x: 355, endPoint y: 157, distance: 853.1
click at [355, 157] on h1 "Better communication creates better outcomes" at bounding box center [772, 230] width 907 height 292
click at [354, 157] on span "Better communication" at bounding box center [708, 133] width 730 height 77
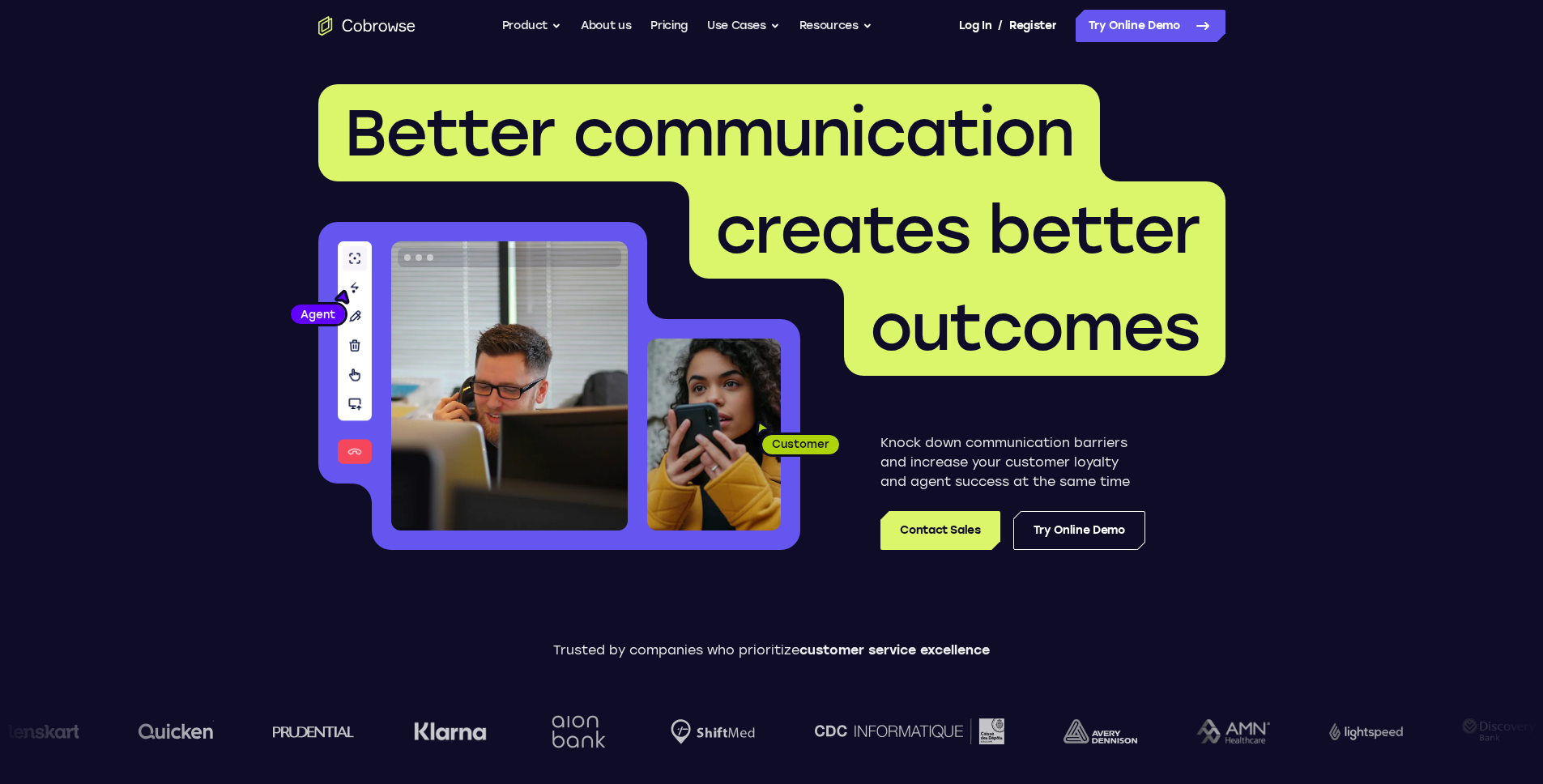
click at [312, 120] on header "Better communication creates better outcomes Customer Agent Agent Knock down co…" at bounding box center [771, 323] width 1037 height 543
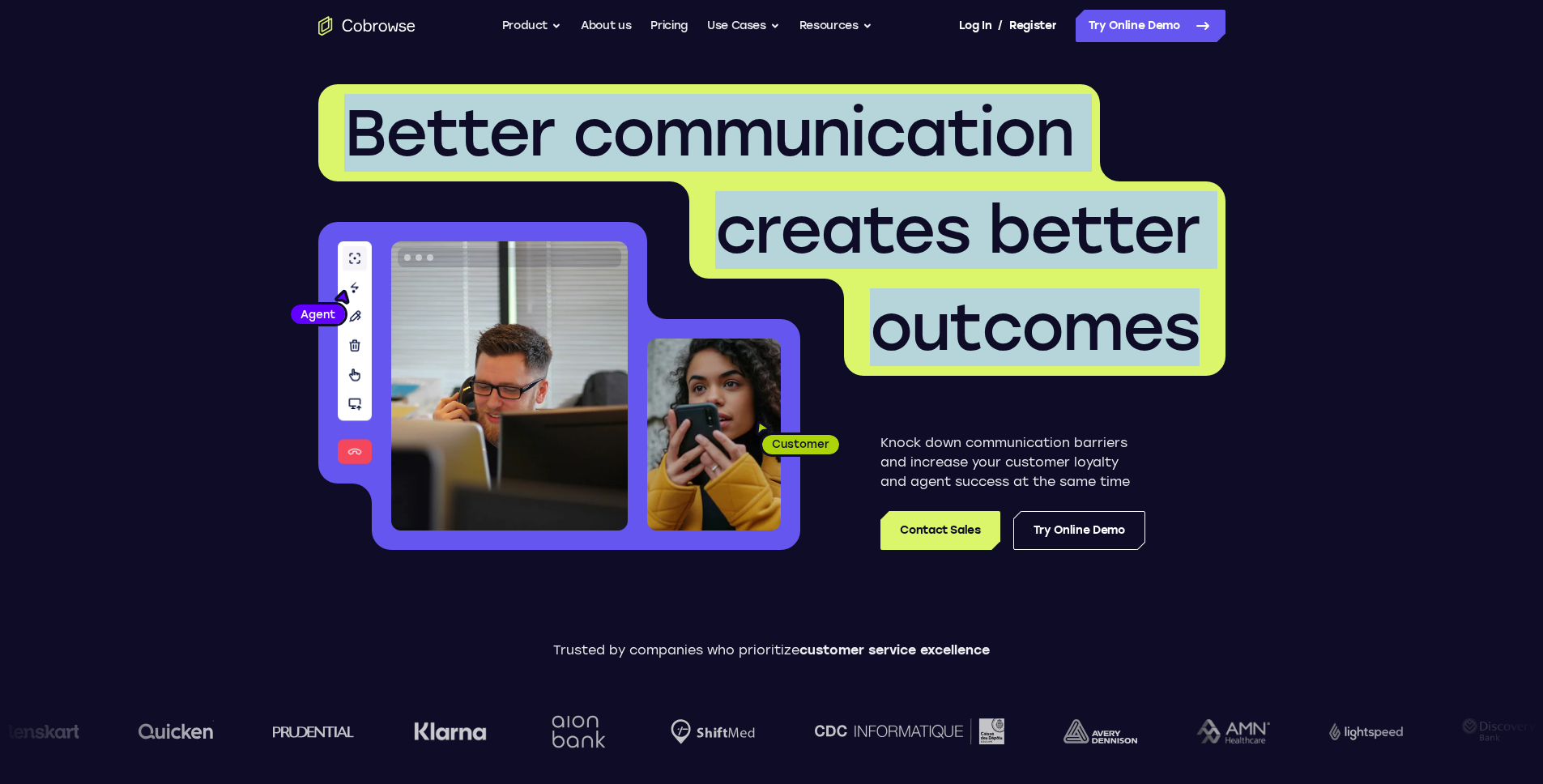
drag, startPoint x: 352, startPoint y: 115, endPoint x: 1182, endPoint y: 294, distance: 849.1
click at [1183, 294] on h1 "Better communication creates better outcomes" at bounding box center [772, 230] width 907 height 292
click at [1160, 300] on span "outcomes" at bounding box center [1035, 327] width 330 height 77
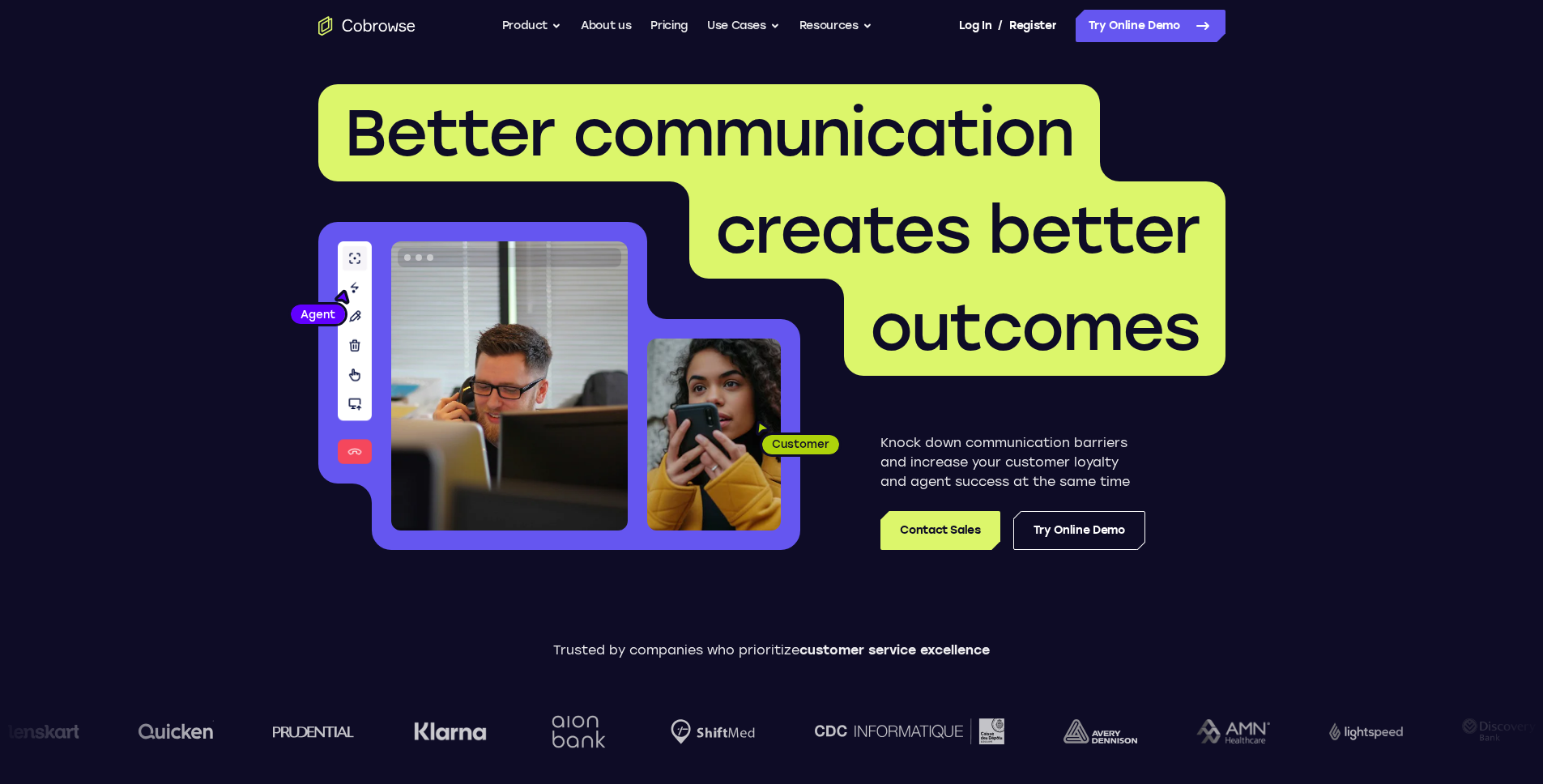
click at [953, 245] on span "creates better" at bounding box center [957, 230] width 484 height 77
click at [966, 221] on span "creates better" at bounding box center [957, 230] width 484 height 77
click at [965, 221] on span "creates better" at bounding box center [957, 230] width 484 height 77
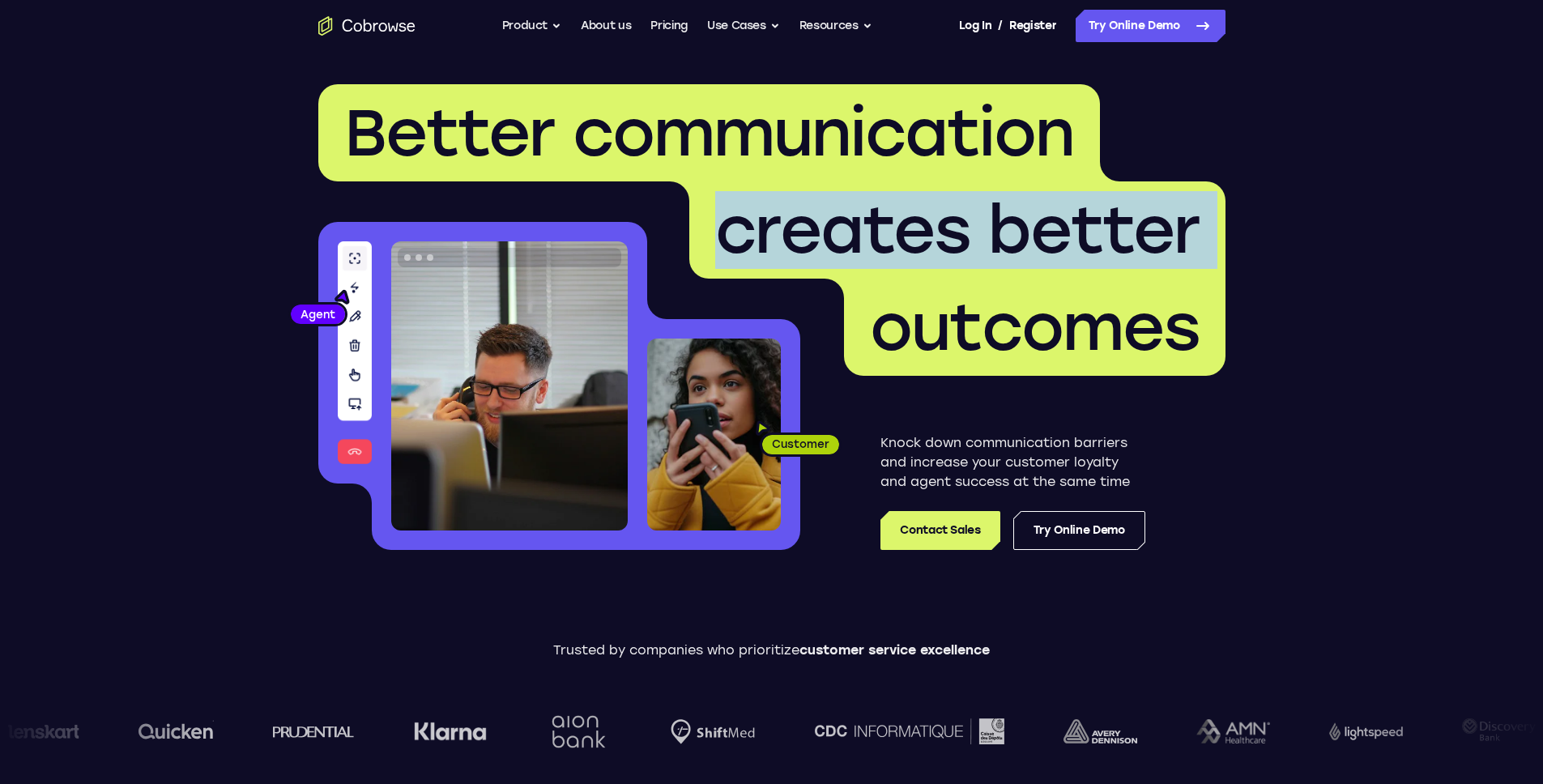
click at [965, 221] on span "creates better" at bounding box center [957, 230] width 484 height 77
click at [1058, 276] on span "creates better" at bounding box center [957, 230] width 536 height 97
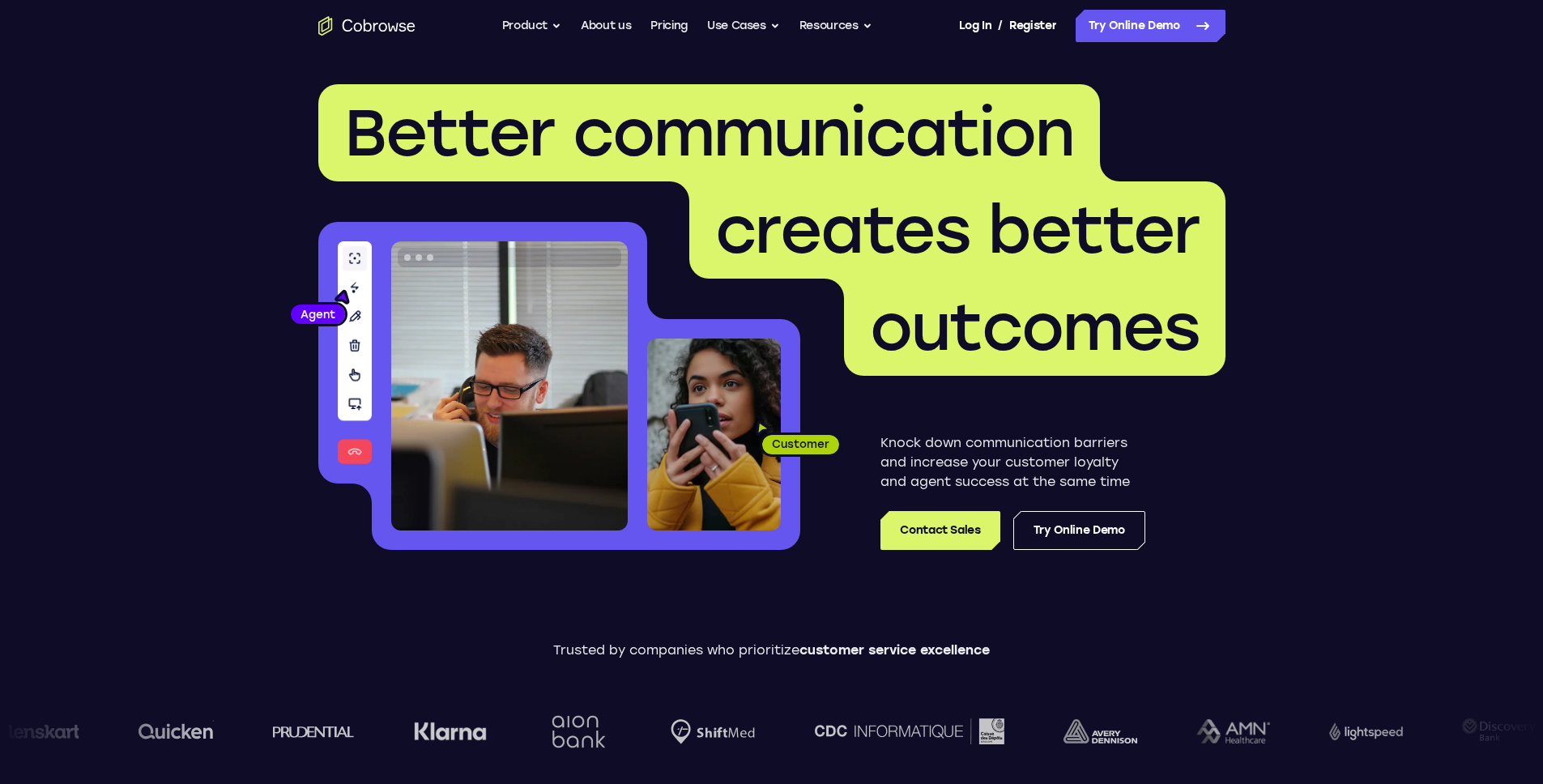
click at [1162, 319] on span "outcomes" at bounding box center [1035, 327] width 330 height 77
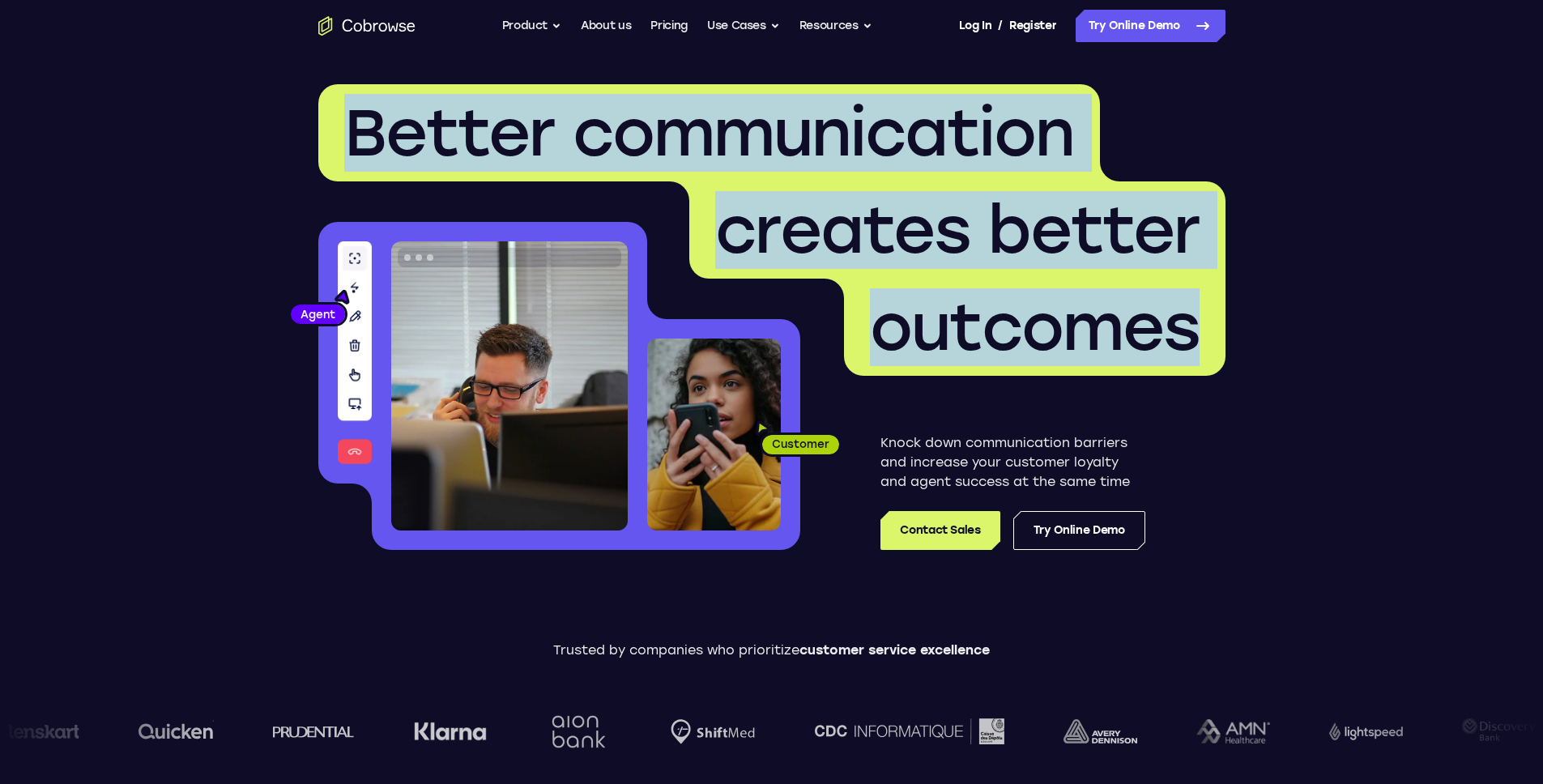
drag, startPoint x: 1202, startPoint y: 327, endPoint x: 351, endPoint y: 110, distance: 878.2
click at [351, 110] on h1 "Better communication creates better outcomes" at bounding box center [772, 230] width 907 height 292
click at [351, 111] on span "Better communication" at bounding box center [708, 133] width 730 height 77
drag, startPoint x: 348, startPoint y: 121, endPoint x: 1219, endPoint y: 321, distance: 893.7
click at [1219, 321] on h1 "Better communication creates better outcomes" at bounding box center [772, 230] width 907 height 292
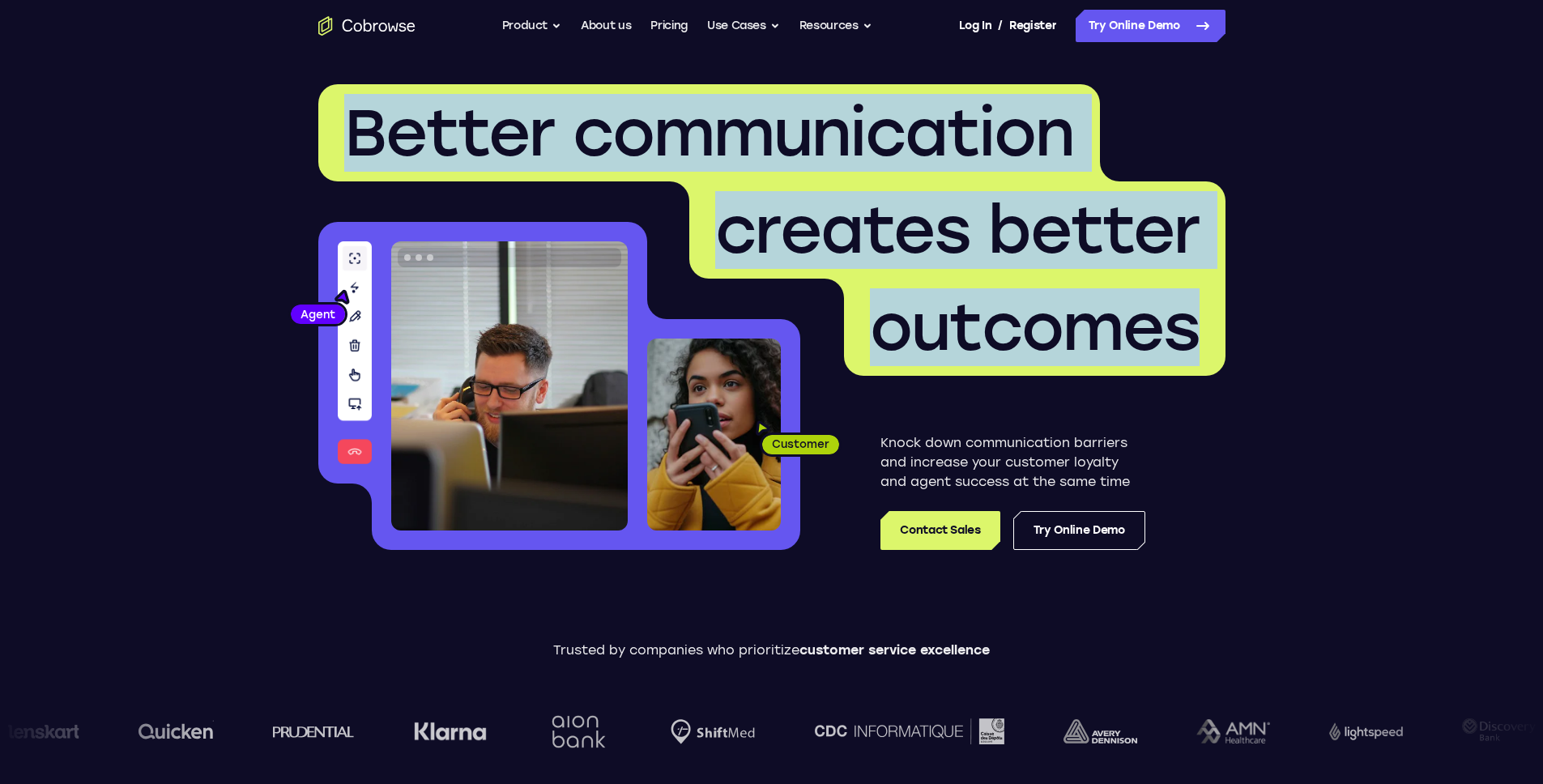
click at [1212, 324] on span "outcomes" at bounding box center [1035, 327] width 382 height 97
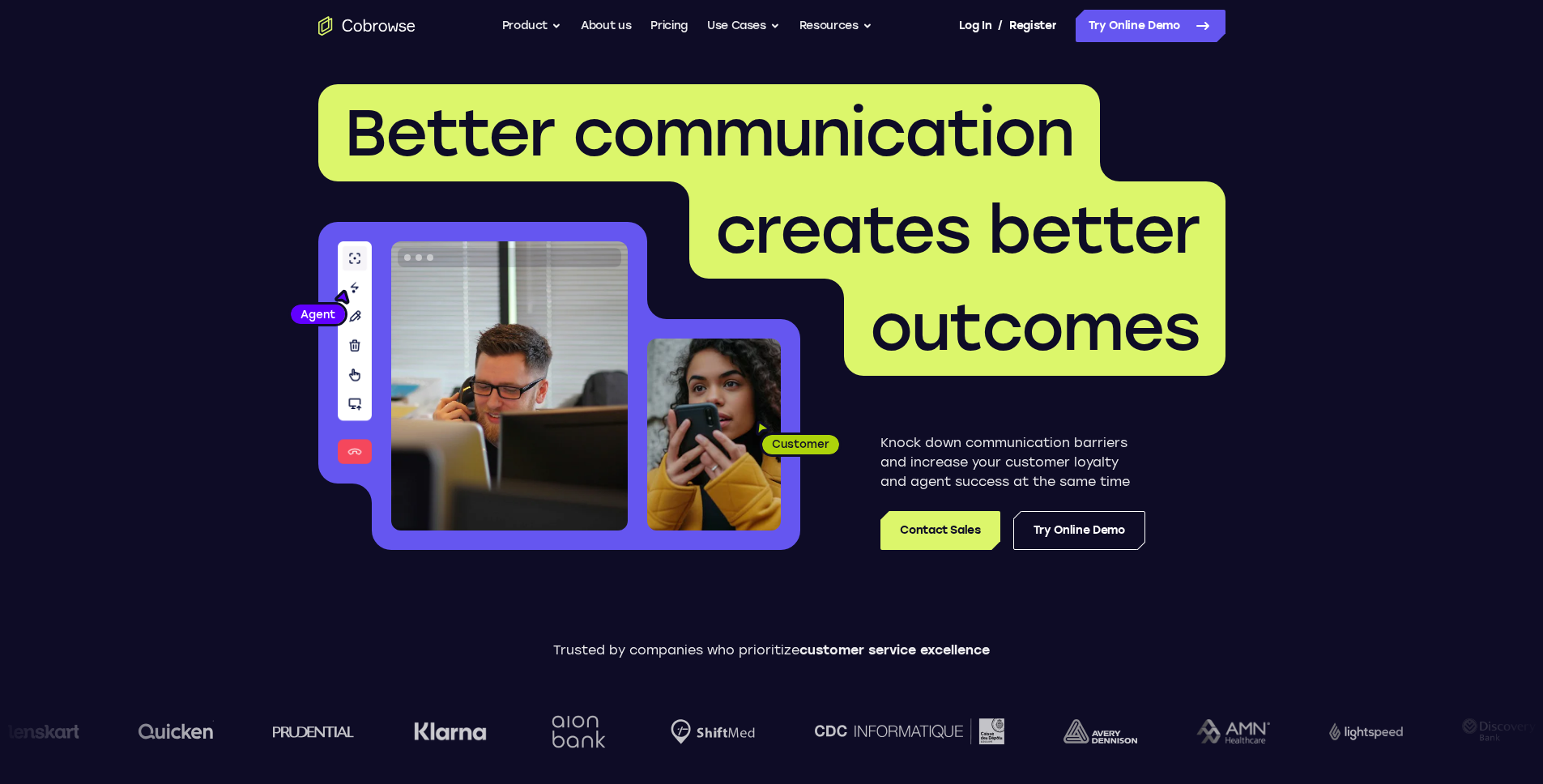
click at [1269, 317] on header "Better communication creates better outcomes Customer Agent Agent Knock down co…" at bounding box center [771, 323] width 1037 height 543
click at [545, 32] on button "Product" at bounding box center [532, 26] width 60 height 32
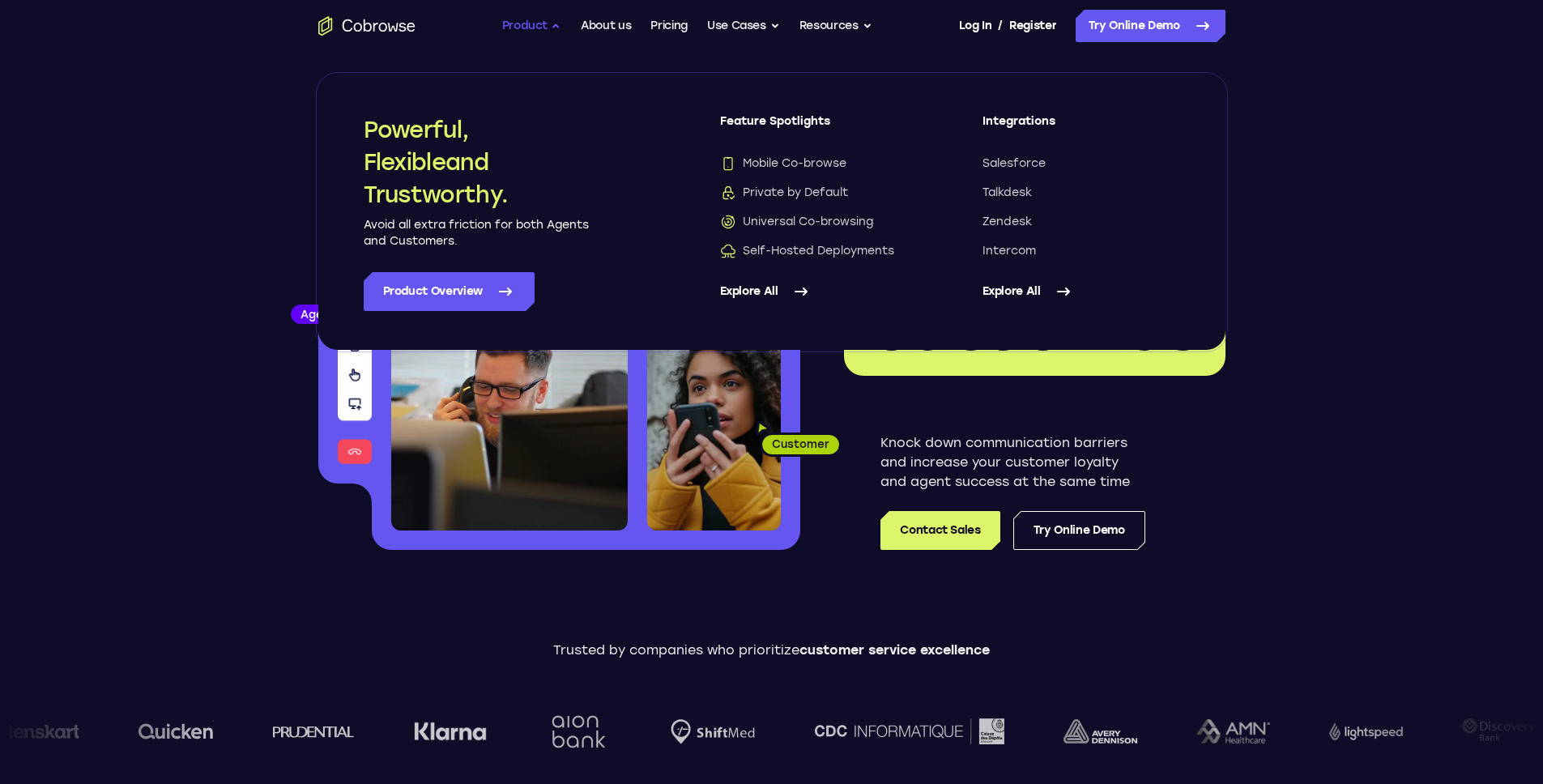
click at [545, 32] on button "Product" at bounding box center [532, 26] width 60 height 32
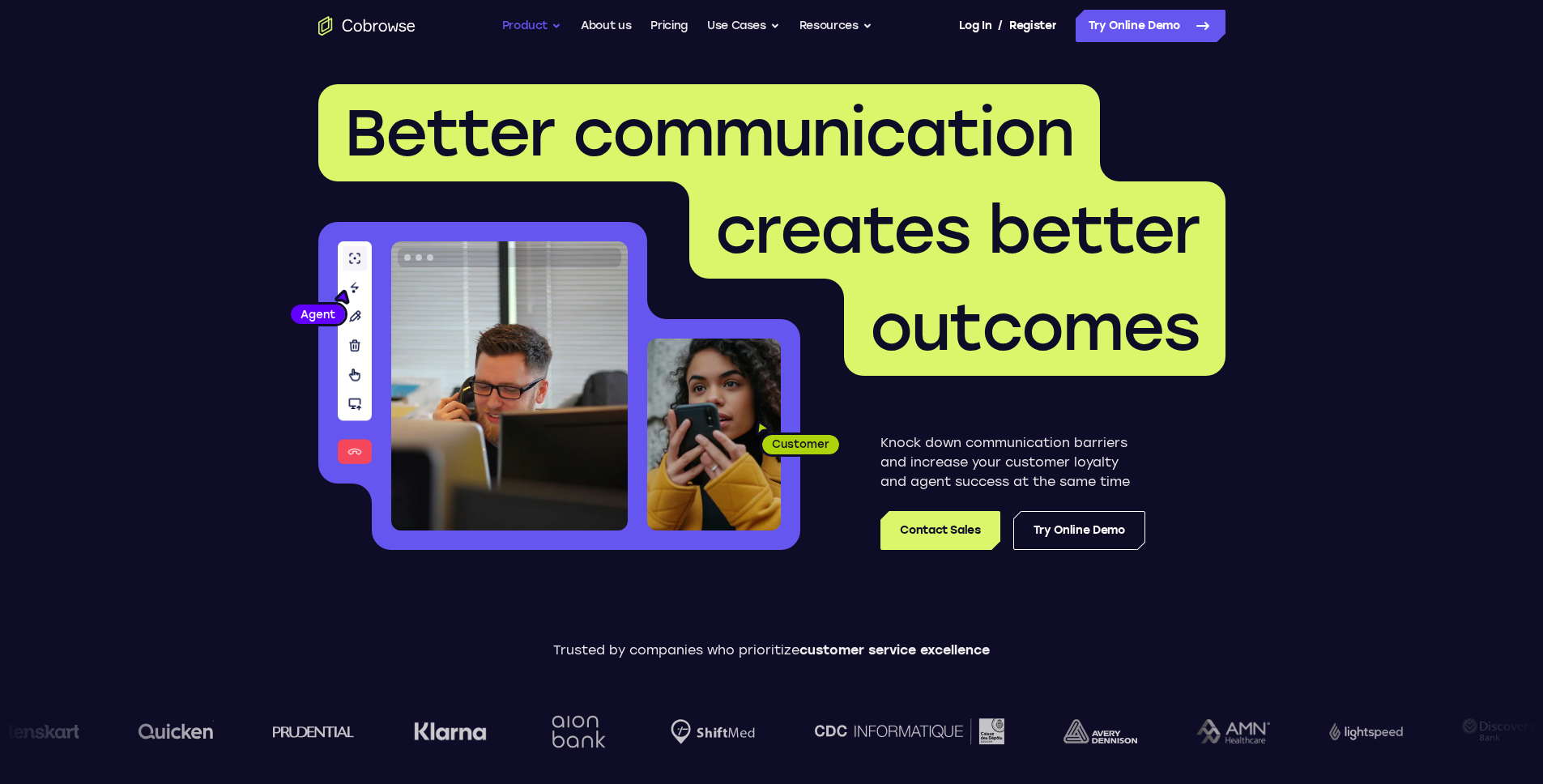
click at [545, 32] on button "Product" at bounding box center [532, 26] width 60 height 32
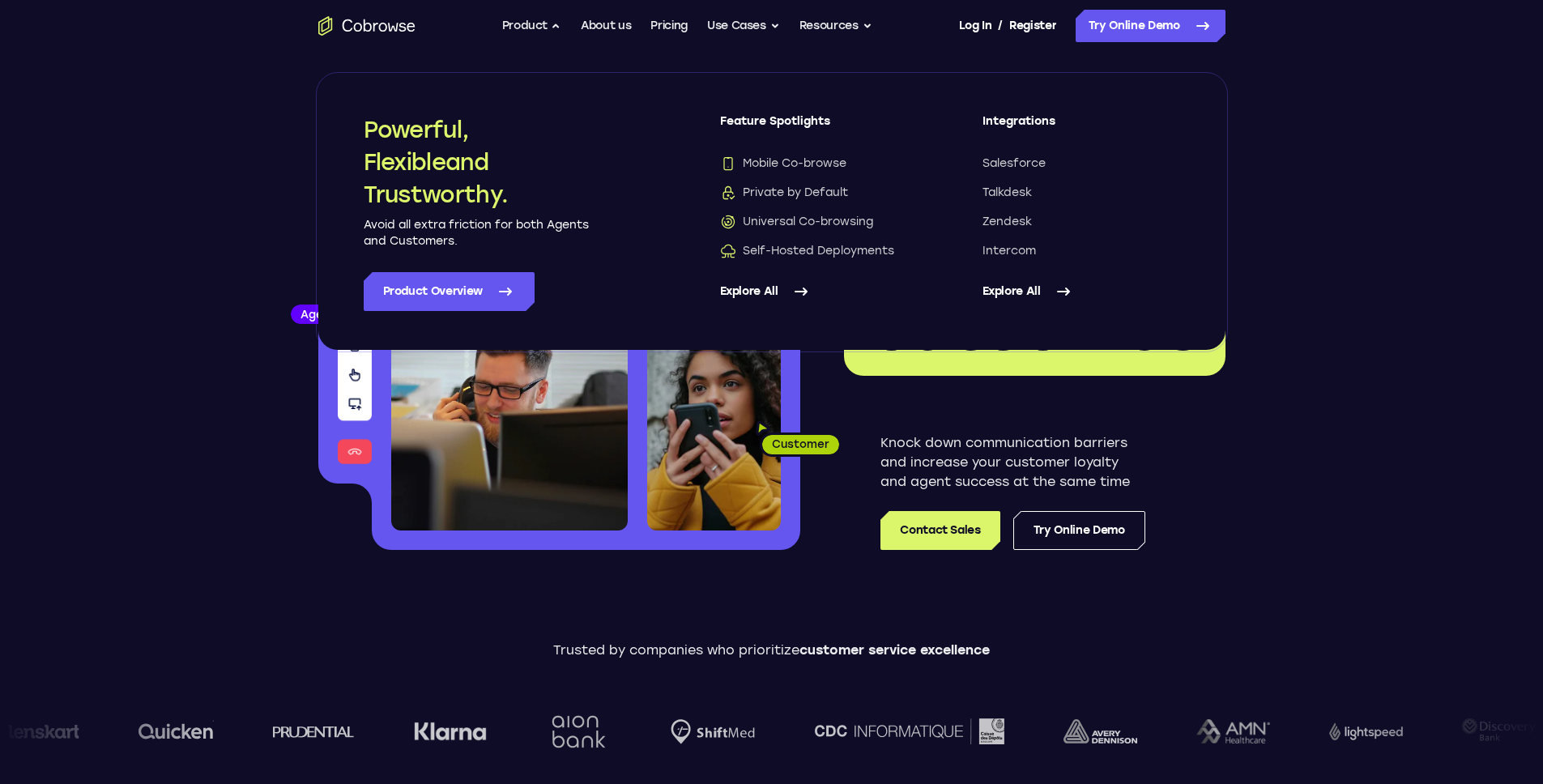
click at [839, 454] on div "Knock down communication barriers and increase your customer loyalty and agent …" at bounding box center [1014, 462] width 426 height 174
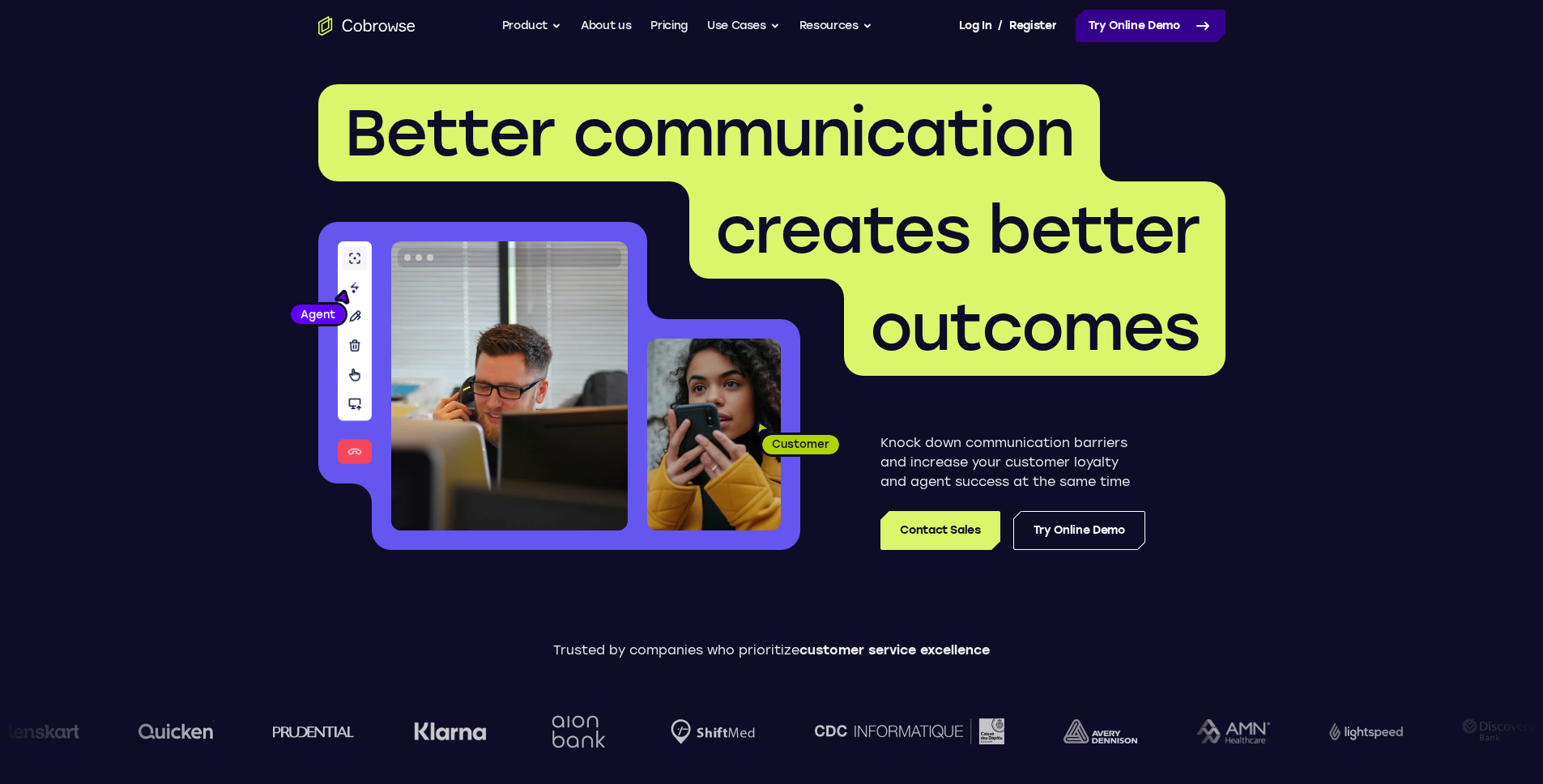
click at [1135, 32] on link "Try Online Demo" at bounding box center [1150, 26] width 150 height 32
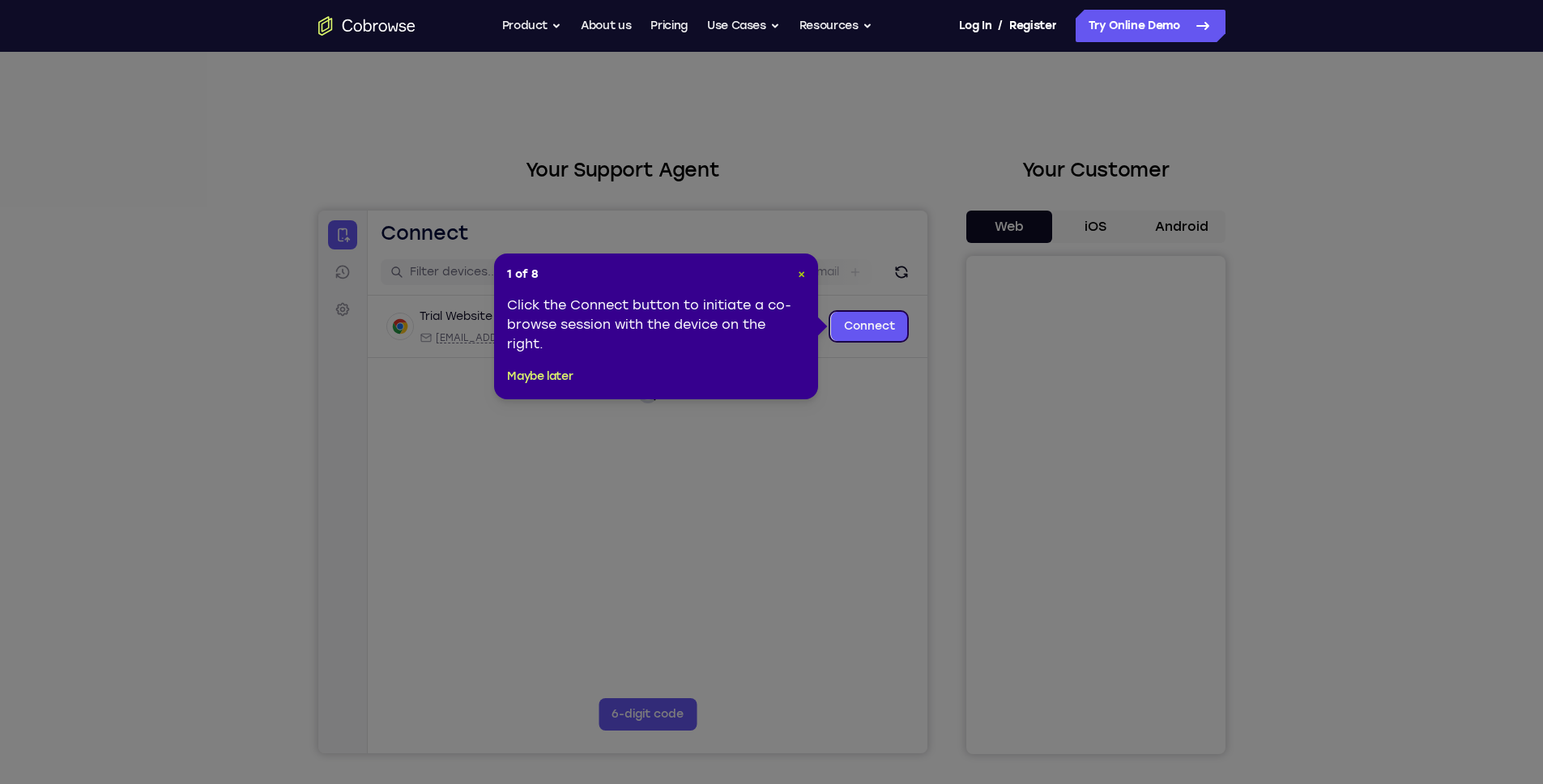
drag, startPoint x: 801, startPoint y: 277, endPoint x: 524, endPoint y: 87, distance: 335.9
click at [801, 277] on span "×" at bounding box center [802, 274] width 7 height 14
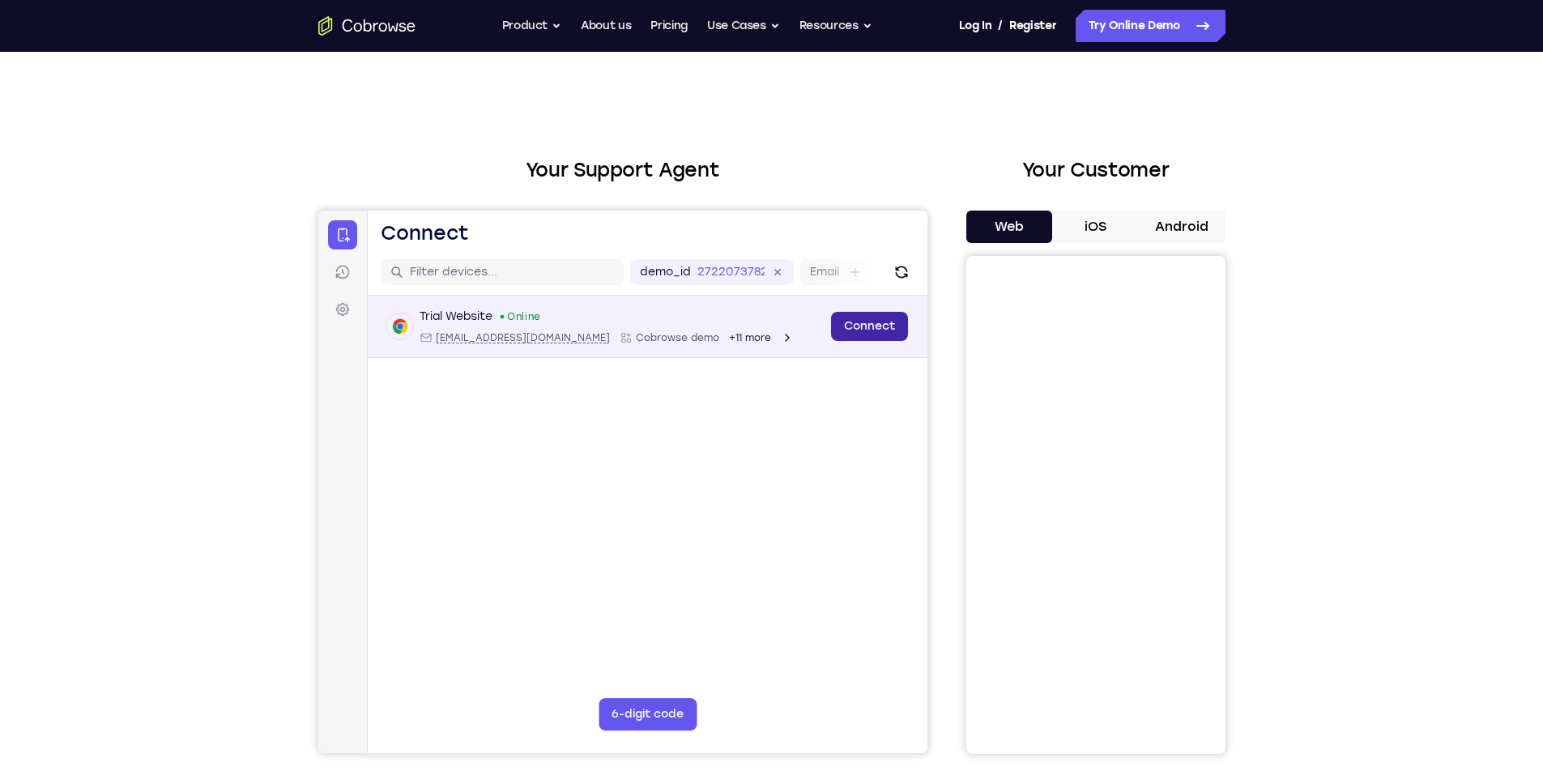
click at [896, 331] on link "Connect" at bounding box center [868, 326] width 77 height 29
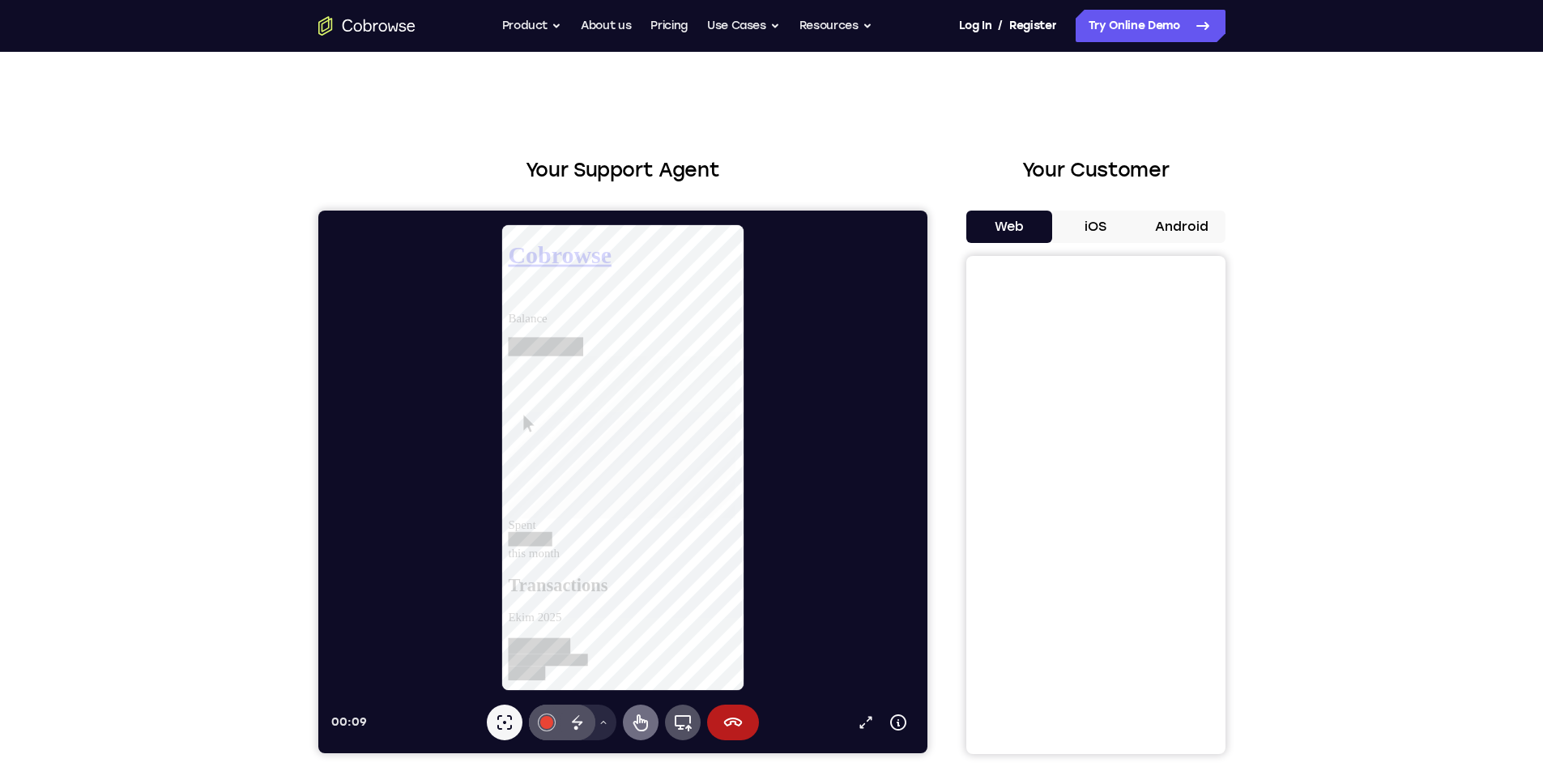
click at [637, 708] on button "Remote control" at bounding box center [639, 722] width 35 height 35
click at [537, 242] on h1 "Cobrowse" at bounding box center [631, 256] width 247 height 30
